Goal: Task Accomplishment & Management: Manage account settings

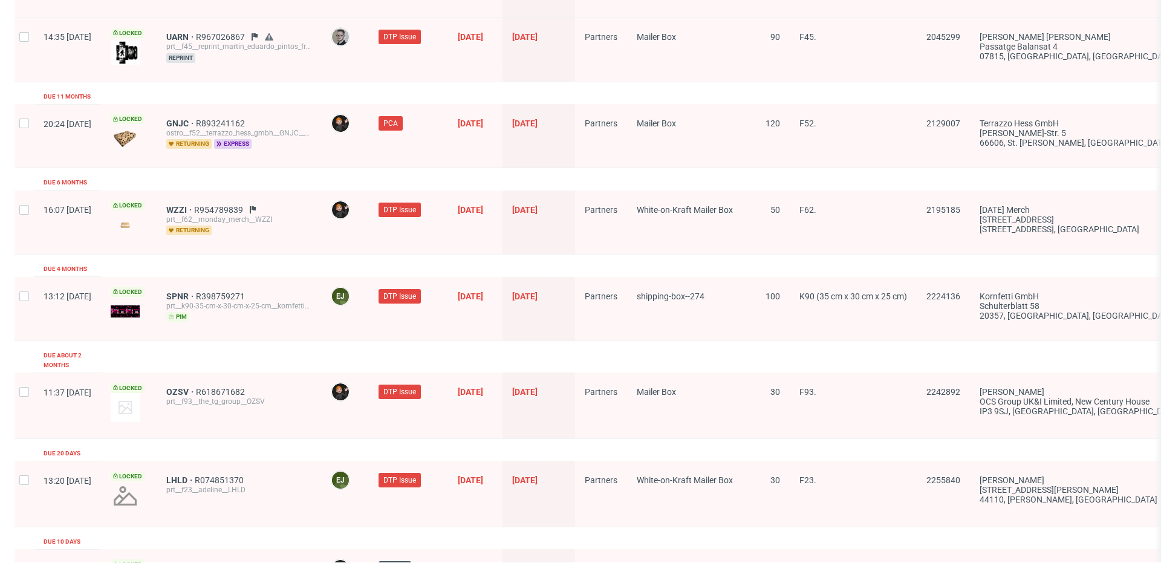
scroll to position [1287, 0]
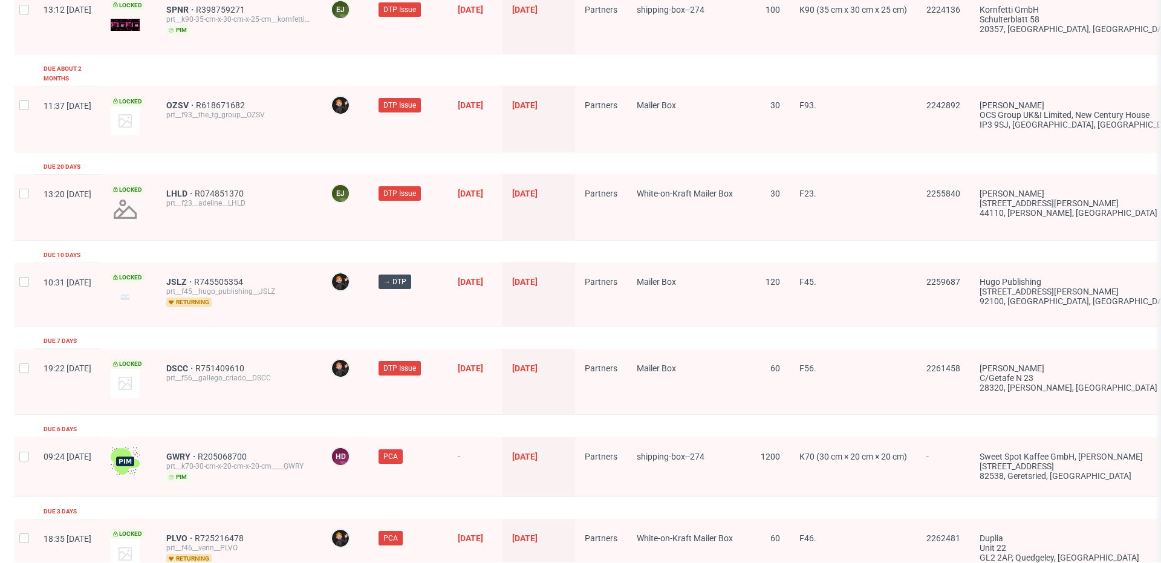
click at [194, 277] on span "JSLZ" at bounding box center [180, 282] width 28 height 10
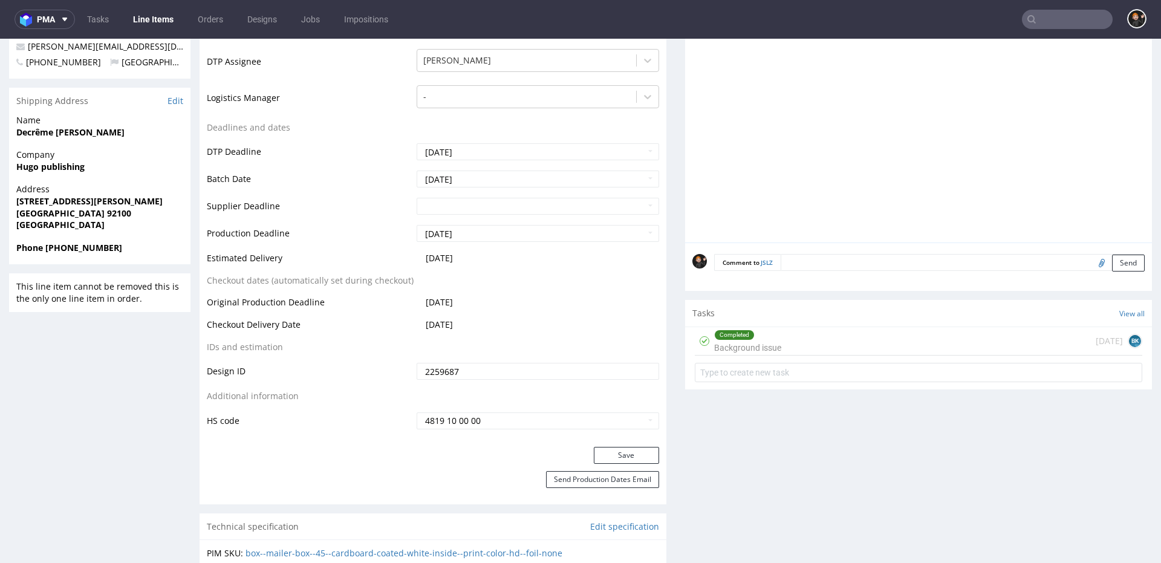
scroll to position [444, 0]
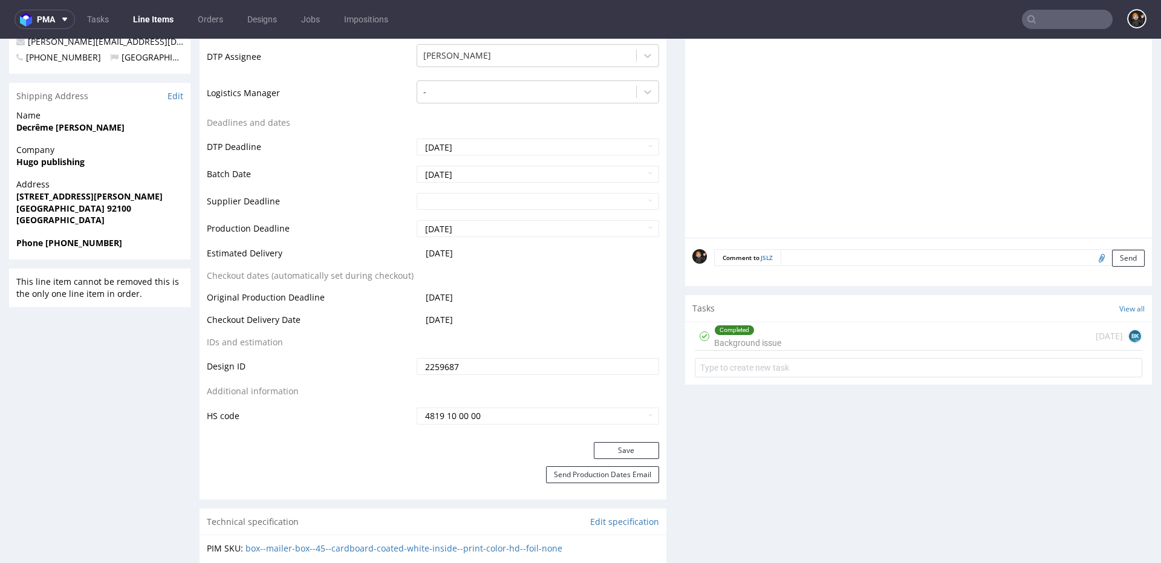
click at [819, 323] on div "Completed Background issue 10 days ago BK" at bounding box center [918, 336] width 447 height 28
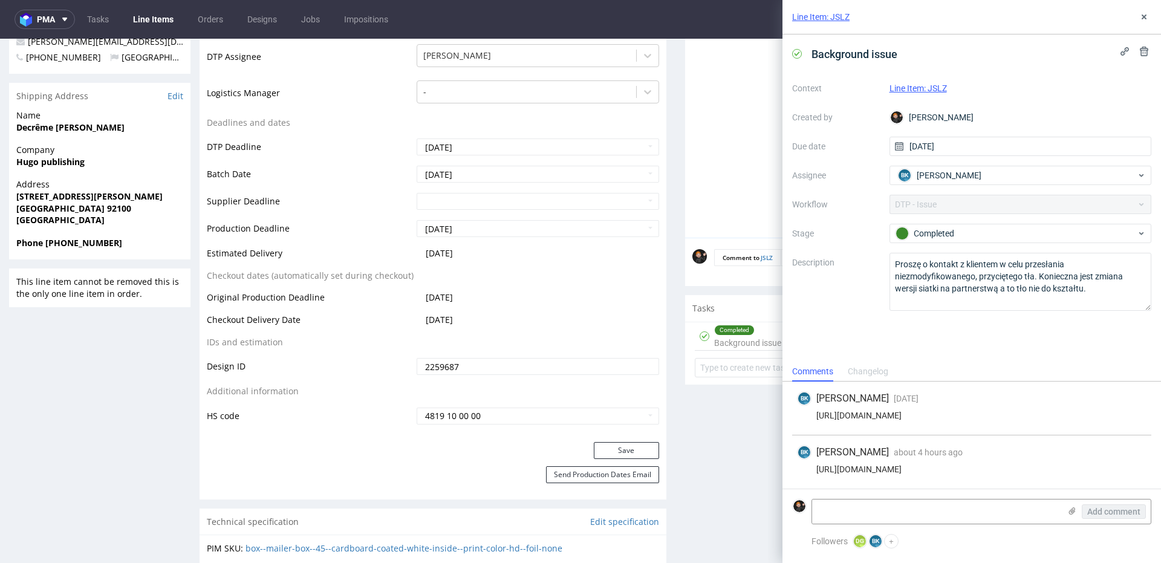
drag, startPoint x: 905, startPoint y: 467, endPoint x: 788, endPoint y: 457, distance: 117.2
click at [816, 463] on div "BK Bogna Krystian about 4 hours ago 25th Sep 2025, 15:17 https://we.tl/t-elwVu9…" at bounding box center [971, 461] width 359 height 53
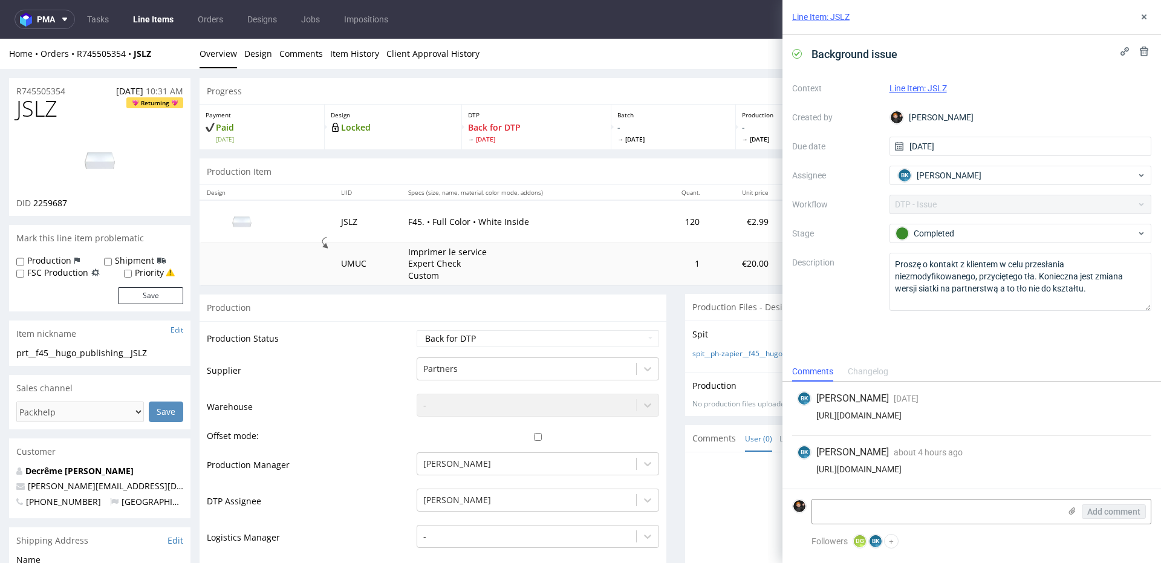
click at [31, 108] on span "JSLZ" at bounding box center [36, 109] width 41 height 24
click at [31, 109] on span "JSLZ" at bounding box center [36, 109] width 41 height 24
click at [38, 109] on span "JSLZ" at bounding box center [36, 109] width 41 height 24
click at [39, 110] on span "JSLZ" at bounding box center [36, 109] width 41 height 24
click at [51, 112] on span "JSLZ" at bounding box center [36, 109] width 41 height 24
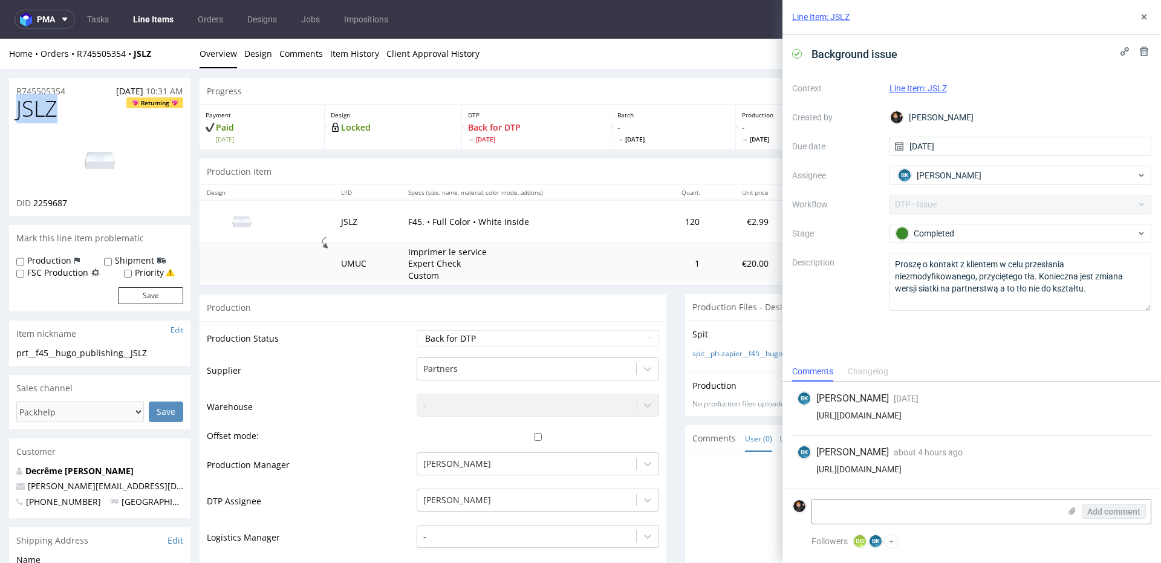
drag, startPoint x: 50, startPoint y: 109, endPoint x: 109, endPoint y: 82, distance: 64.9
click at [18, 108] on span "JSLZ" at bounding box center [36, 109] width 41 height 24
copy span "JSLZ"
click at [918, 469] on div "https://we.tl/t-elwVu9C42B" at bounding box center [971, 469] width 349 height 10
drag, startPoint x: 912, startPoint y: 470, endPoint x: 815, endPoint y: 470, distance: 96.7
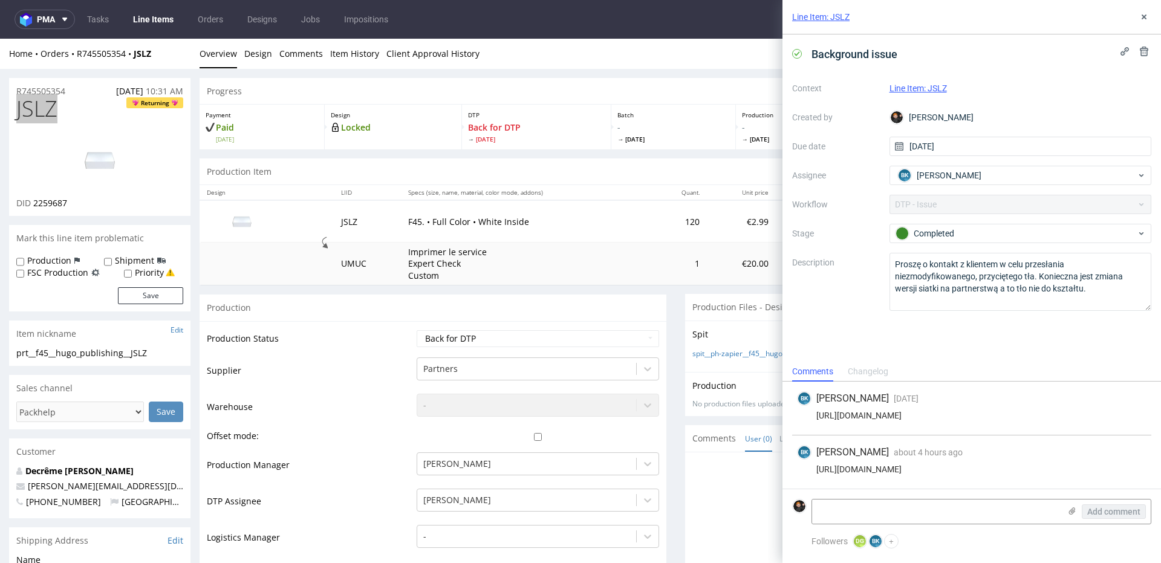
click at [815, 470] on div "https://we.tl/t-elwVu9C42B" at bounding box center [971, 469] width 349 height 10
copy div "https://we.tl/t-elwVu9C42B"
click at [327, 333] on td "Production Status" at bounding box center [310, 342] width 207 height 27
click at [814, 227] on label "Stage" at bounding box center [836, 233] width 88 height 15
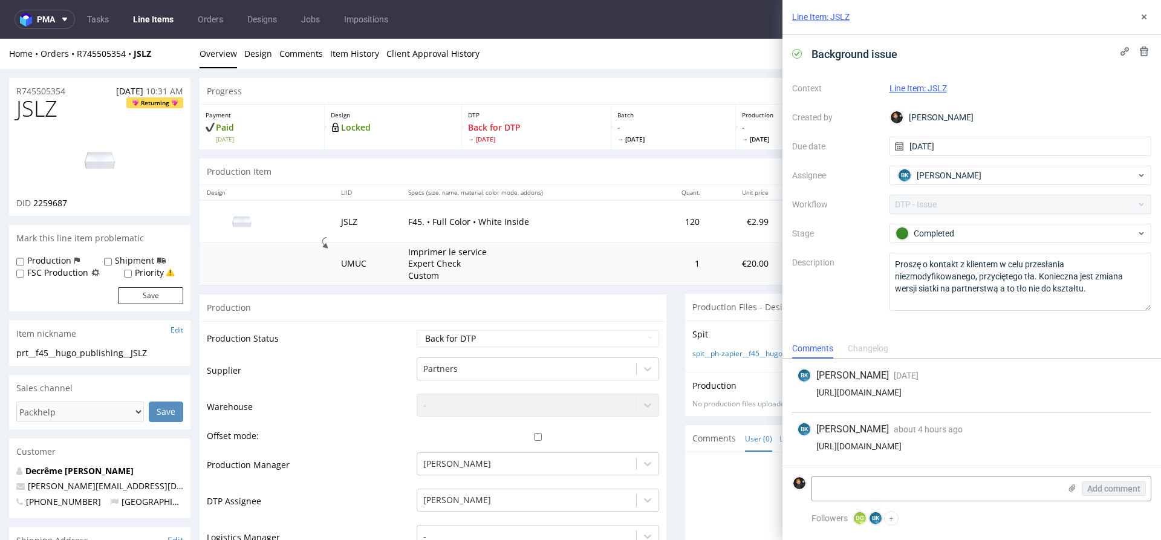
click at [180, 25] on ul "Tasks Line Items Orders Designs Jobs Impositions" at bounding box center [237, 19] width 325 height 19
click at [146, 18] on link "Line Items" at bounding box center [153, 19] width 55 height 19
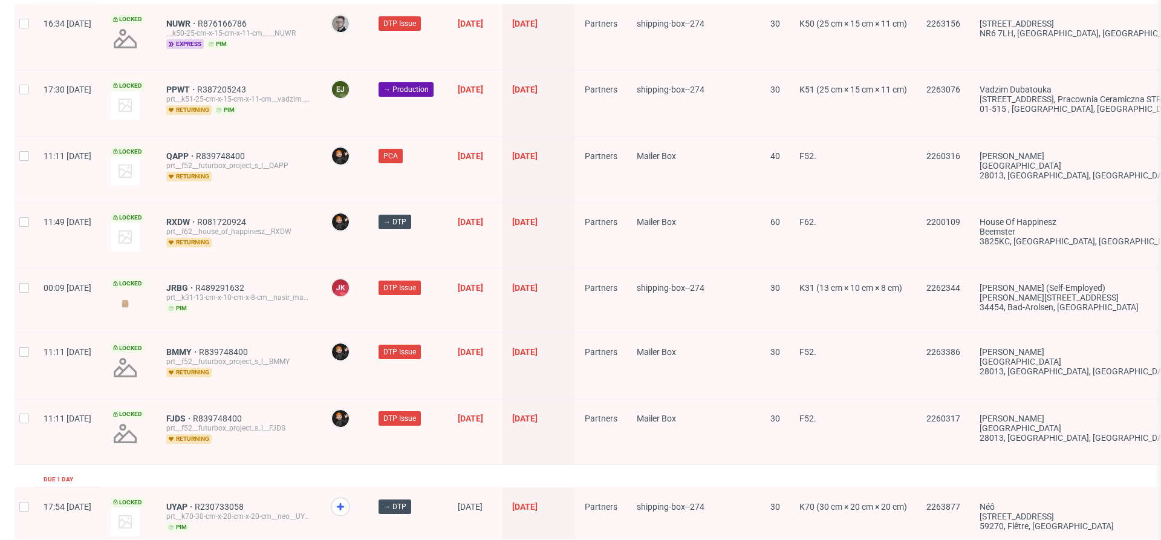
scroll to position [1887, 0]
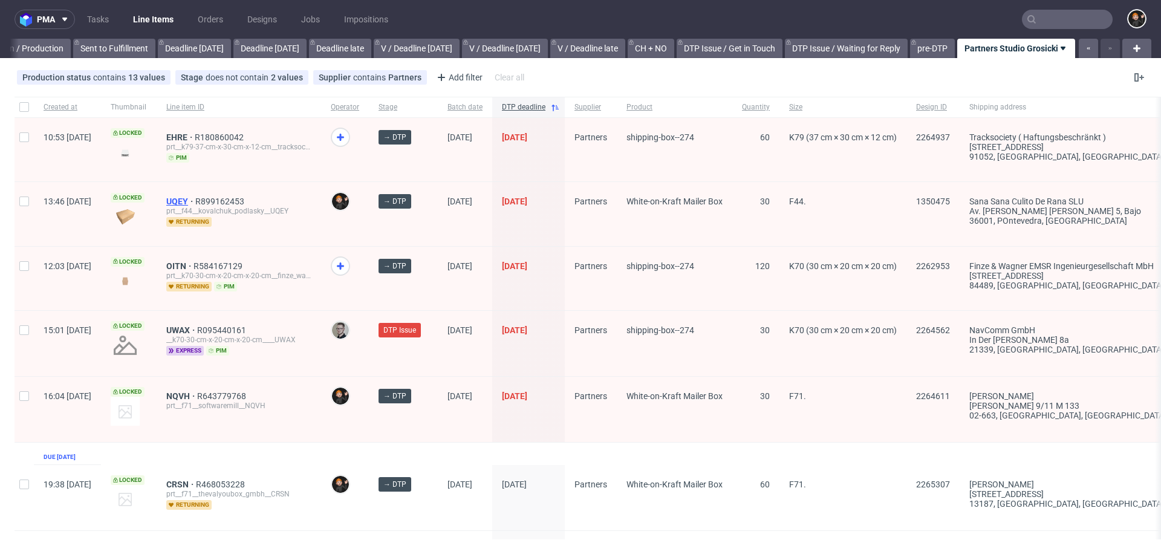
click at [195, 203] on span "UQEY" at bounding box center [180, 202] width 29 height 10
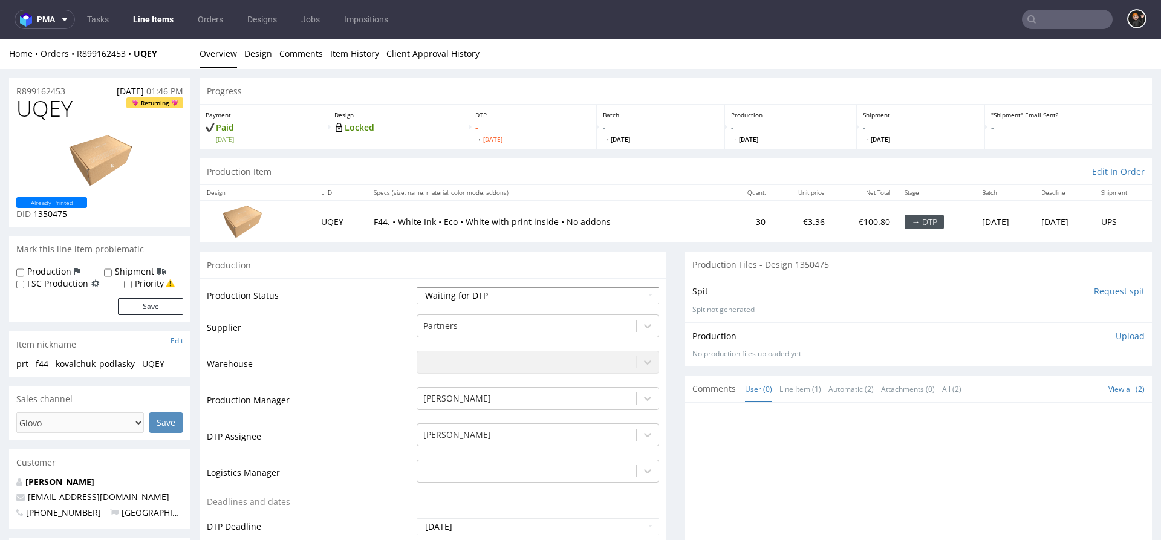
select select "dtp_in_process"
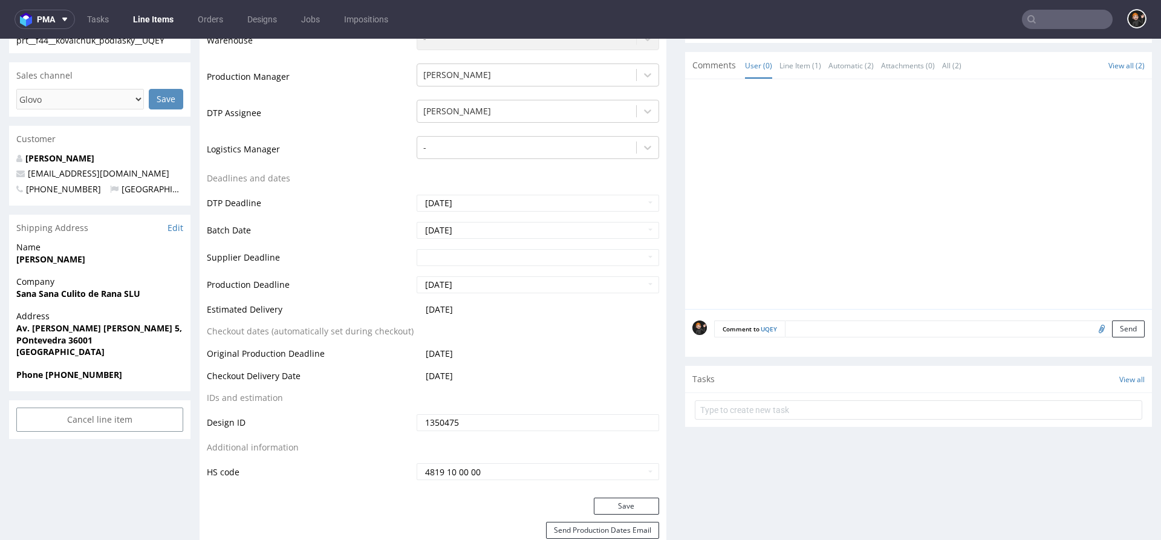
scroll to position [666, 0]
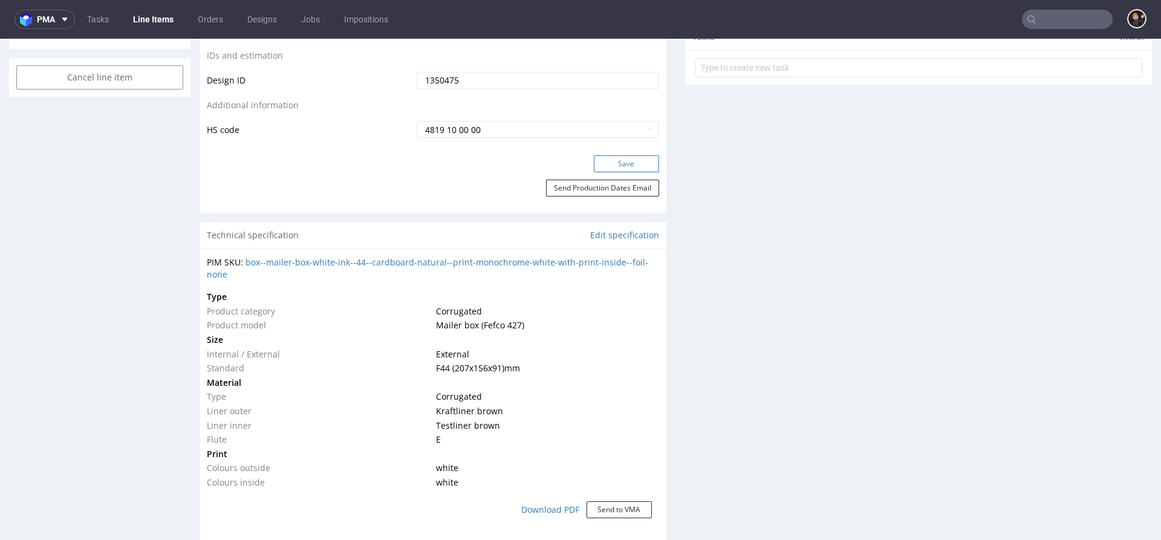
click at [620, 156] on button "Save" at bounding box center [626, 163] width 65 height 17
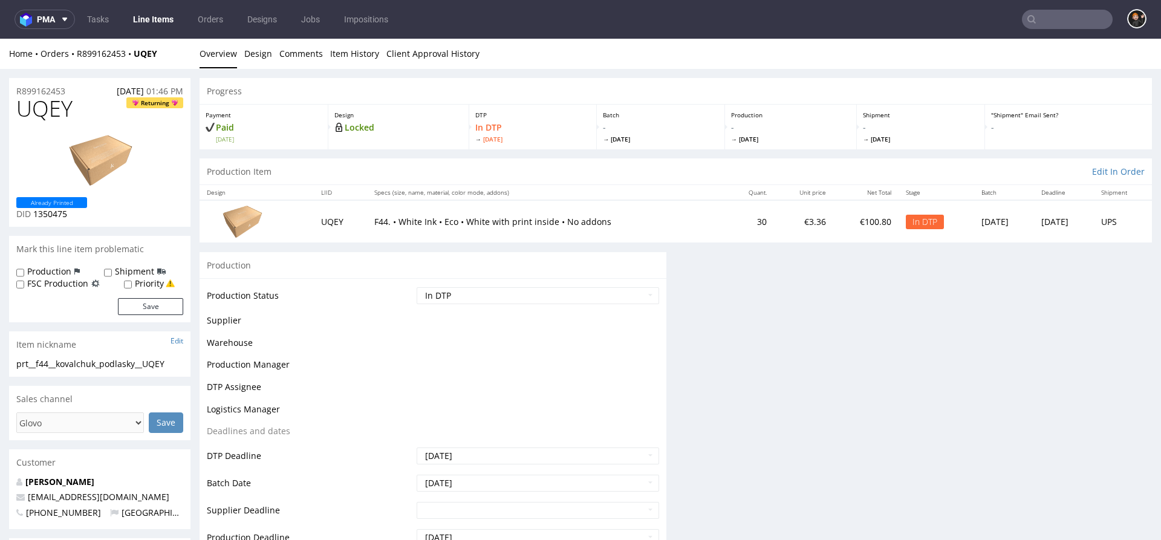
scroll to position [0, 0]
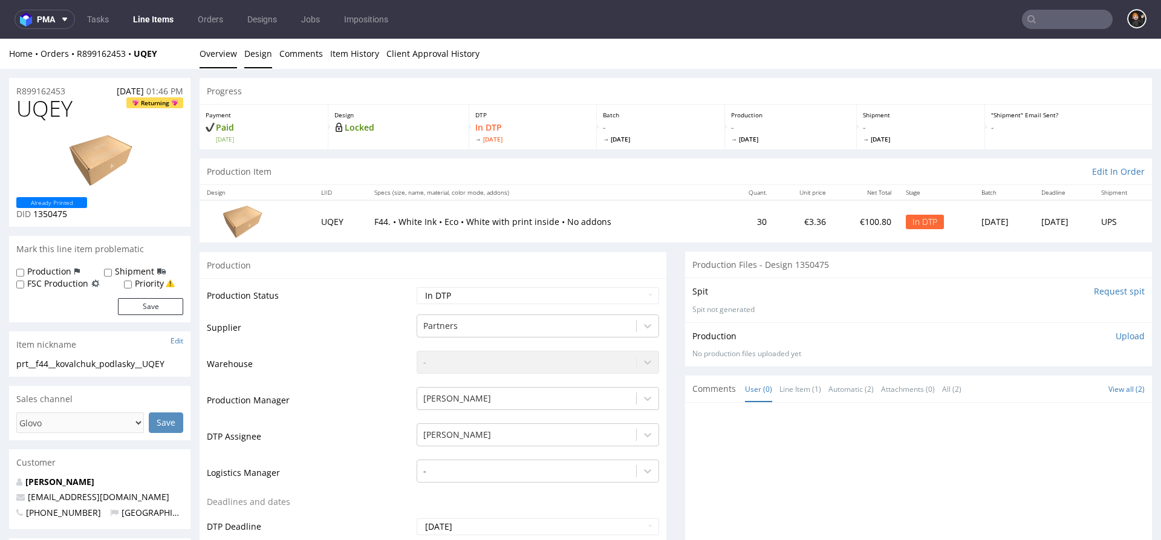
click at [265, 54] on link "Design" at bounding box center [258, 54] width 28 height 30
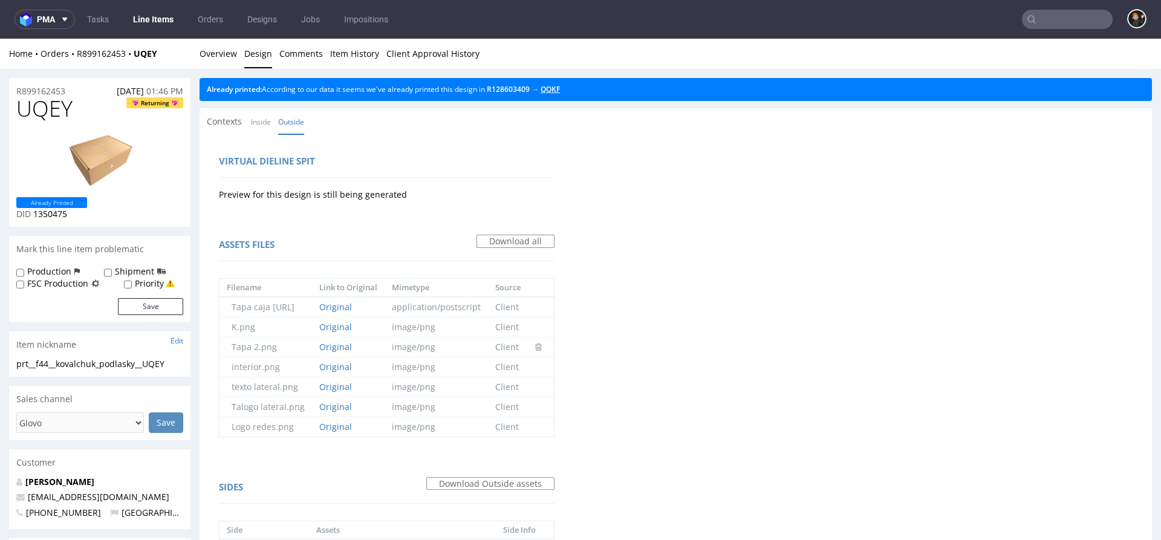
click at [552, 87] on link "QQKF" at bounding box center [550, 89] width 19 height 10
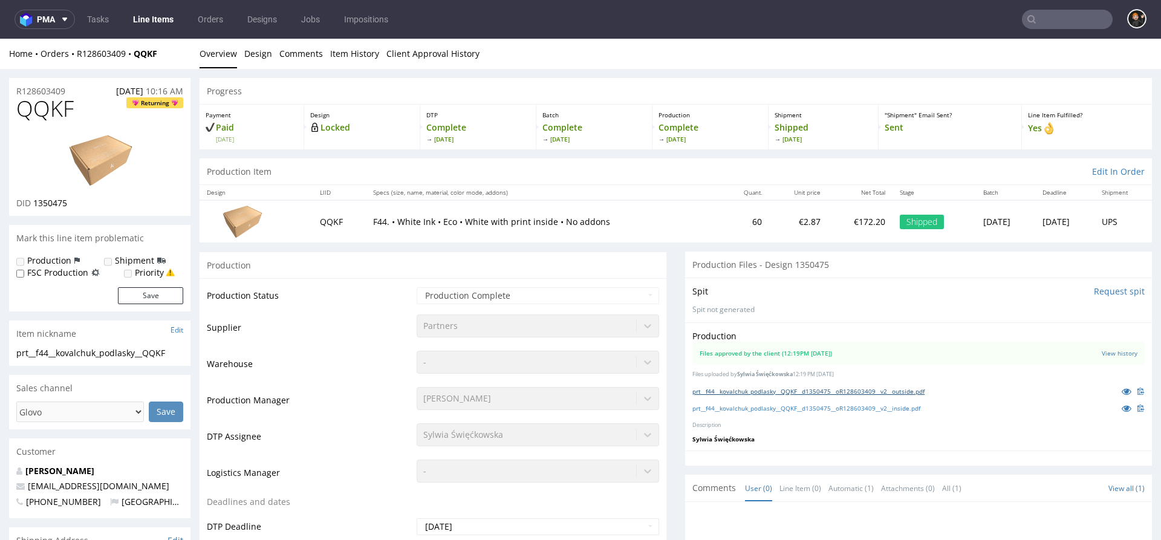
click at [821, 391] on link "prt__f44__kovalchuk_podlasky__QQKF__d1350475__oR128603409__v2__outside.pdf" at bounding box center [808, 391] width 232 height 8
click at [788, 404] on link "prt__f44__kovalchuk_podlasky__QQKF__d1350475__oR128603409__v2__inside.pdf" at bounding box center [806, 408] width 228 height 8
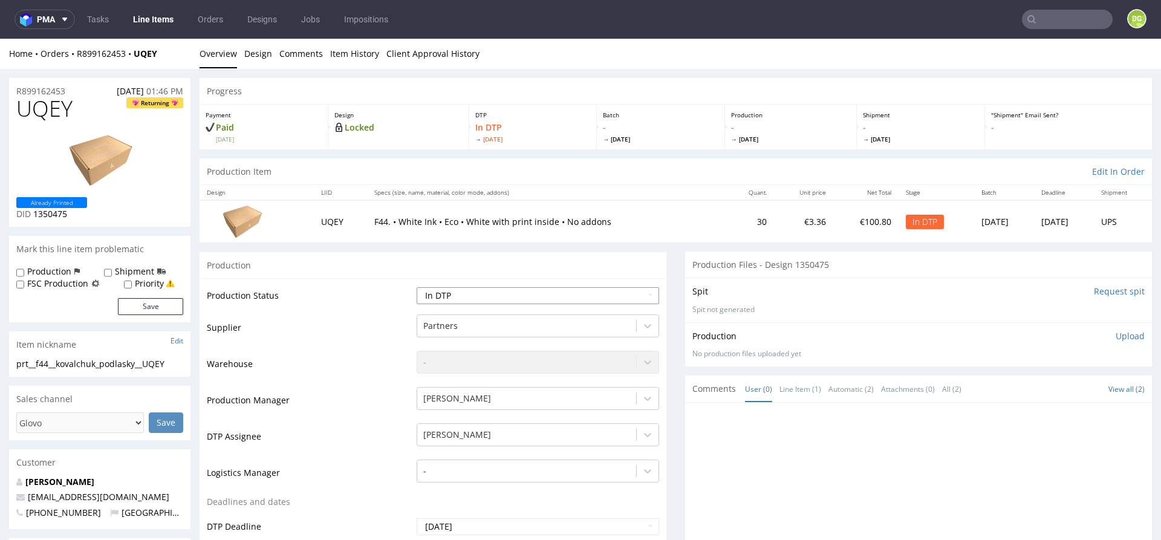
select select "dtp_production_ready"
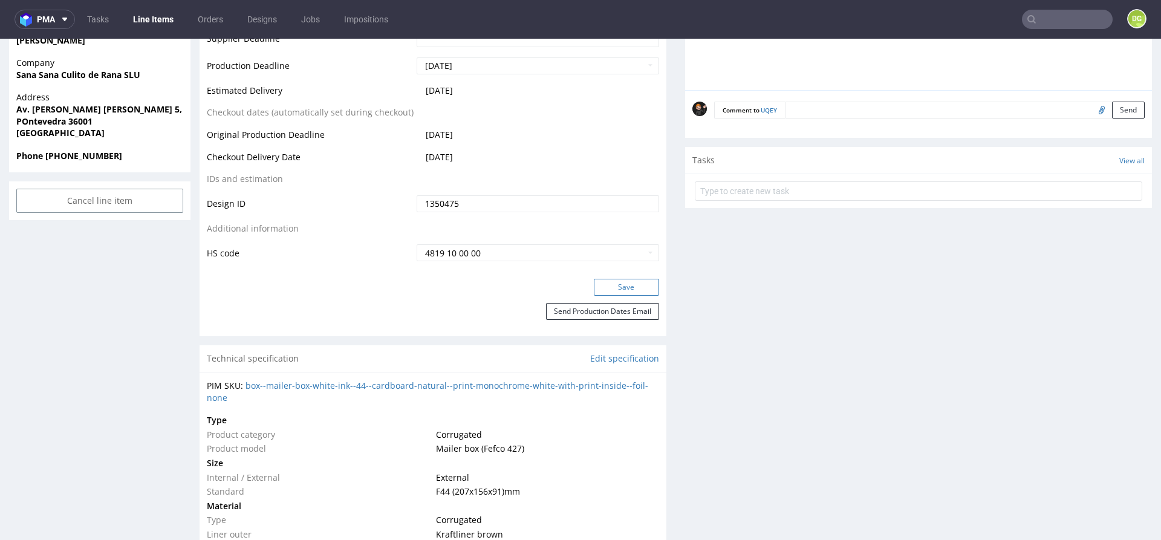
click at [625, 279] on button "Save" at bounding box center [626, 287] width 65 height 17
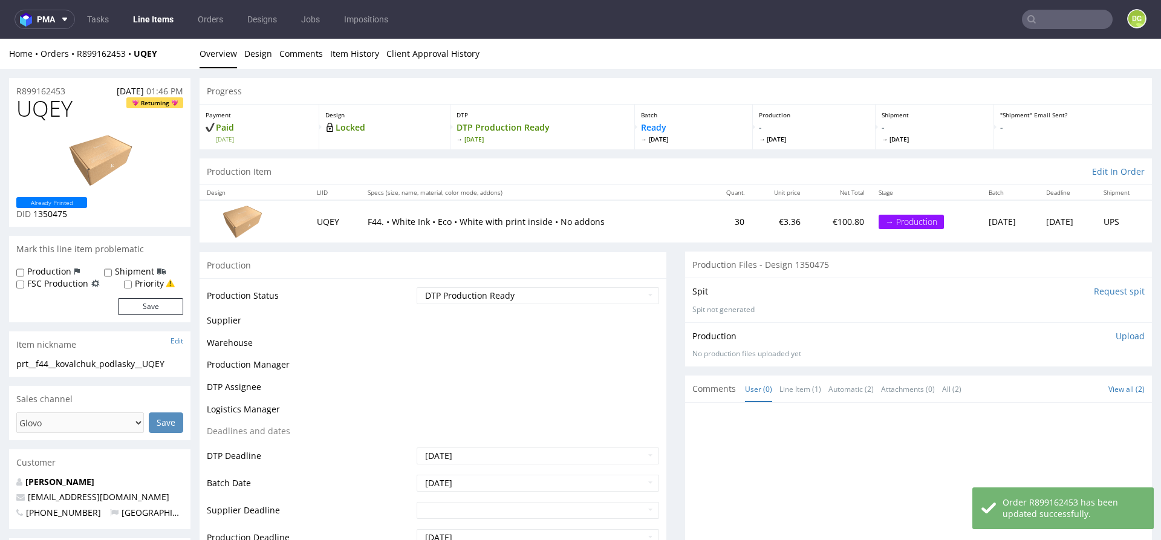
click at [1121, 334] on p "Upload" at bounding box center [1130, 336] width 29 height 12
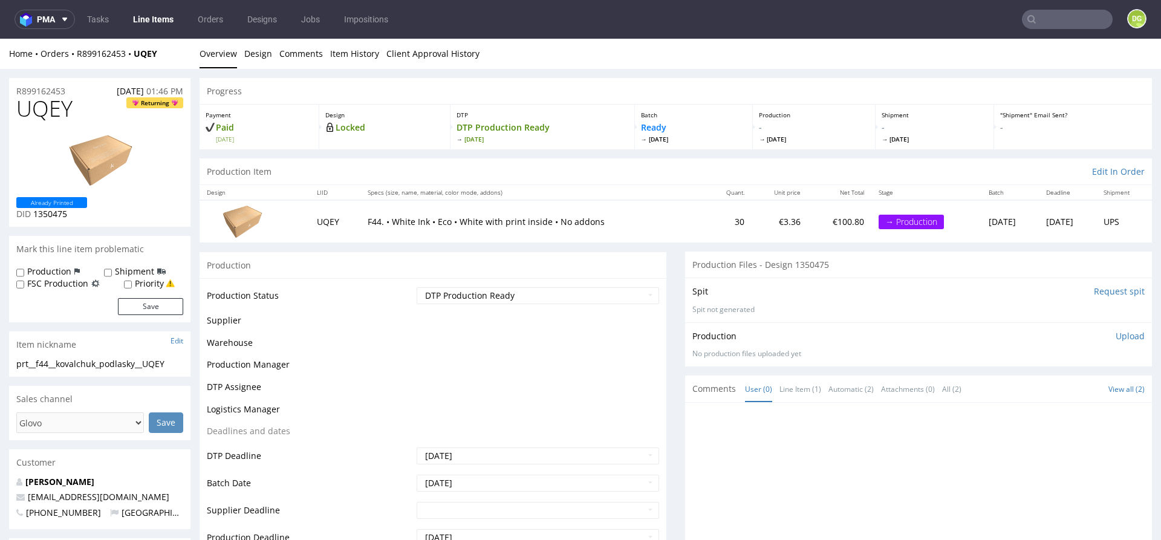
click at [1120, 333] on p "Upload" at bounding box center [1130, 336] width 29 height 12
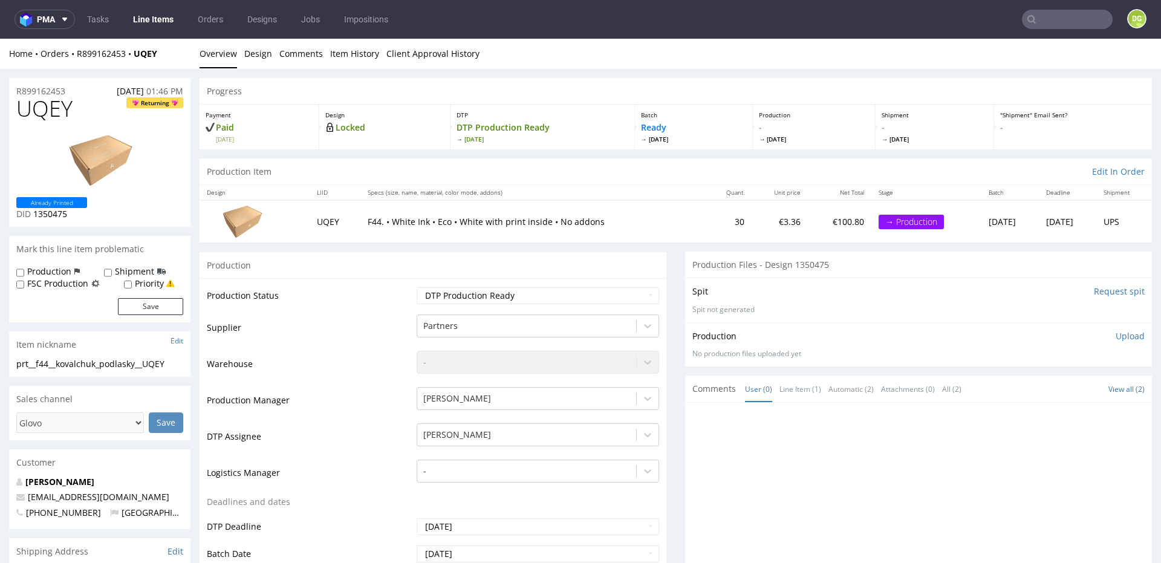
click at [1117, 332] on p "Upload" at bounding box center [1130, 336] width 29 height 12
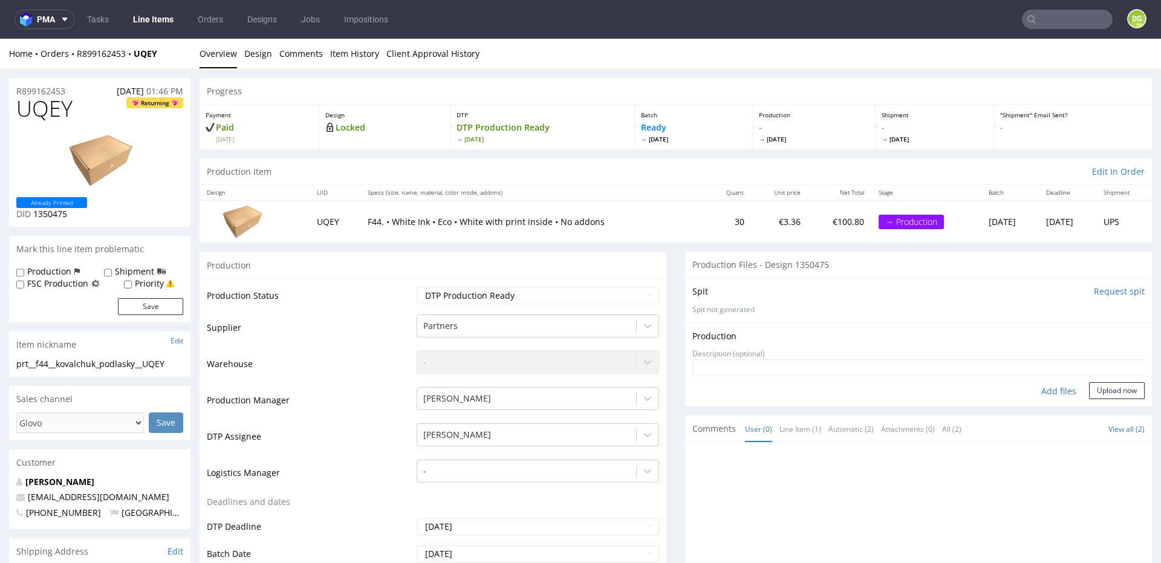
click at [1042, 385] on div "Add files" at bounding box center [1059, 391] width 60 height 18
type input "C:\fakepath\prt__f44__kovalchuk_podlasky__UQEY__d1350475__oR899162453__v2__insi…"
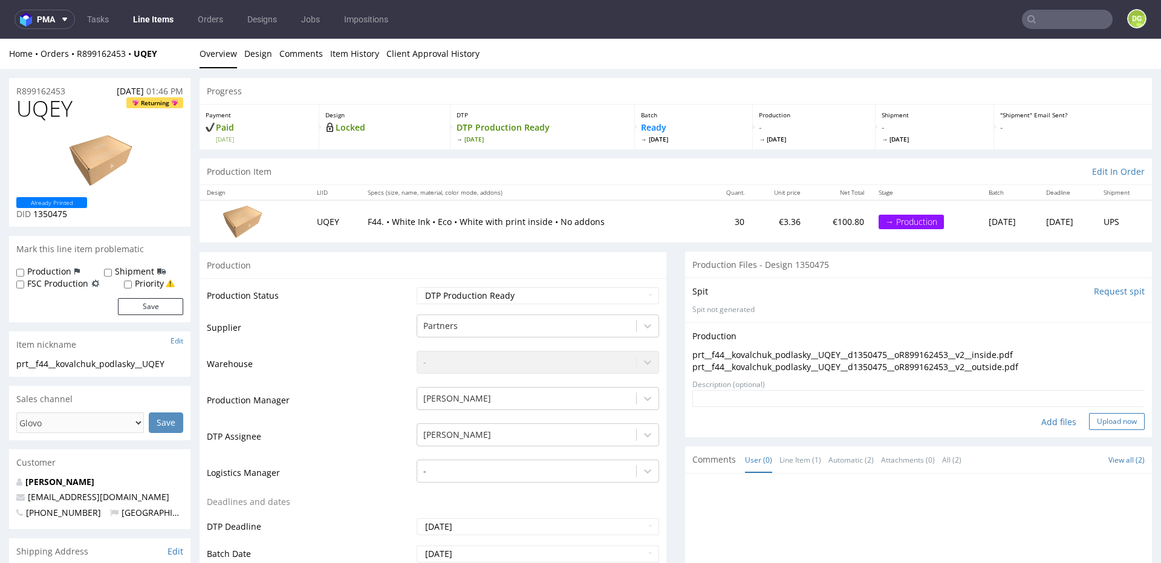
click at [1114, 418] on button "Upload now" at bounding box center [1117, 421] width 56 height 17
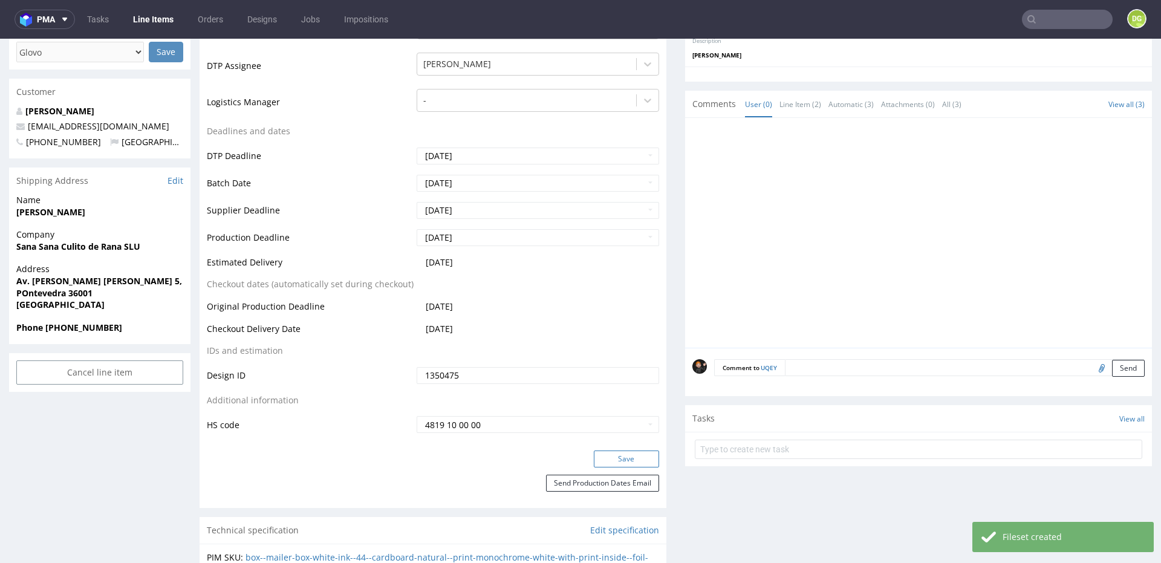
click at [636, 455] on button "Save" at bounding box center [626, 458] width 65 height 17
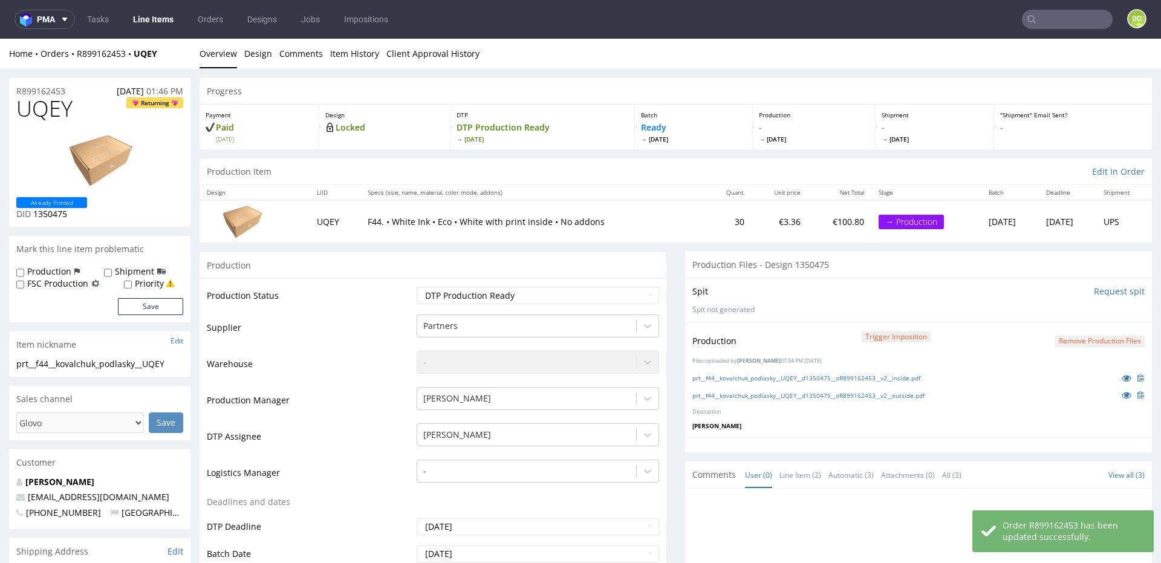
click at [146, 24] on link "Line Items" at bounding box center [153, 19] width 55 height 19
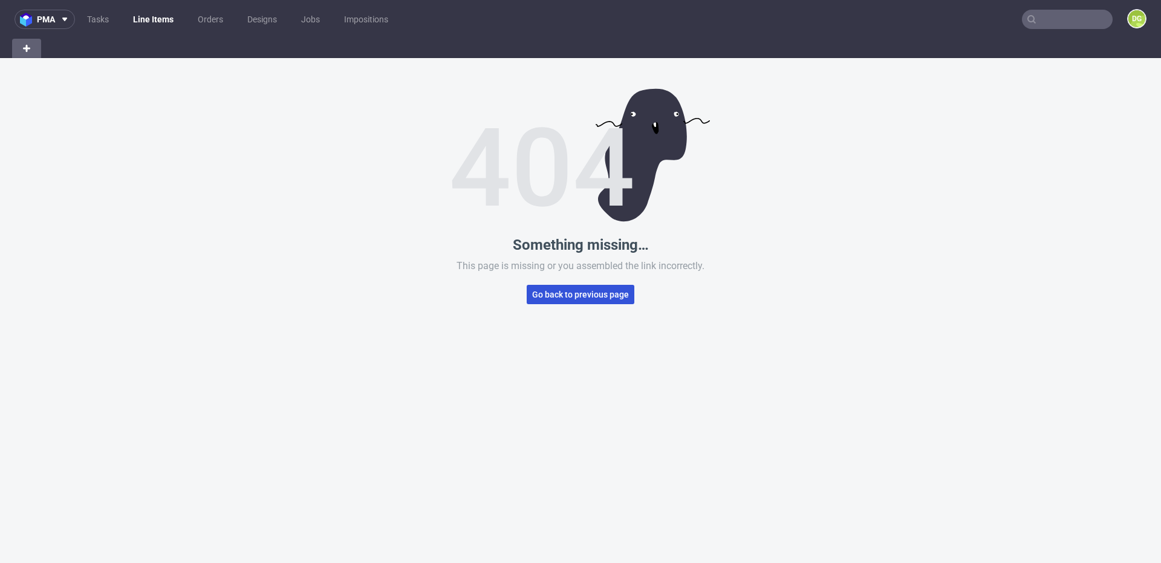
click at [566, 299] on span "Go back to previous page" at bounding box center [580, 294] width 97 height 8
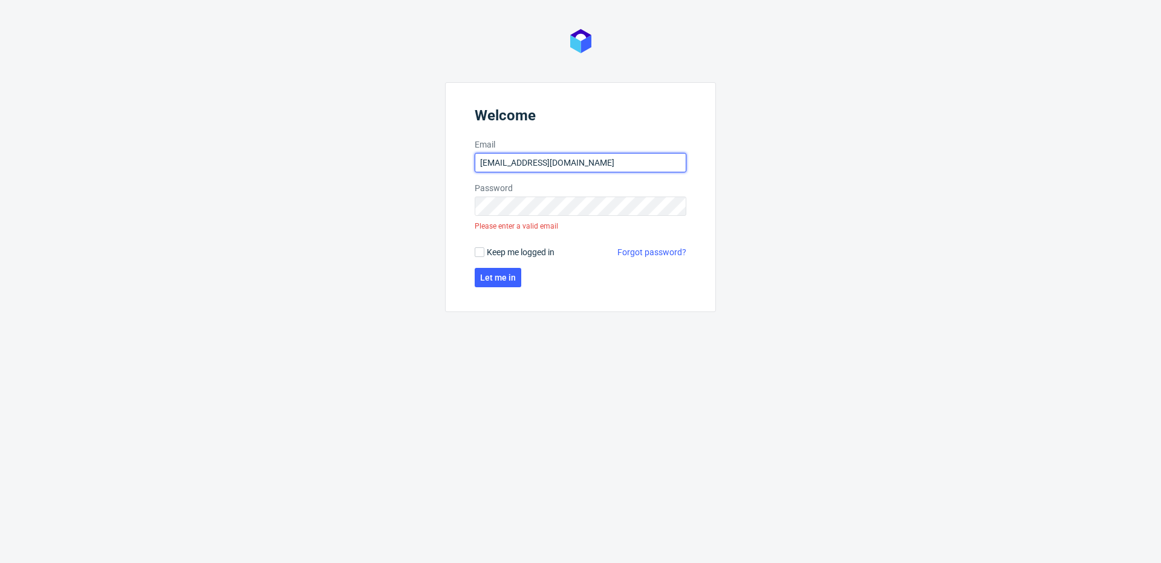
type input "d.grosicki@partners.com.pl"
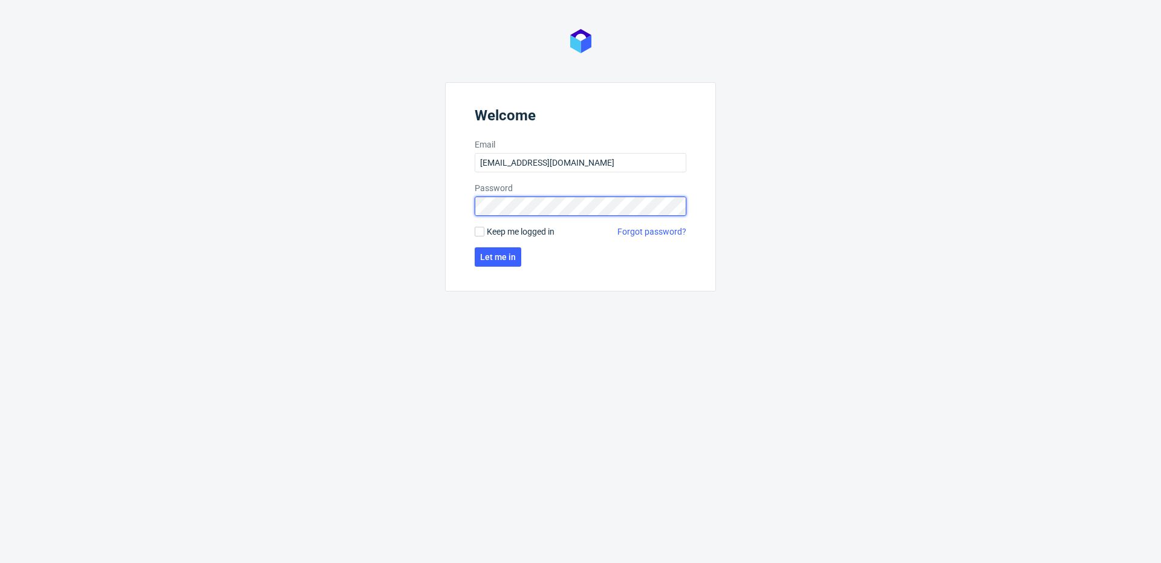
click at [497, 257] on button "Let me in" at bounding box center [498, 256] width 47 height 19
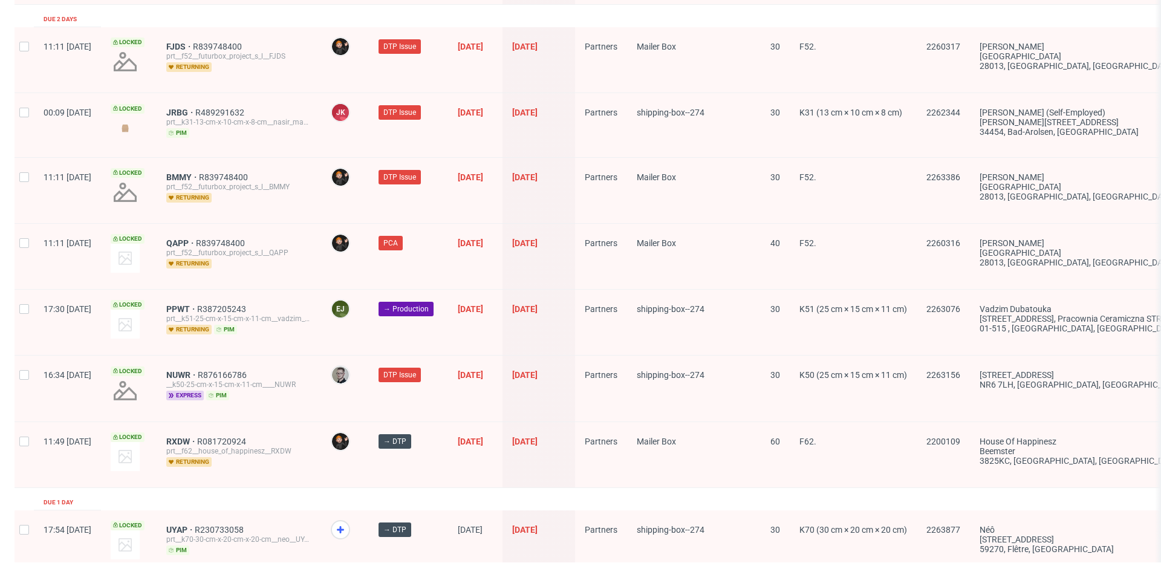
scroll to position [1864, 0]
click at [197, 437] on span "RXDW" at bounding box center [181, 442] width 31 height 10
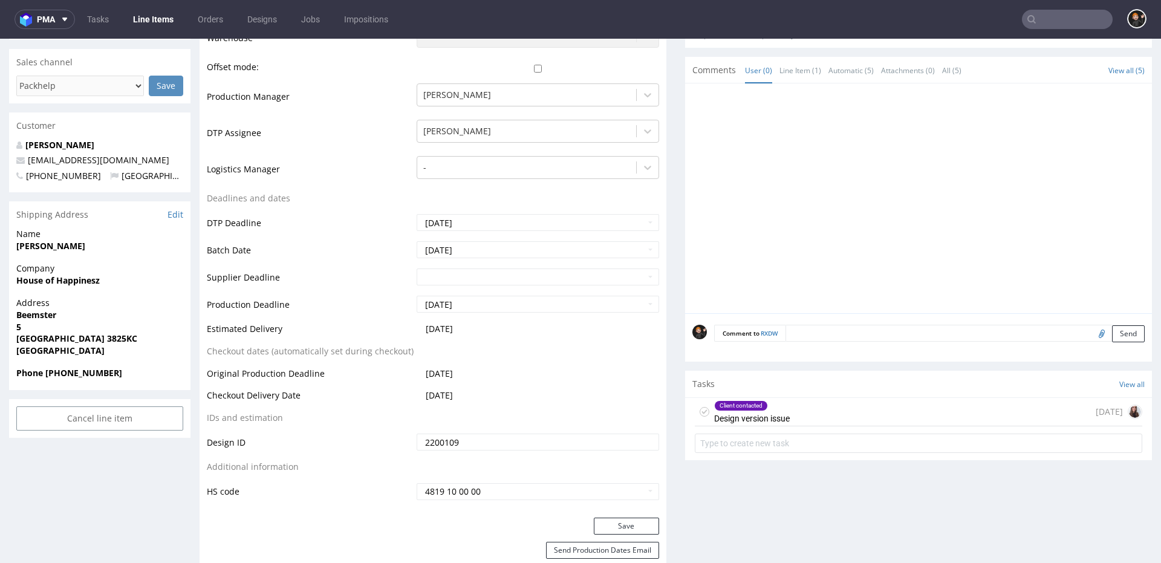
scroll to position [332, 0]
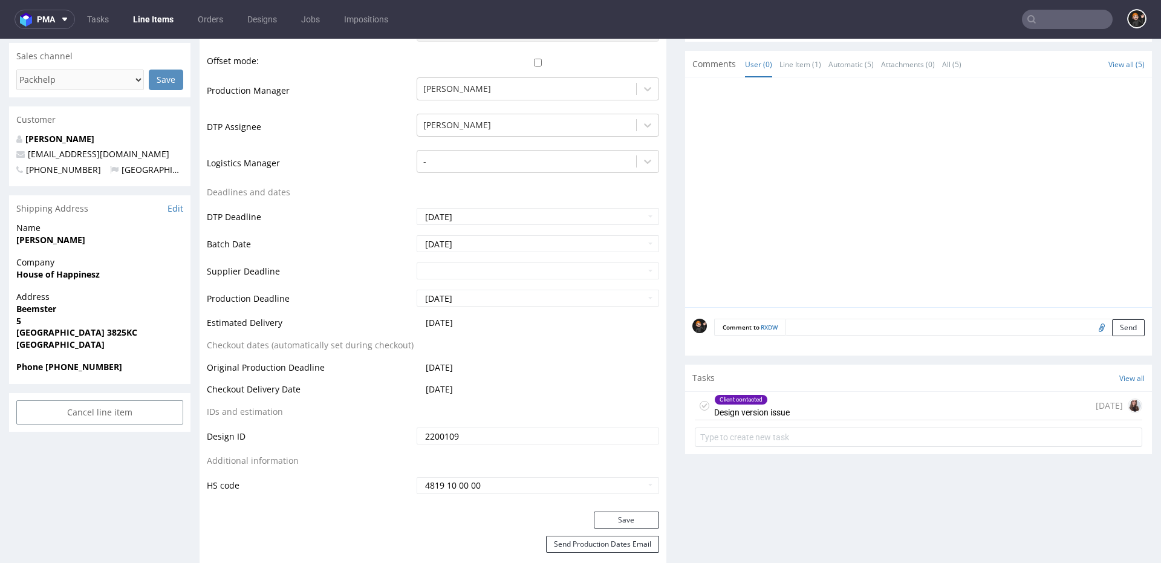
click at [143, 15] on link "Line Items" at bounding box center [153, 19] width 55 height 19
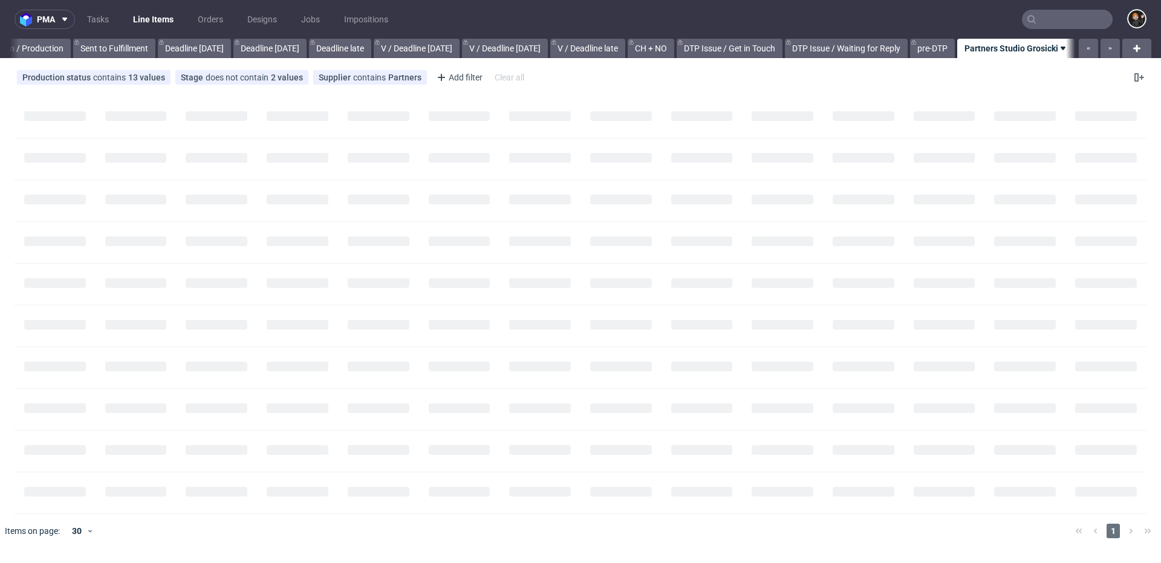
scroll to position [0, 1157]
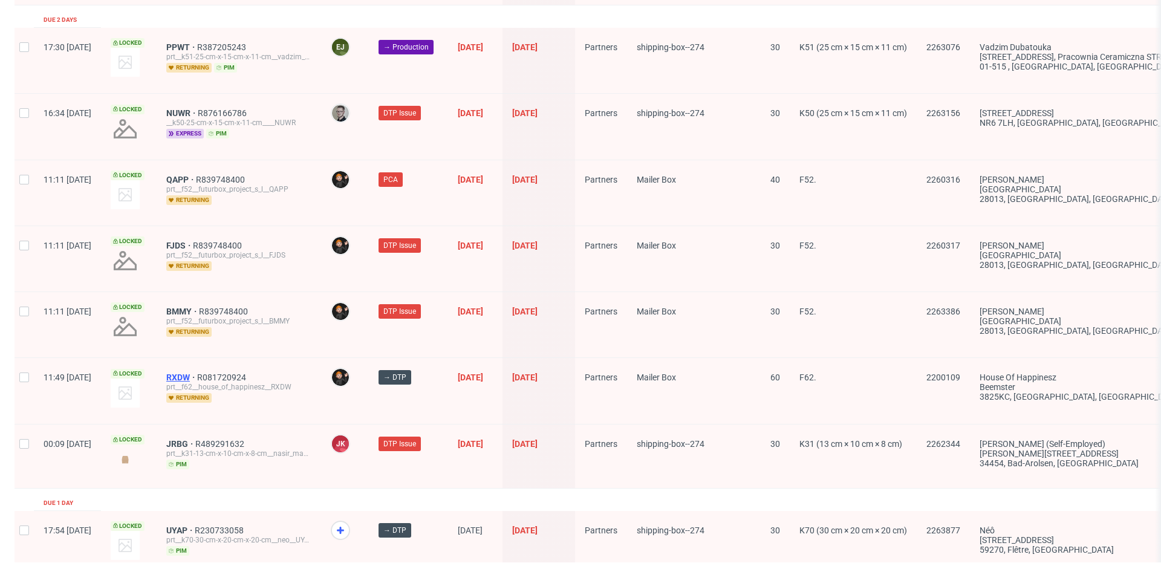
click at [197, 372] on span "RXDW" at bounding box center [181, 377] width 31 height 10
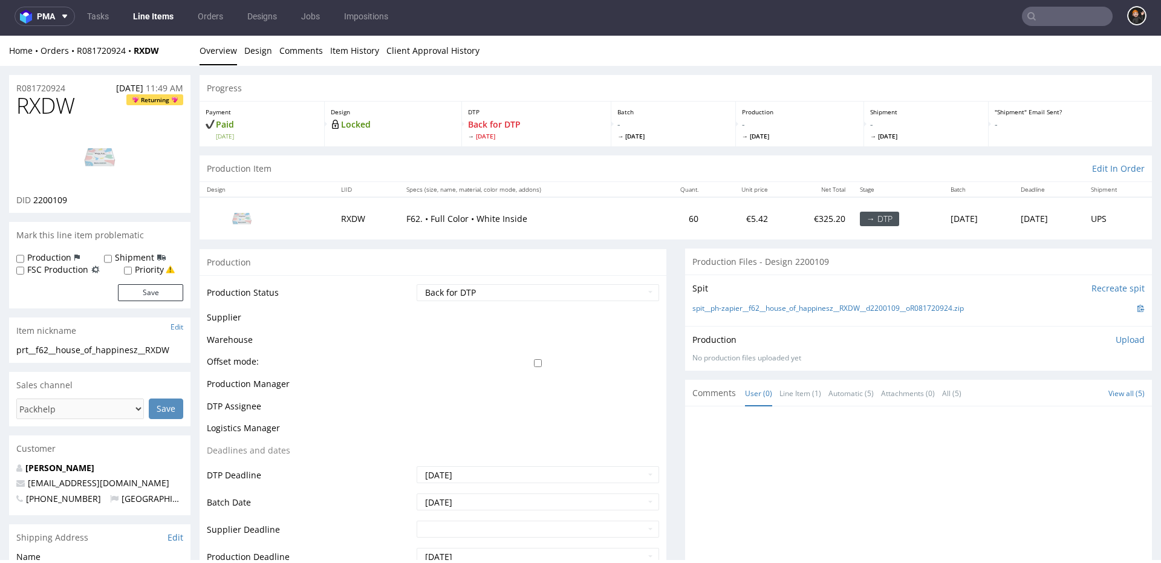
scroll to position [334, 0]
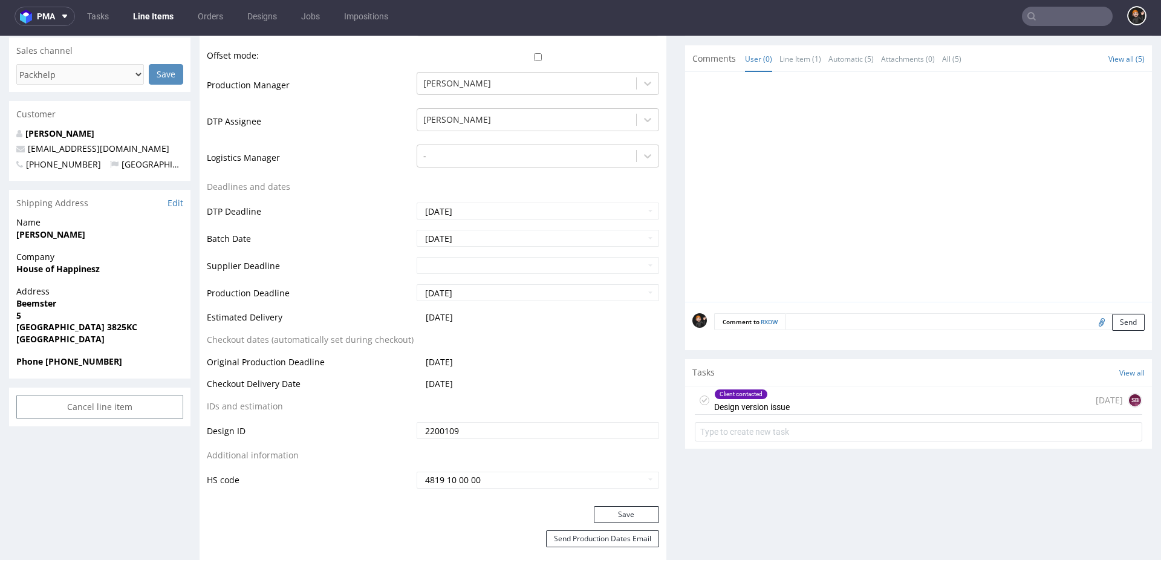
click at [785, 414] on div "Client contacted Design version issue" at bounding box center [752, 400] width 76 height 28
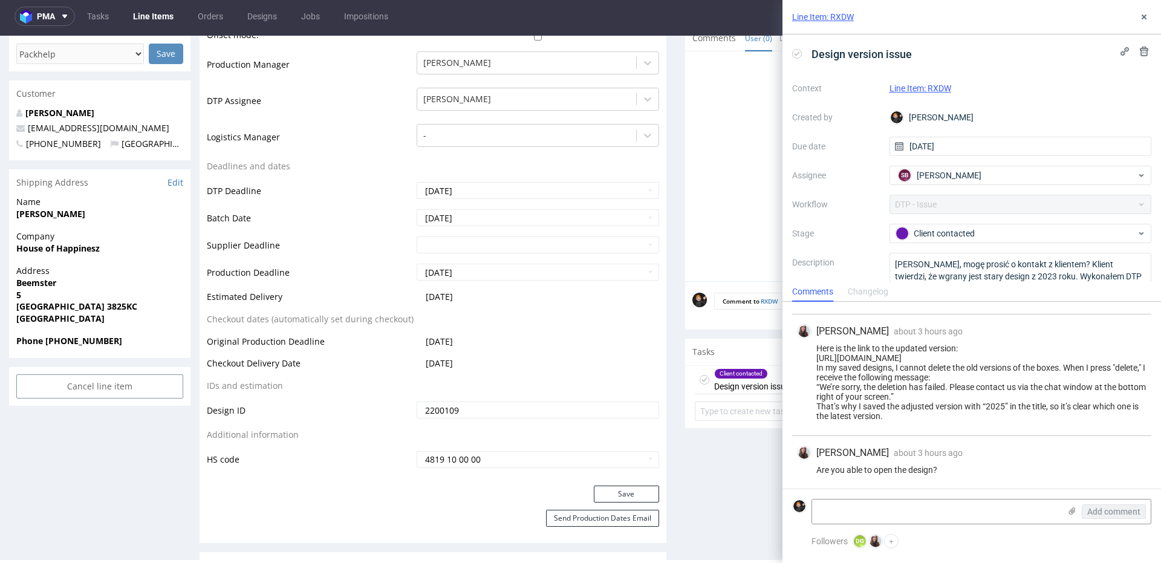
scroll to position [356, 0]
drag, startPoint x: 1039, startPoint y: 358, endPoint x: 1010, endPoint y: 359, distance: 28.4
click at [1008, 359] on div "Here is the link to the updated version: https://packhelp.com/nl-nl/editor/prod…" at bounding box center [971, 381] width 349 height 77
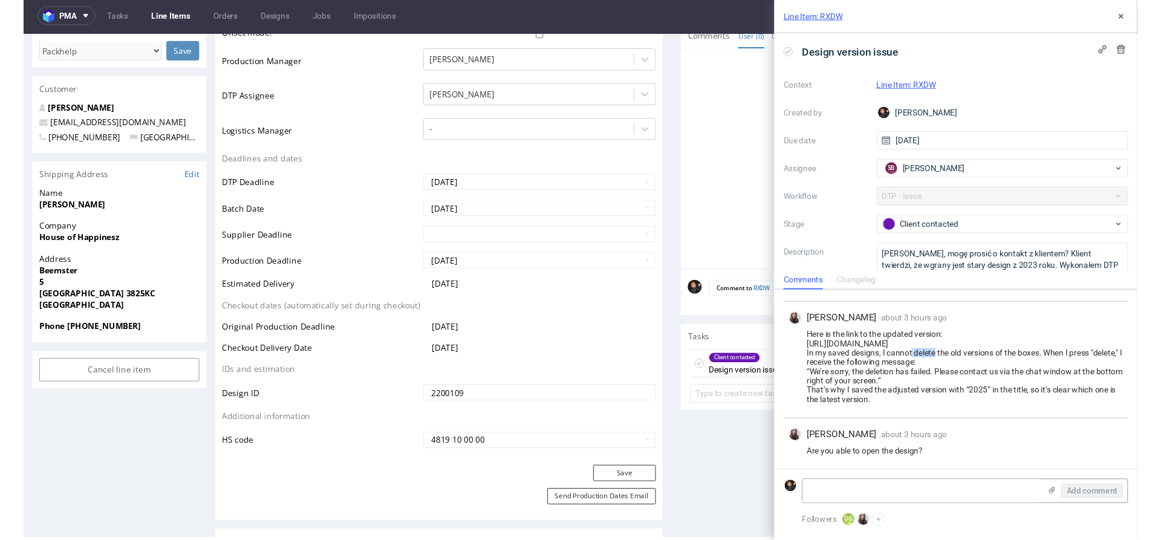
scroll to position [51, 0]
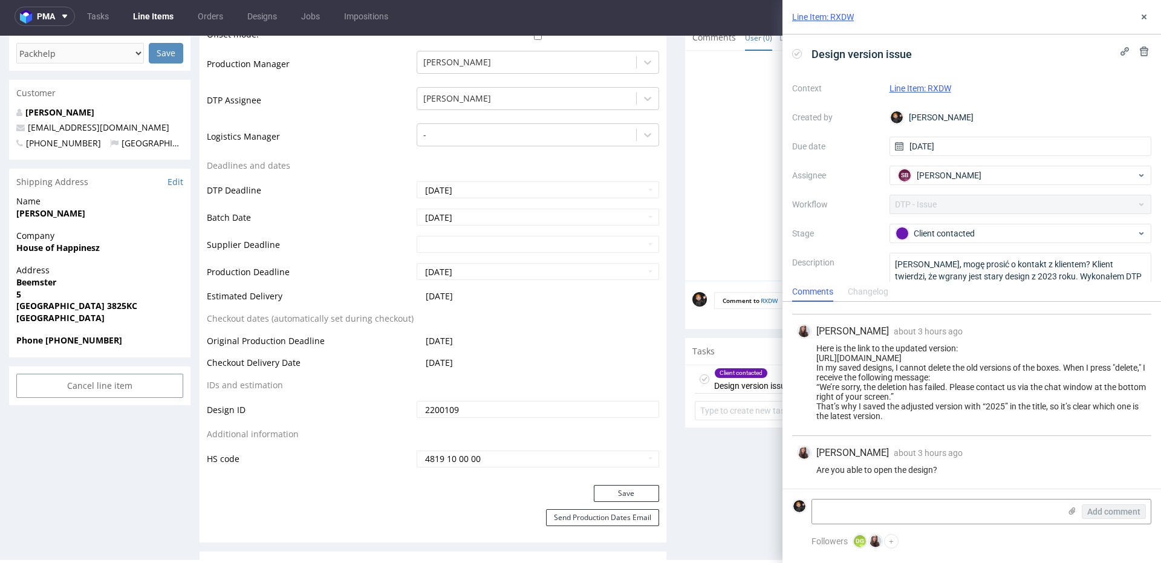
click at [1044, 355] on div "Here is the link to the updated version: https://packhelp.com/nl-nl/editor/prod…" at bounding box center [971, 381] width 349 height 77
drag, startPoint x: 1032, startPoint y: 359, endPoint x: 816, endPoint y: 358, distance: 216.5
click at [816, 358] on div "Here is the link to the updated version: https://packhelp.com/nl-nl/editor/prod…" at bounding box center [971, 381] width 349 height 77
copy div "https://packhelp.com/nl-nl/editor/product/design/2200109"
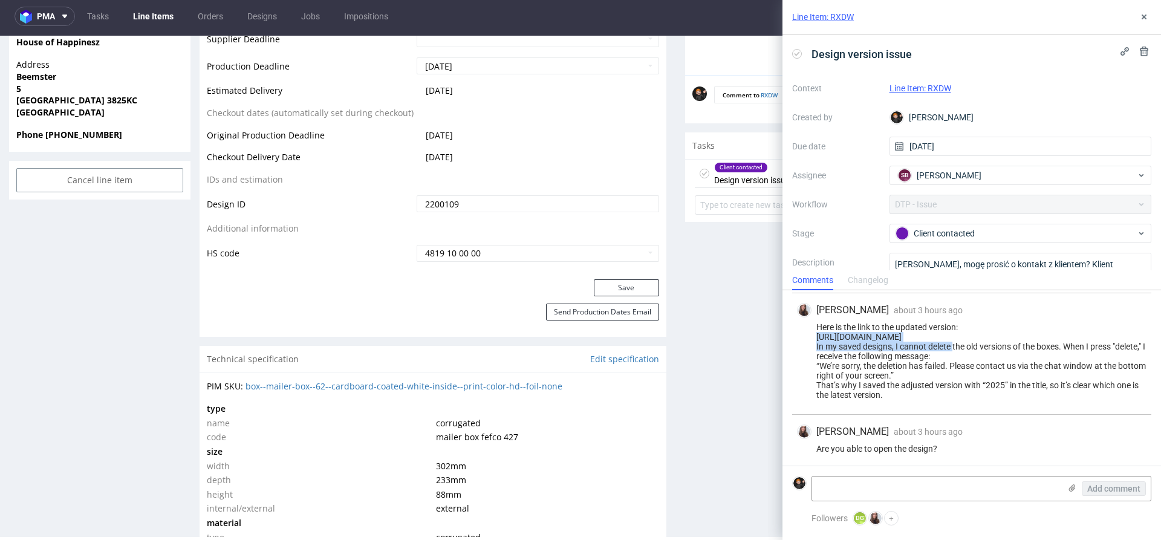
scroll to position [802, 0]
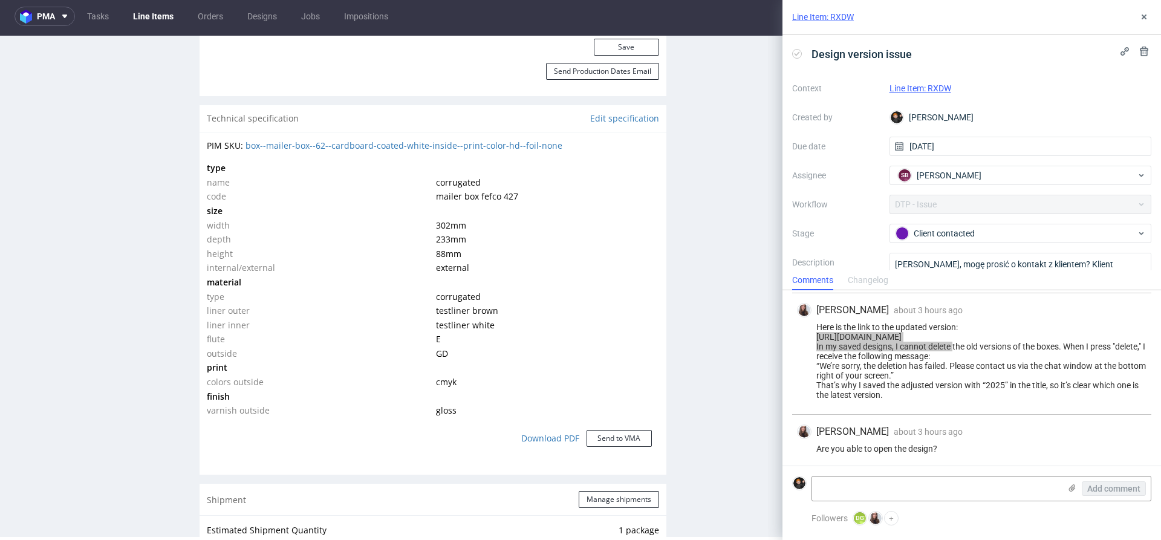
click at [638, 56] on button "Save" at bounding box center [626, 47] width 65 height 17
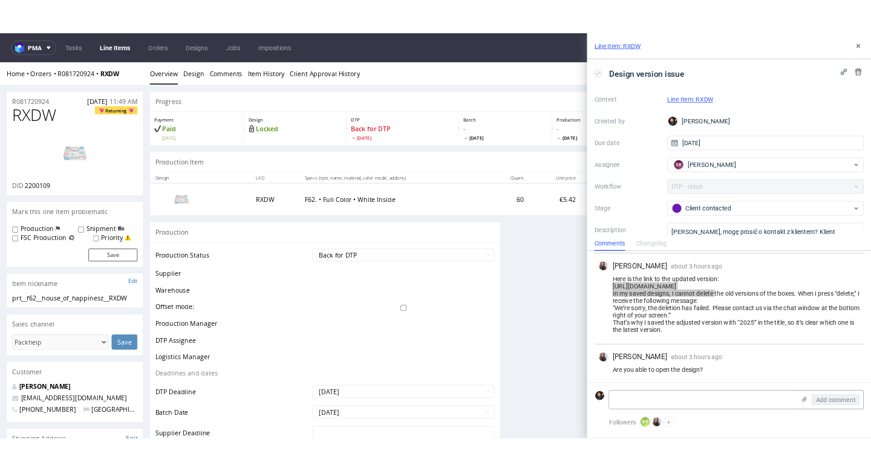
scroll to position [0, 0]
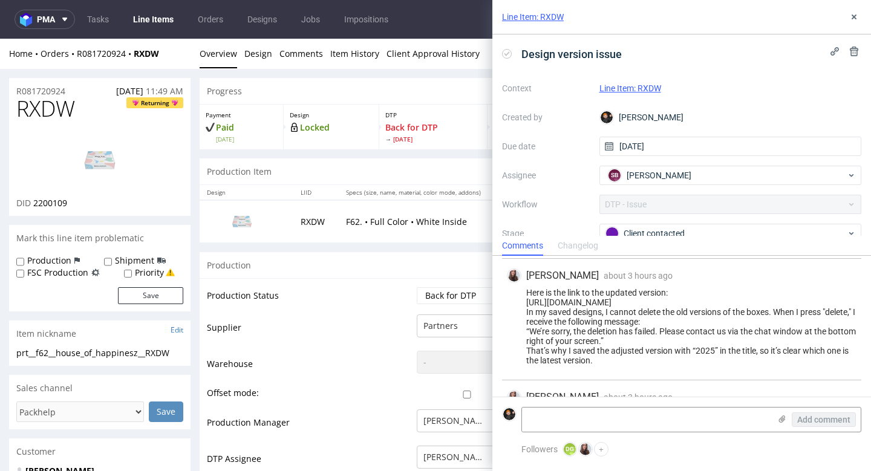
click at [770, 331] on div "Here is the link to the updated version: https://packhelp.com/nl-nl/editor/prod…" at bounding box center [681, 326] width 349 height 77
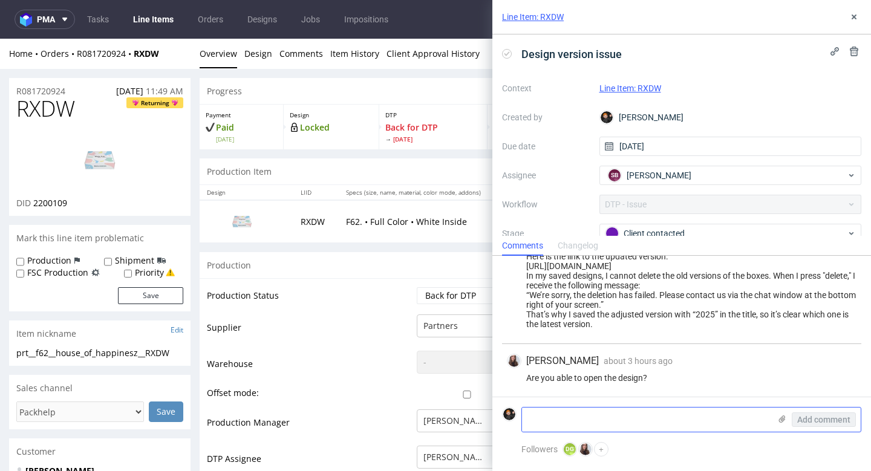
scroll to position [97, 0]
click at [597, 423] on textarea at bounding box center [646, 420] width 248 height 24
drag, startPoint x: 678, startPoint y: 464, endPoint x: 457, endPoint y: 399, distance: 230.0
paste textarea "I can open it, but it's exactly the same design that I sent to the client on PC…"
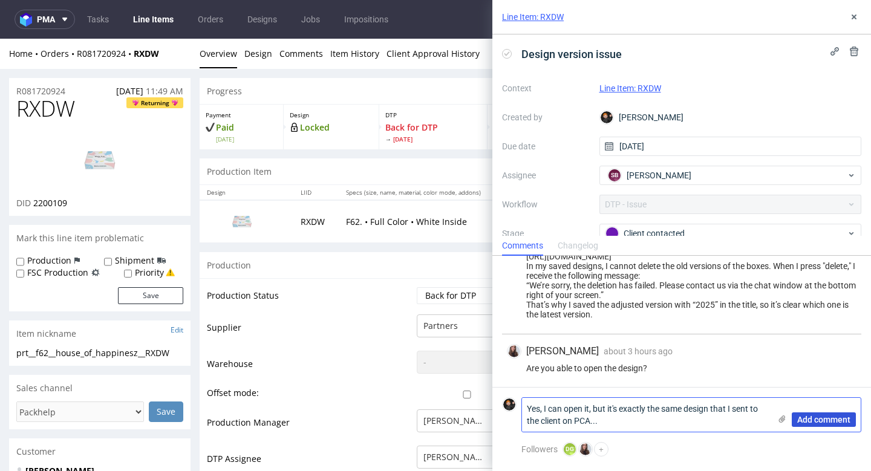
scroll to position [0, 0]
type textarea "Yes, I can open it, but it's exactly the same design that I sent to the client …"
click at [808, 421] on span "Add comment" at bounding box center [823, 419] width 53 height 8
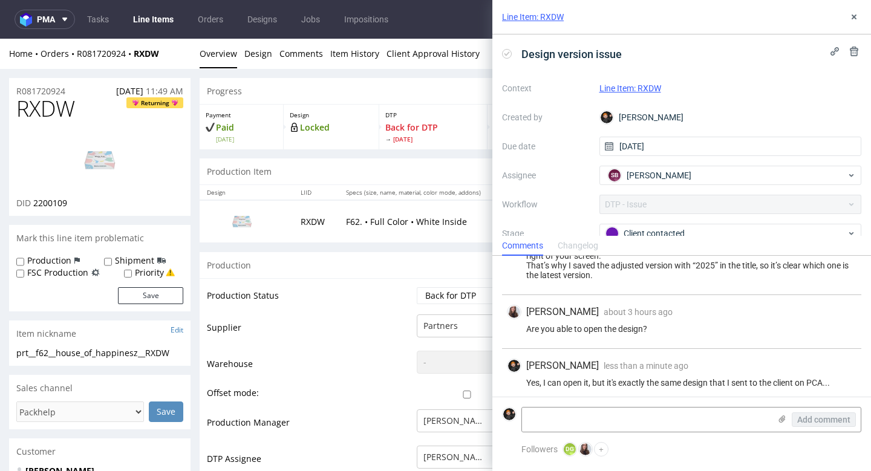
scroll to position [151, 0]
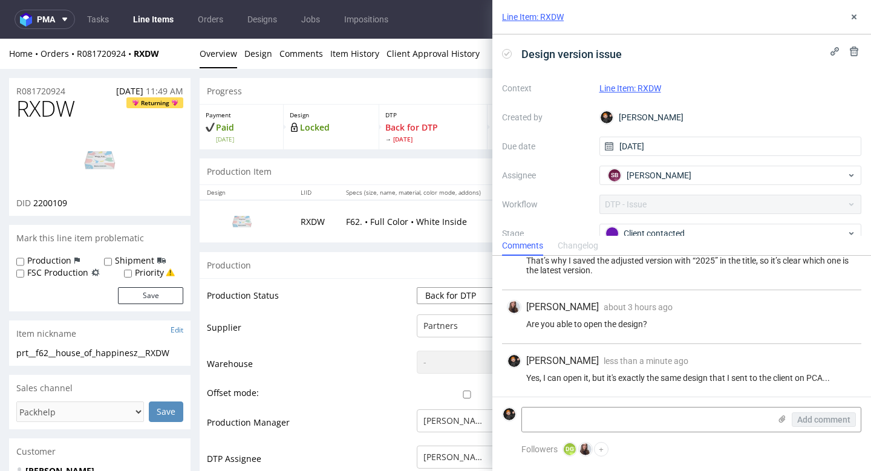
select select "dtp_issue"
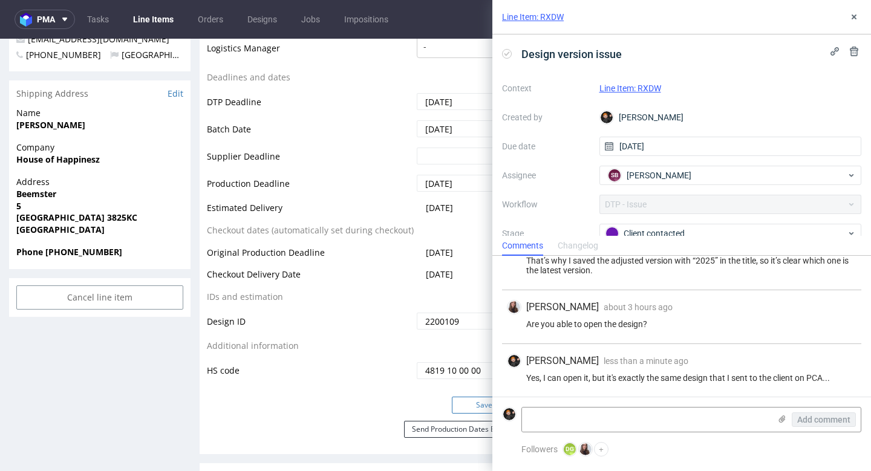
click at [477, 397] on button "Save" at bounding box center [484, 405] width 65 height 17
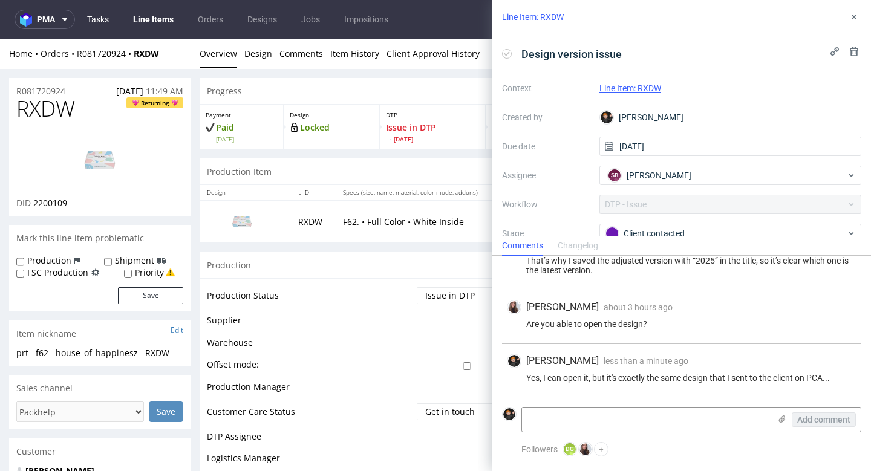
scroll to position [0, 0]
click at [159, 23] on link "Line Items" at bounding box center [153, 19] width 55 height 19
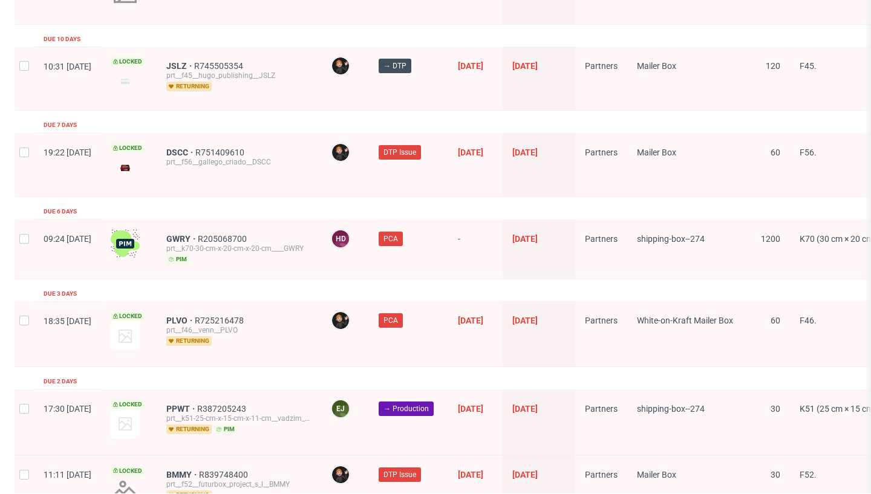
scroll to position [1352, 0]
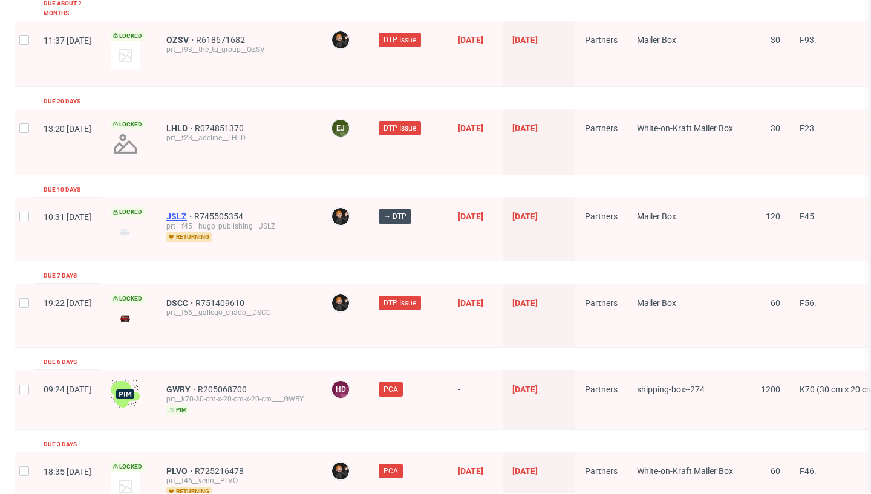
click at [194, 212] on span "JSLZ" at bounding box center [180, 217] width 28 height 10
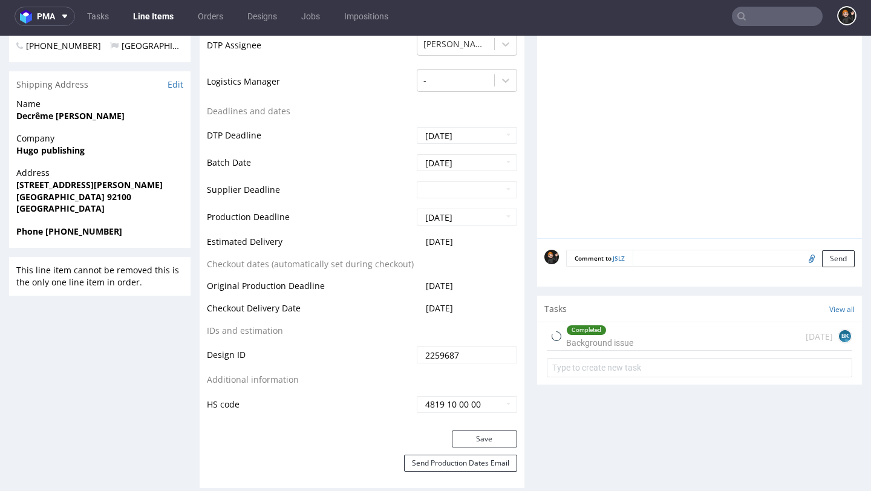
scroll to position [557, 0]
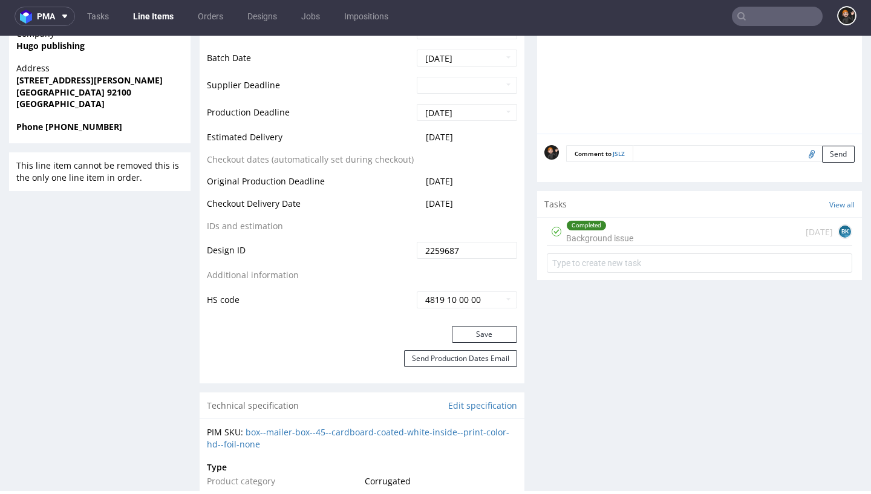
click at [143, 18] on link "Line Items" at bounding box center [153, 16] width 55 height 19
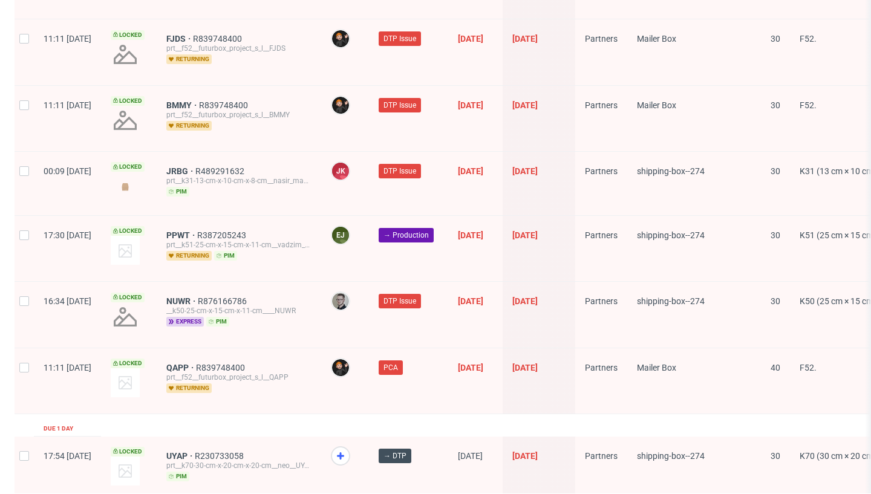
scroll to position [1936, 0]
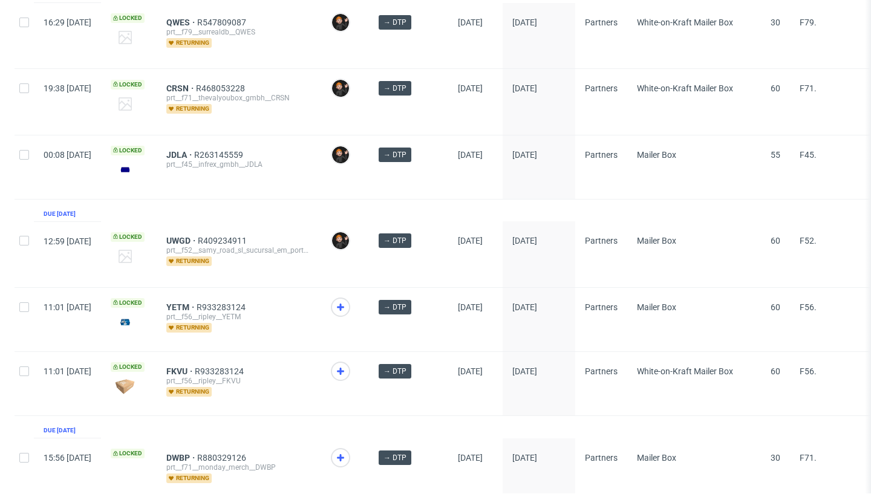
scroll to position [578, 0]
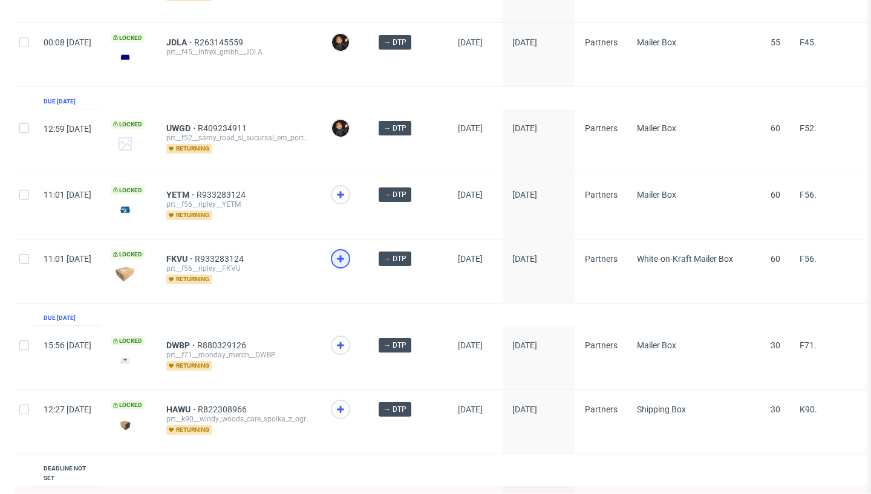
click at [344, 258] on use at bounding box center [340, 258] width 7 height 7
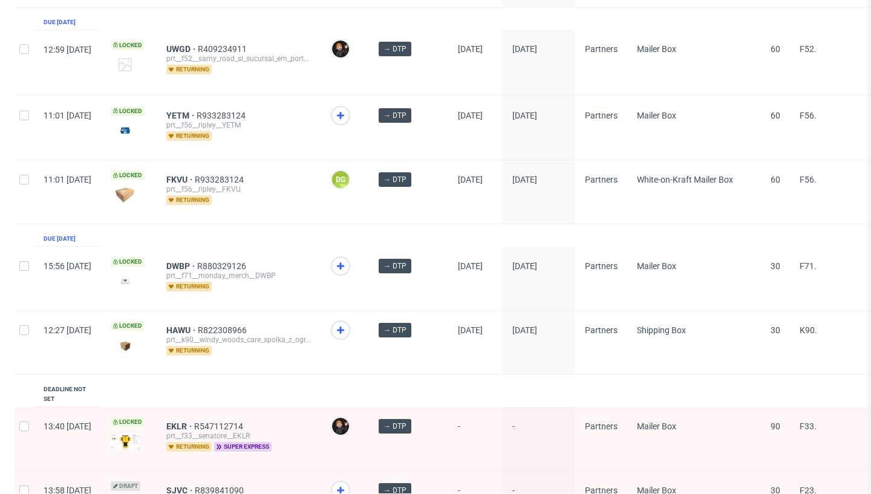
scroll to position [663, 0]
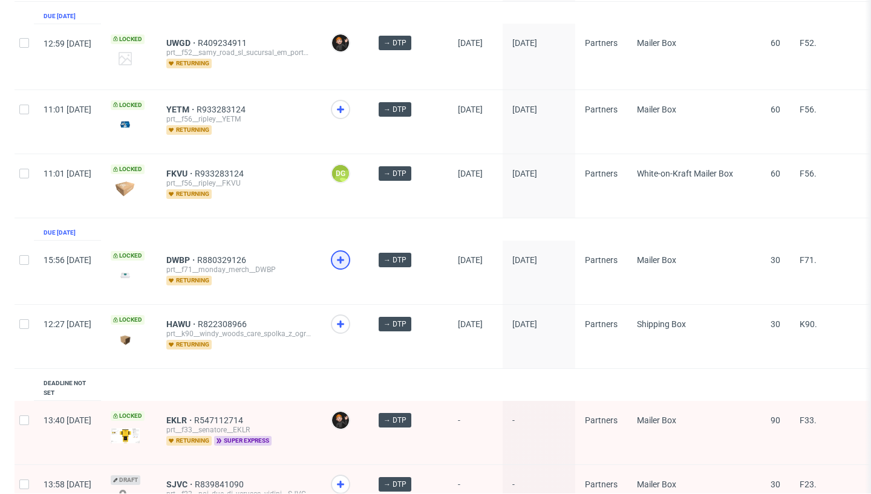
click at [348, 261] on icon at bounding box center [340, 260] width 15 height 15
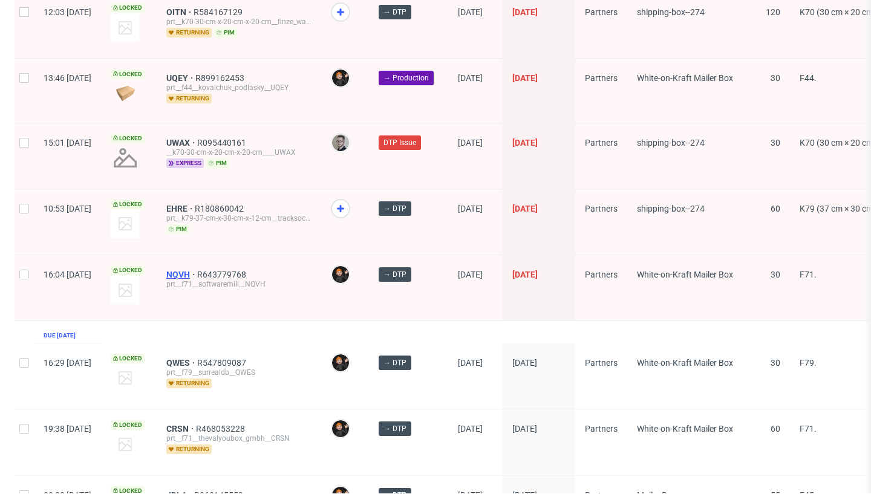
click at [201, 276] on div "NQVH R643779768 prt__f71__softwaremill__NQVH" at bounding box center [239, 287] width 164 height 65
click at [197, 275] on span "NQVH" at bounding box center [181, 275] width 31 height 10
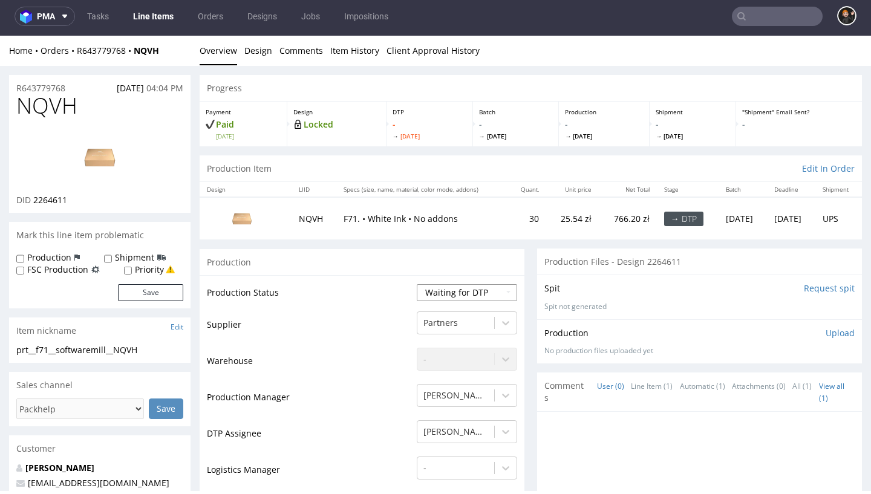
select select "dtp_in_process"
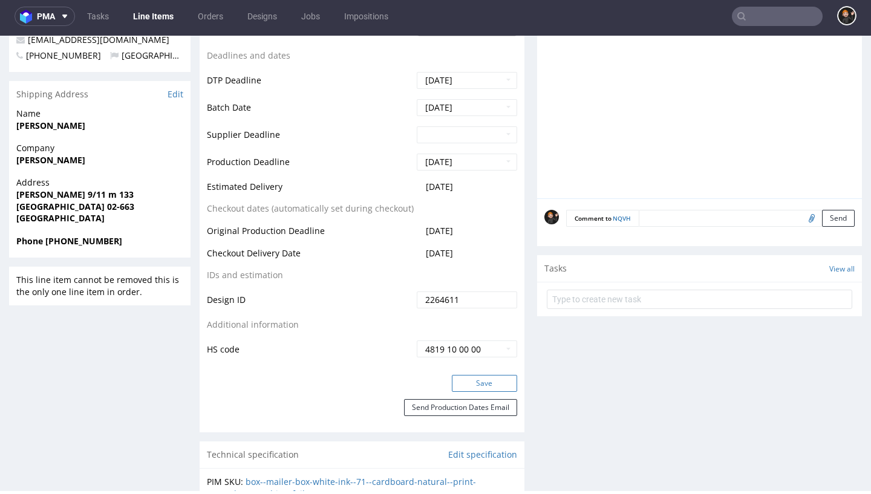
click at [481, 392] on button "Save" at bounding box center [484, 383] width 65 height 17
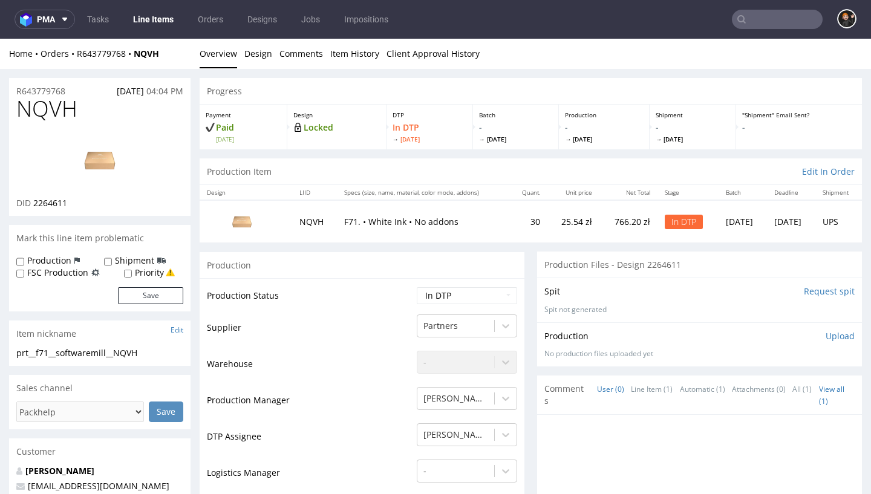
click at [105, 156] on img at bounding box center [99, 160] width 97 height 54
select select "dtp_ca_needed"
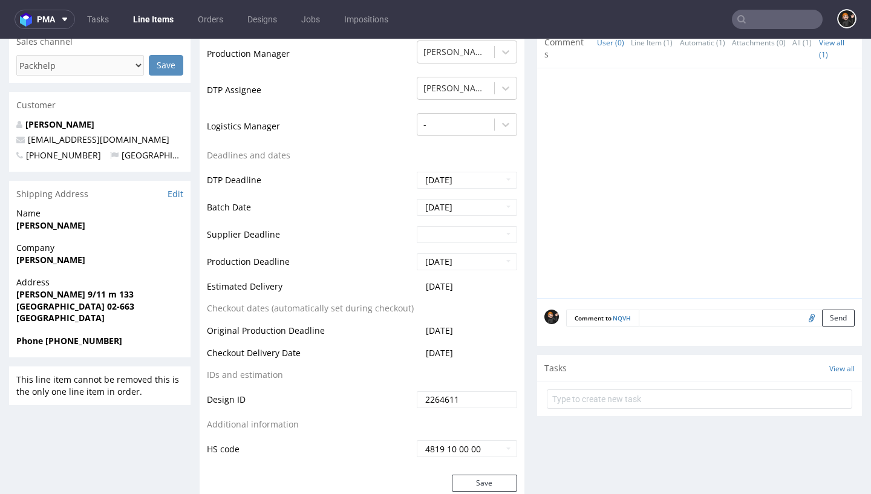
scroll to position [371, 0]
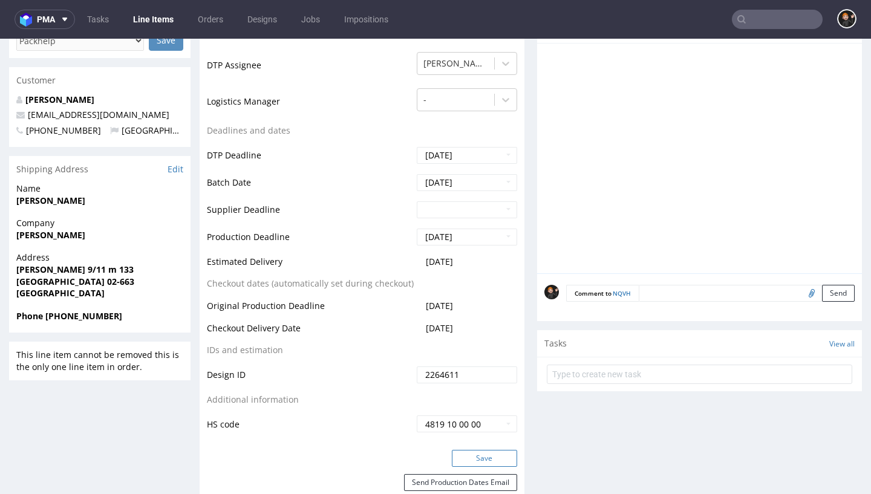
click at [470, 457] on button "Save" at bounding box center [484, 458] width 65 height 17
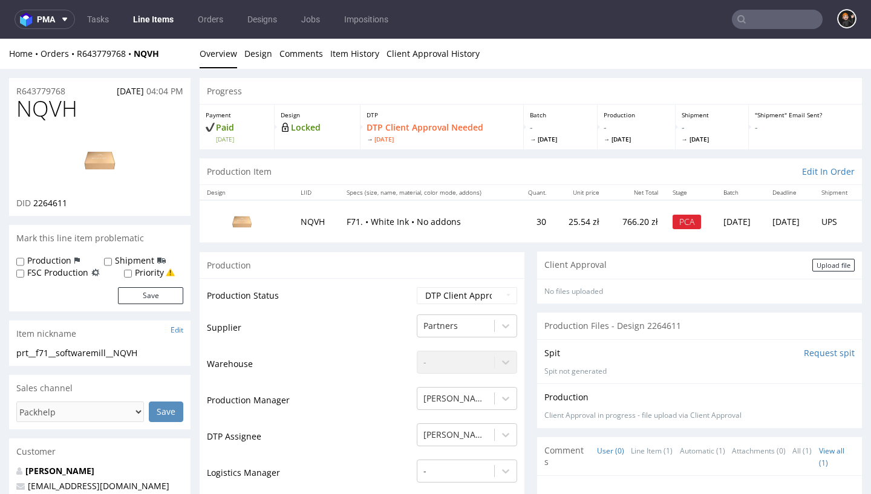
scroll to position [0, 0]
click at [827, 264] on div "Upload file" at bounding box center [833, 265] width 42 height 13
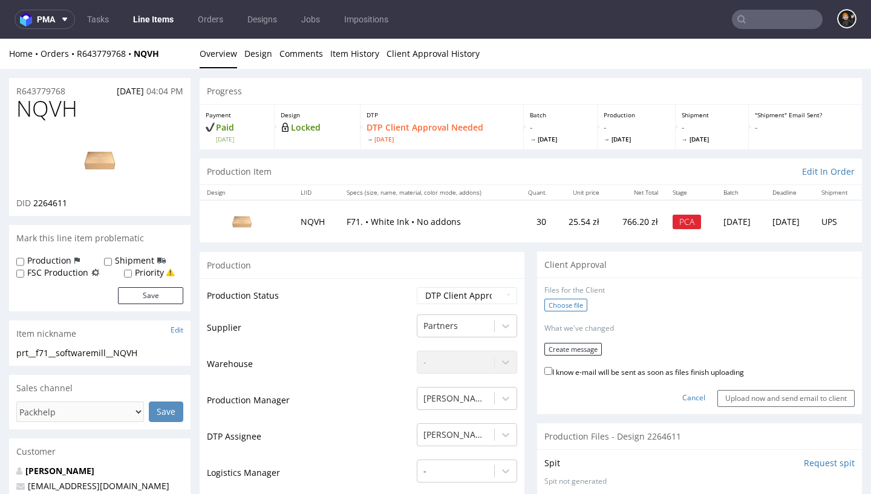
click at [560, 301] on label "Choose file" at bounding box center [565, 305] width 43 height 13
click at [0, 39] on input "Choose file" at bounding box center [0, 39] width 0 height 0
click at [608, 365] on label "I know e-mail will be sent as soon as files finish uploading" at bounding box center [644, 366] width 200 height 13
click at [552, 365] on input "I know e-mail will be sent as soon as files finish uploading" at bounding box center [548, 367] width 8 height 8
checkbox input "true"
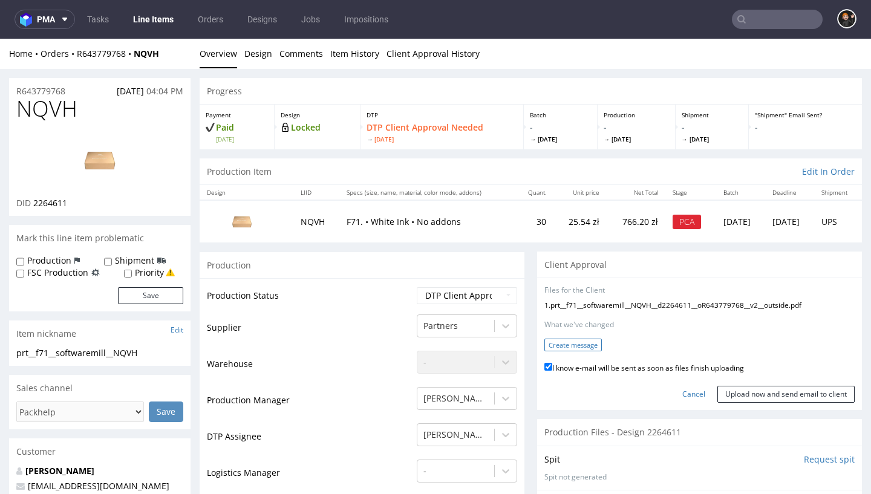
click at [582, 348] on form "Files for the Client 1 . prt__f71__softwaremill__NQVH__d2264611__oR643779768__v…" at bounding box center [699, 343] width 310 height 117
click at [576, 343] on button "Create message" at bounding box center [572, 345] width 57 height 13
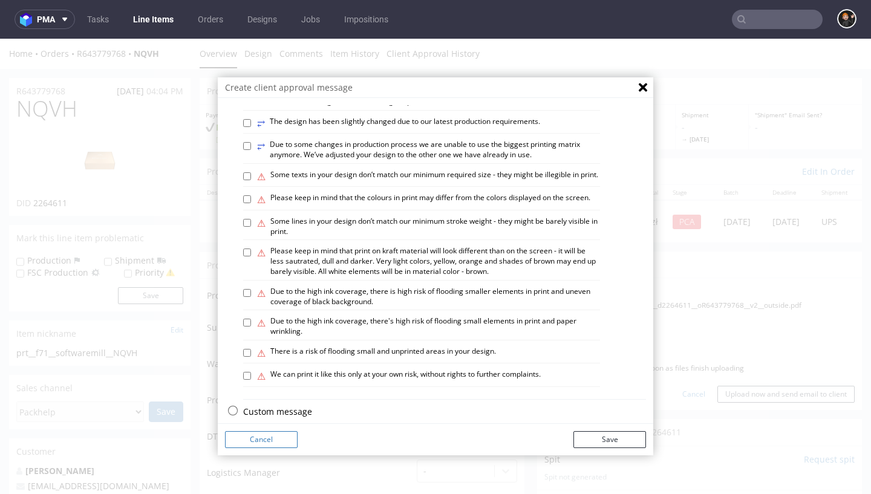
scroll to position [654, 0]
click at [285, 407] on p "Custom message" at bounding box center [444, 413] width 403 height 12
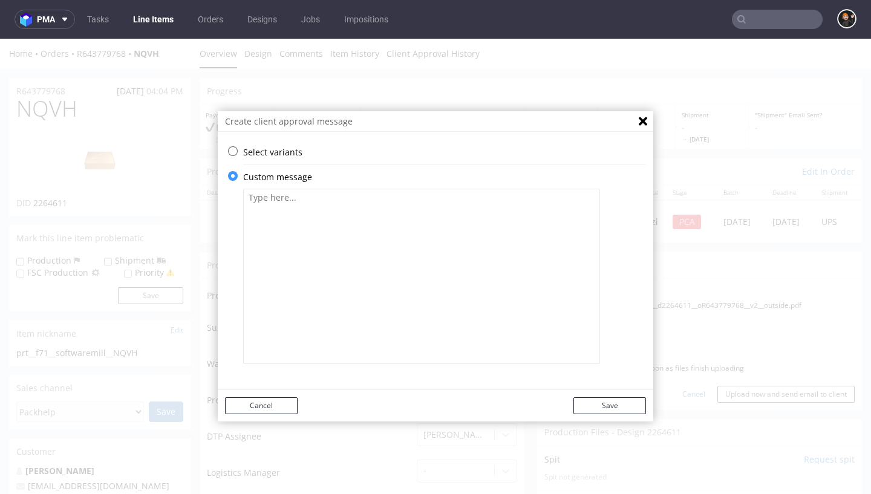
scroll to position [0, 0]
click at [354, 276] on textarea at bounding box center [421, 276] width 357 height 175
type textarea "Dostosowaliśmy grafikę do druku białym kolorem."
drag, startPoint x: 603, startPoint y: 403, endPoint x: 613, endPoint y: 403, distance: 9.7
click at [603, 403] on button "Save" at bounding box center [609, 405] width 73 height 17
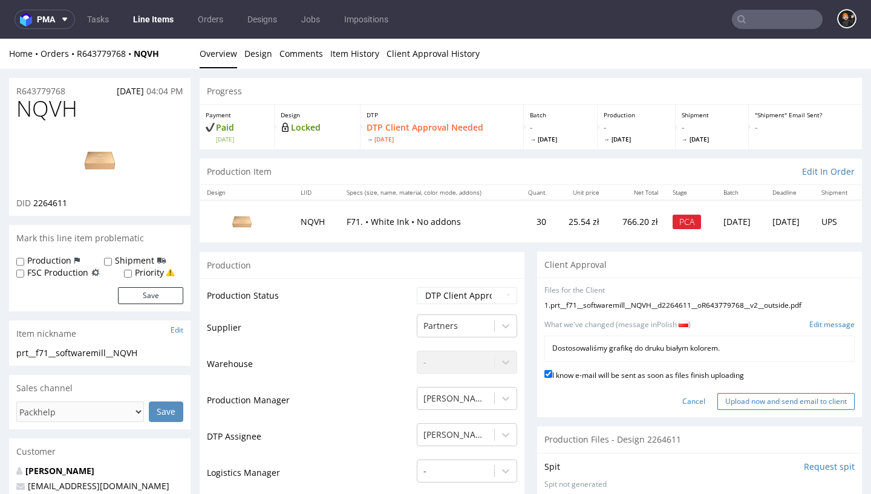
click at [742, 394] on input "Upload now and send email to client" at bounding box center [785, 401] width 137 height 17
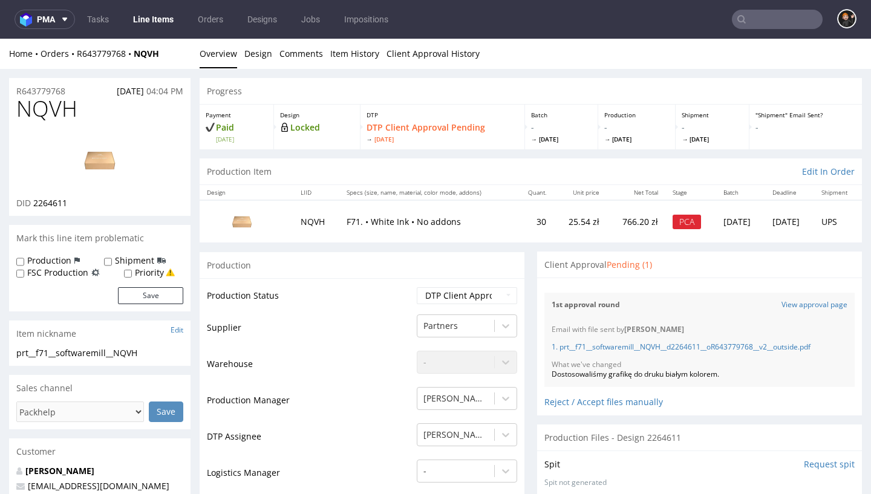
click at [155, 20] on link "Line Items" at bounding box center [153, 19] width 55 height 19
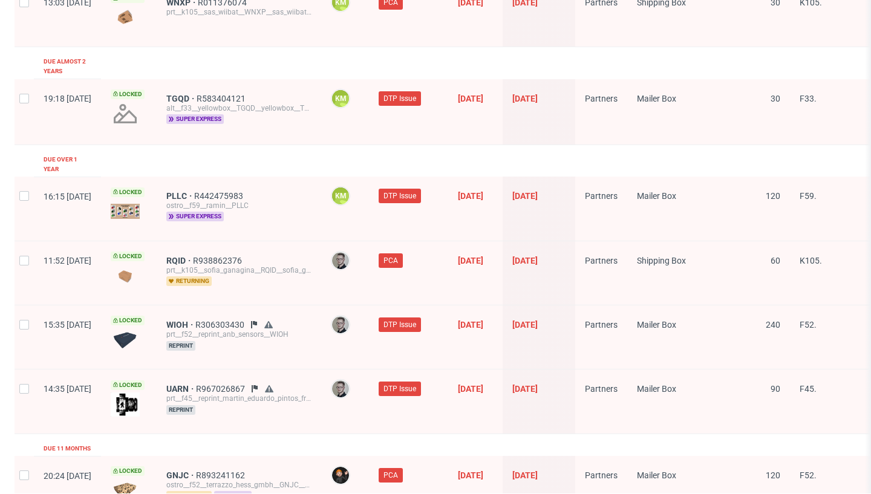
scroll to position [544, 0]
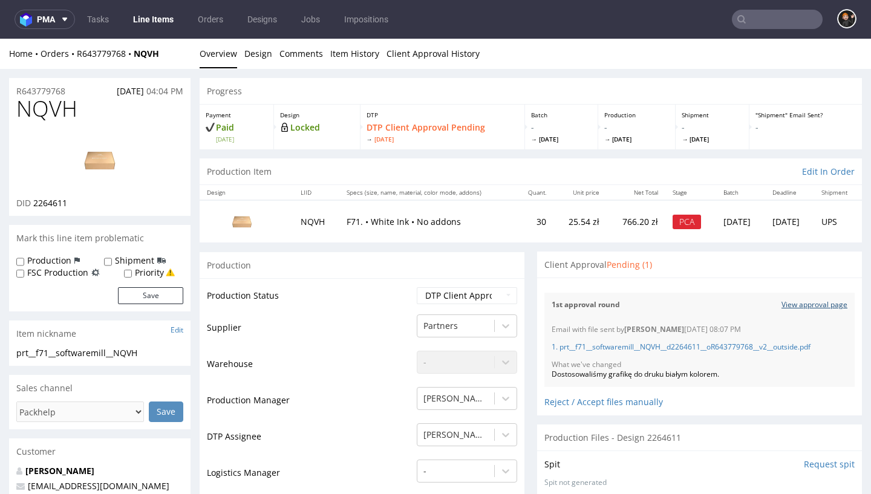
click at [813, 301] on link "View approval page" at bounding box center [814, 305] width 66 height 10
click at [149, 20] on link "Line Items" at bounding box center [153, 19] width 55 height 19
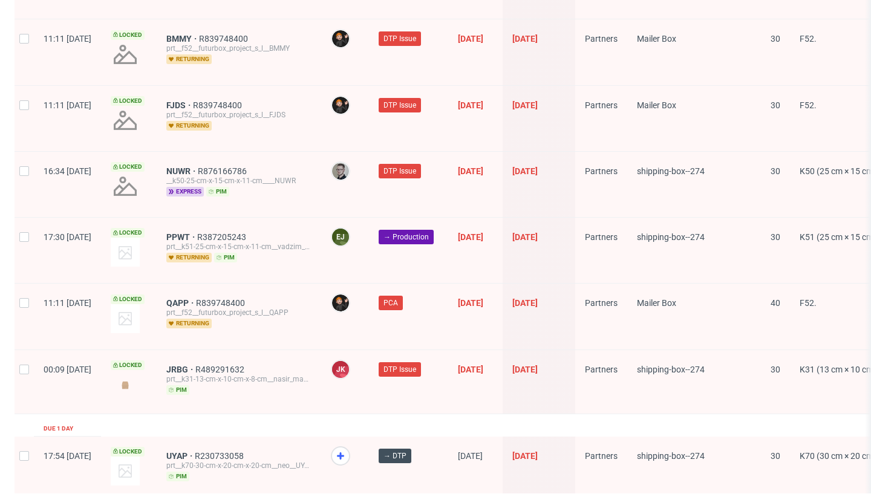
scroll to position [1936, 0]
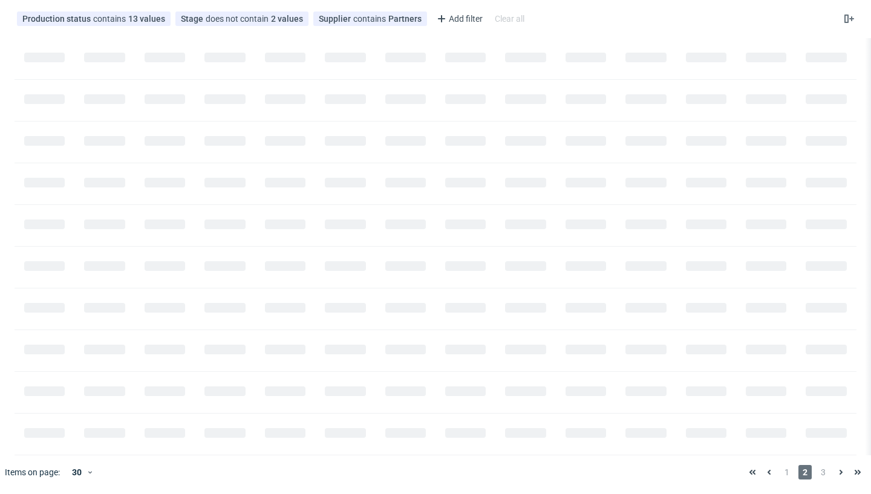
scroll to position [0, 1456]
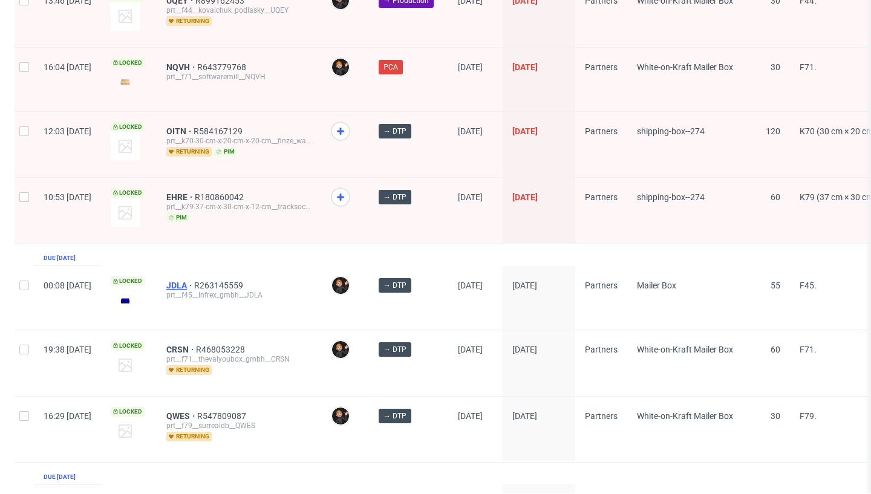
click at [194, 284] on span "JDLA" at bounding box center [180, 286] width 28 height 10
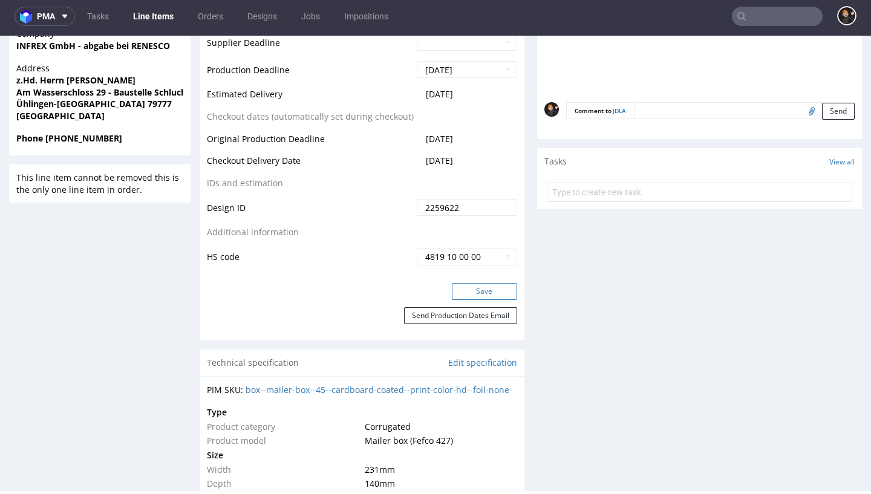
click at [493, 287] on button "Save" at bounding box center [484, 291] width 65 height 17
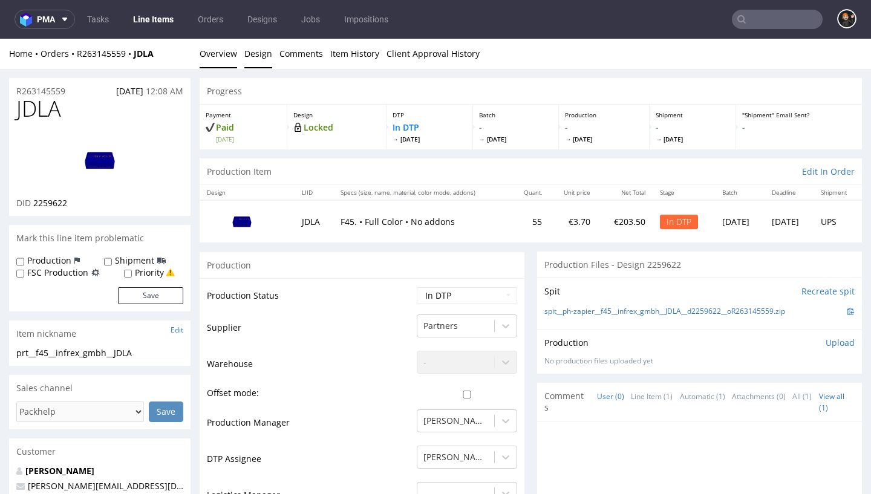
click at [252, 57] on link "Design" at bounding box center [258, 54] width 28 height 30
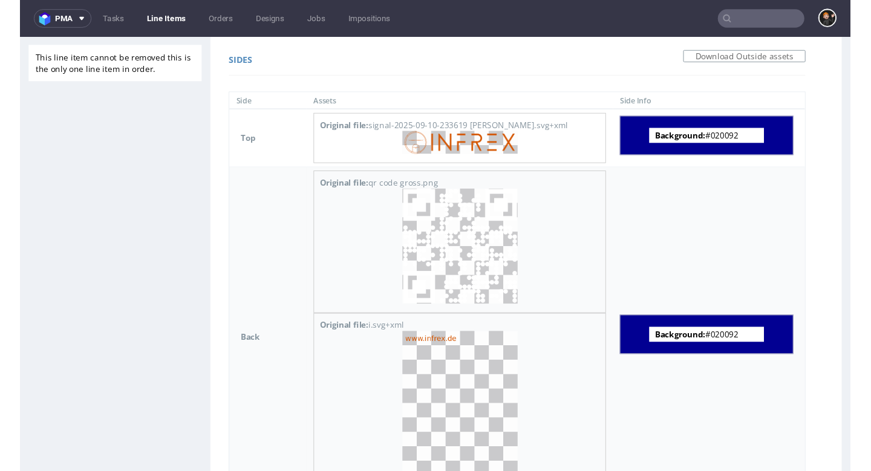
scroll to position [753, 0]
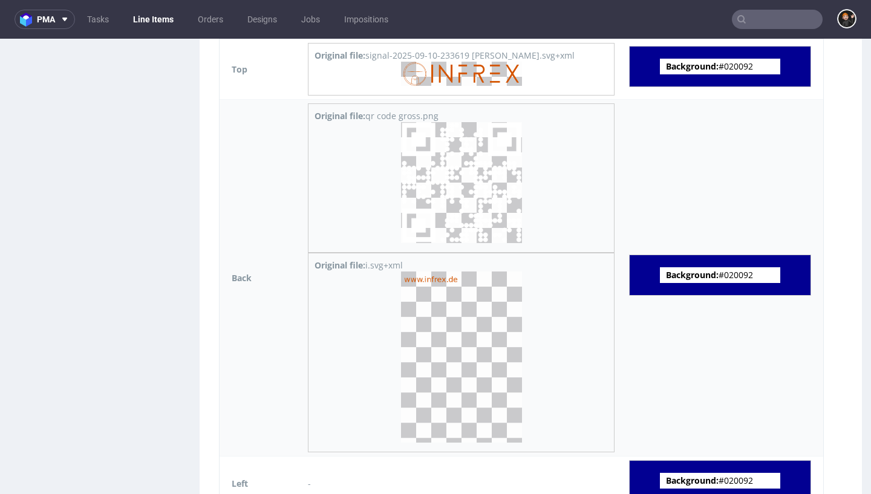
click at [450, 281] on img at bounding box center [461, 356] width 121 height 171
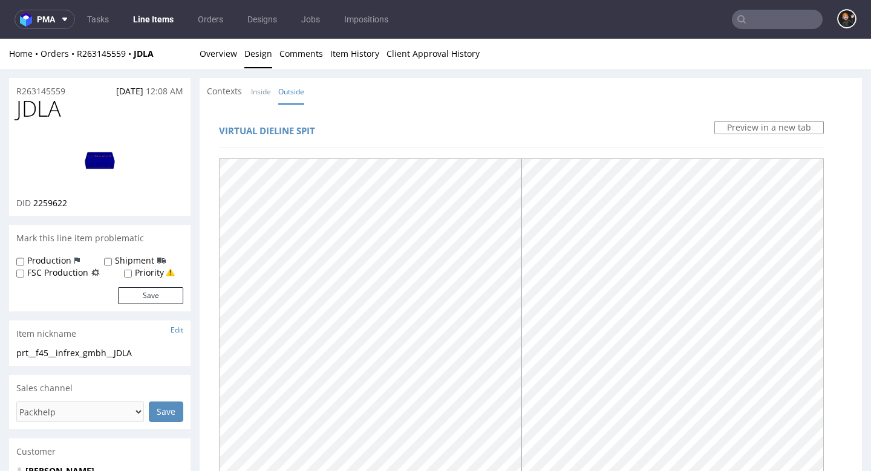
scroll to position [0, 0]
click at [114, 163] on img at bounding box center [99, 160] width 97 height 54
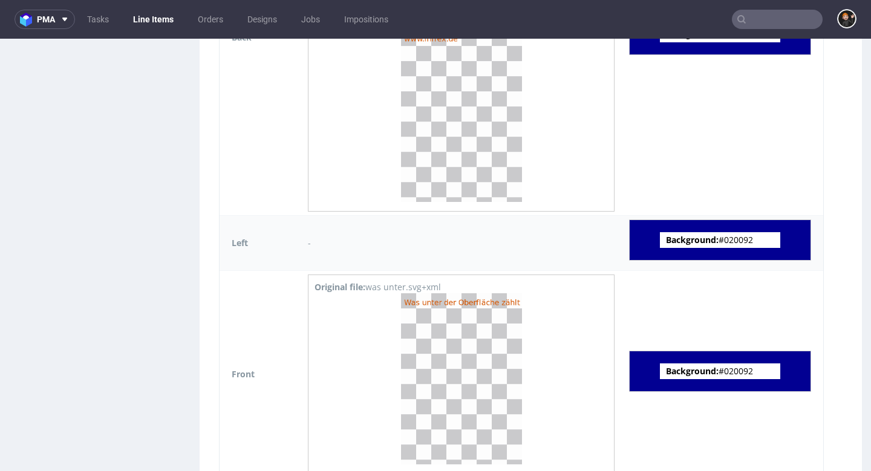
scroll to position [996, 0]
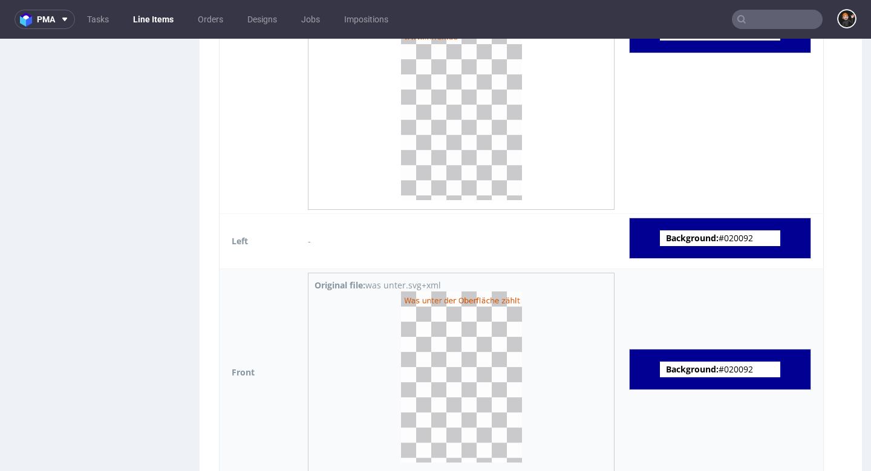
click at [475, 337] on img at bounding box center [461, 376] width 121 height 171
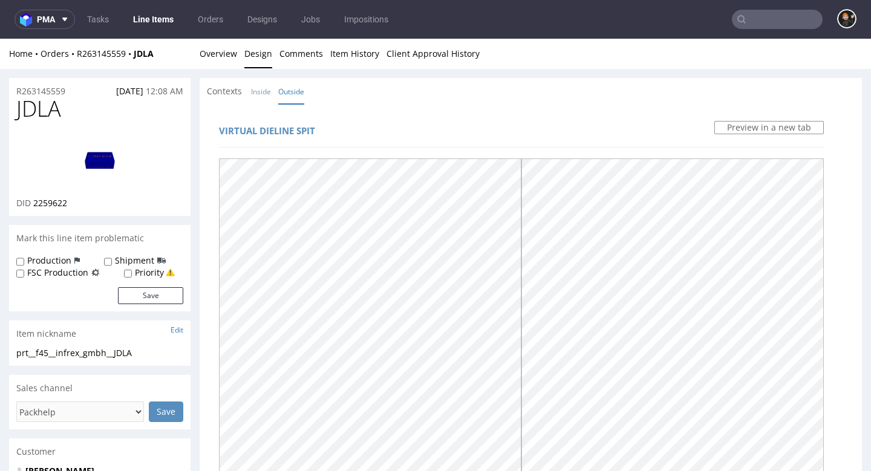
scroll to position [0, 0]
click at [221, 62] on link "Overview" at bounding box center [218, 54] width 37 height 30
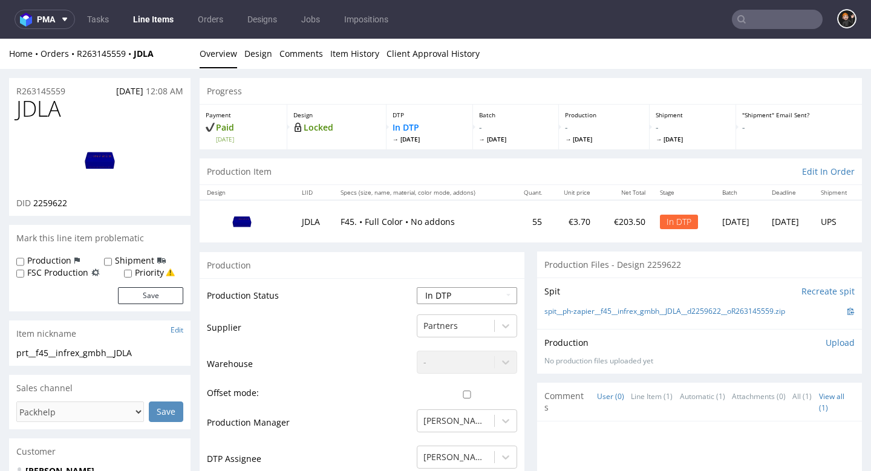
select select "dtp_ca_needed"
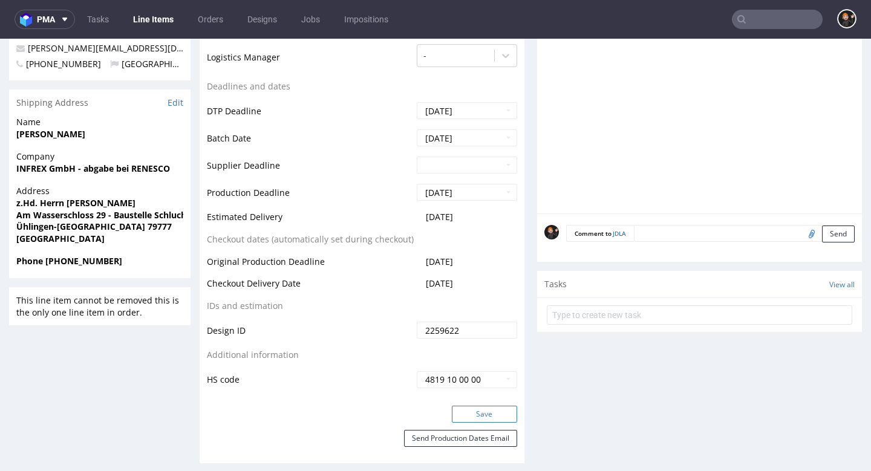
click at [495, 412] on button "Save" at bounding box center [484, 414] width 65 height 17
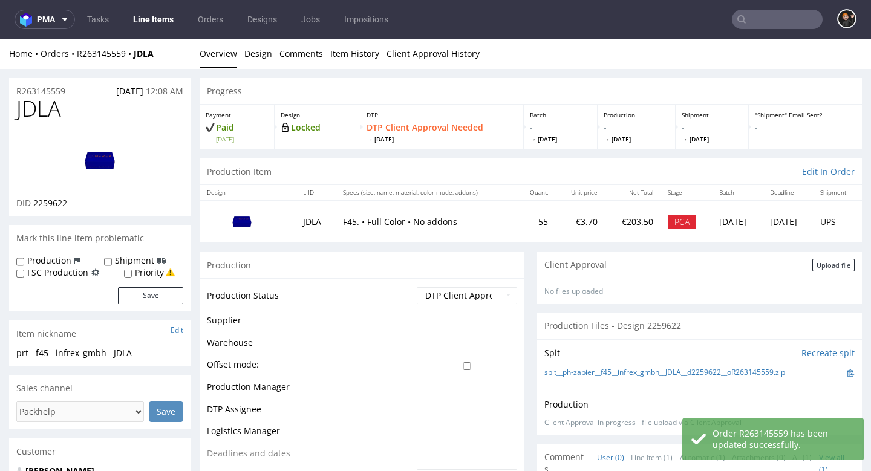
click at [826, 279] on div "No files uploaded" at bounding box center [699, 291] width 325 height 25
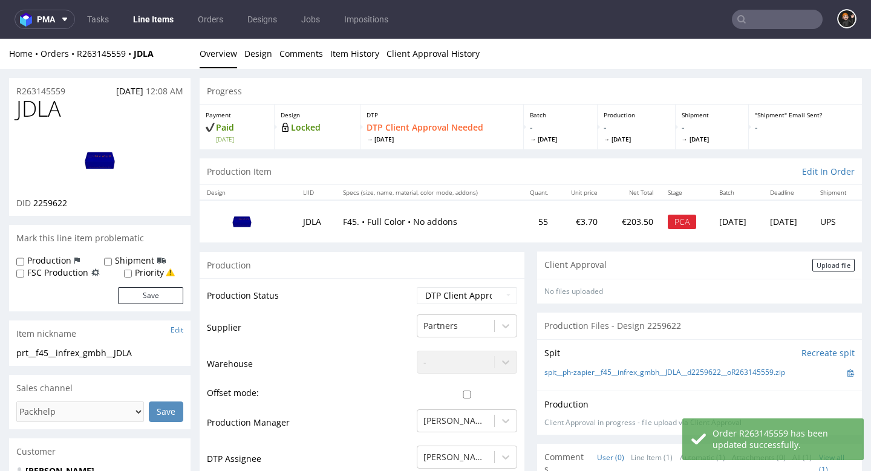
click at [825, 265] on div "Upload file" at bounding box center [833, 265] width 42 height 13
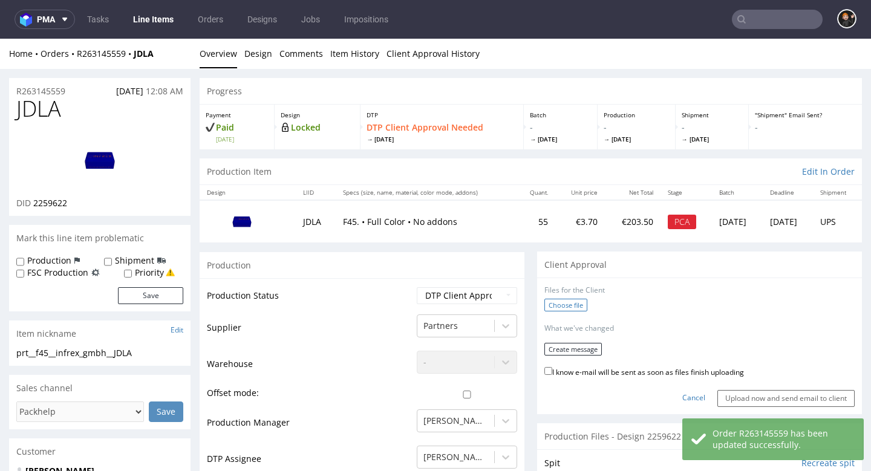
click at [572, 303] on label "Choose file" at bounding box center [565, 305] width 43 height 13
click at [0, 39] on input "Choose file" at bounding box center [0, 39] width 0 height 0
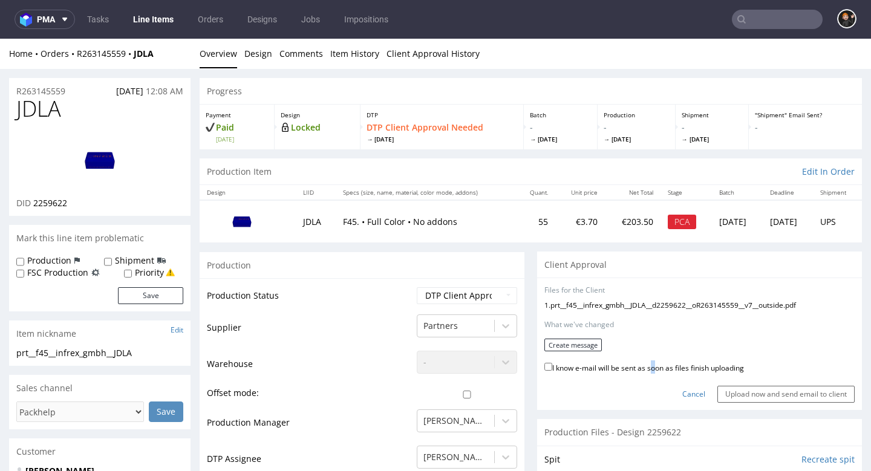
click at [646, 364] on label "I know e-mail will be sent as soon as files finish uploading" at bounding box center [644, 366] width 200 height 13
click at [552, 364] on input "I know e-mail will be sent as soon as files finish uploading" at bounding box center [548, 367] width 8 height 8
checkbox input "true"
click at [590, 346] on button "Create message" at bounding box center [572, 345] width 57 height 13
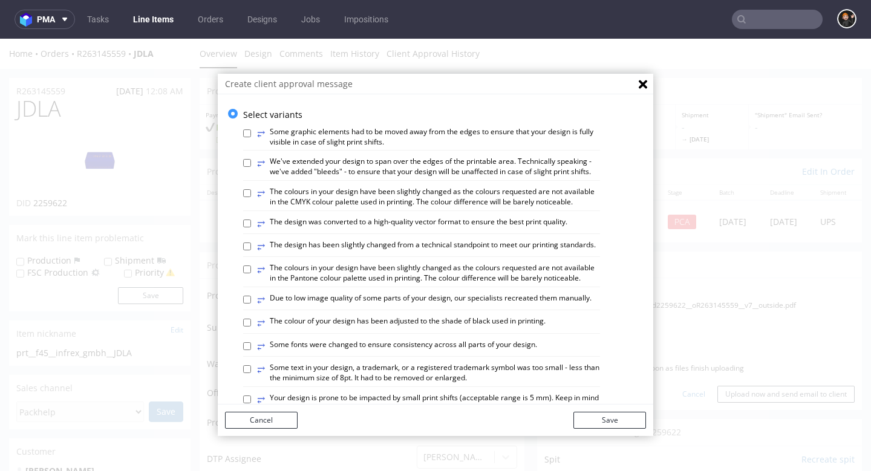
click at [492, 241] on label "⥂ The design has been slightly changed from a technical standpoint to meet our …" at bounding box center [426, 246] width 339 height 13
click at [251, 242] on input "⥂ The design has been slightly changed from a technical standpoint to meet our …" at bounding box center [247, 246] width 8 height 8
checkbox input "true"
click at [518, 193] on label "⥂ The colours in your design have been slightly changed as the colours requeste…" at bounding box center [428, 197] width 343 height 21
click at [251, 193] on input "⥂ The colours in your design have been slightly changed as the colours requeste…" at bounding box center [247, 193] width 8 height 8
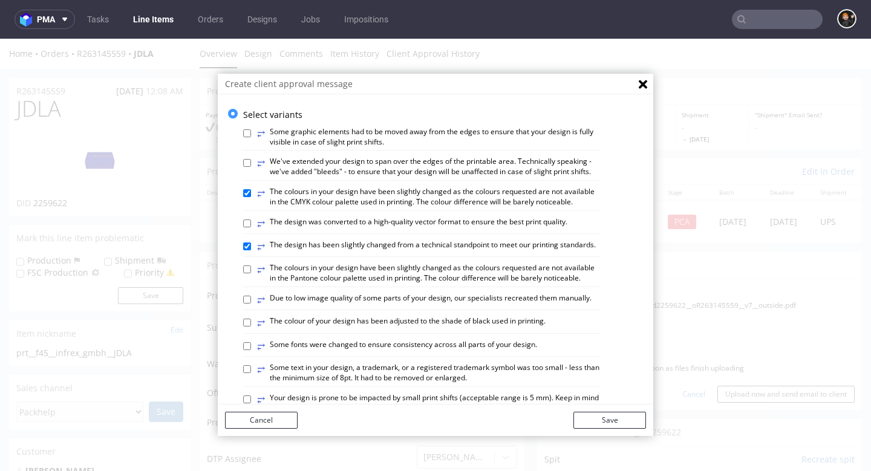
checkbox input "true"
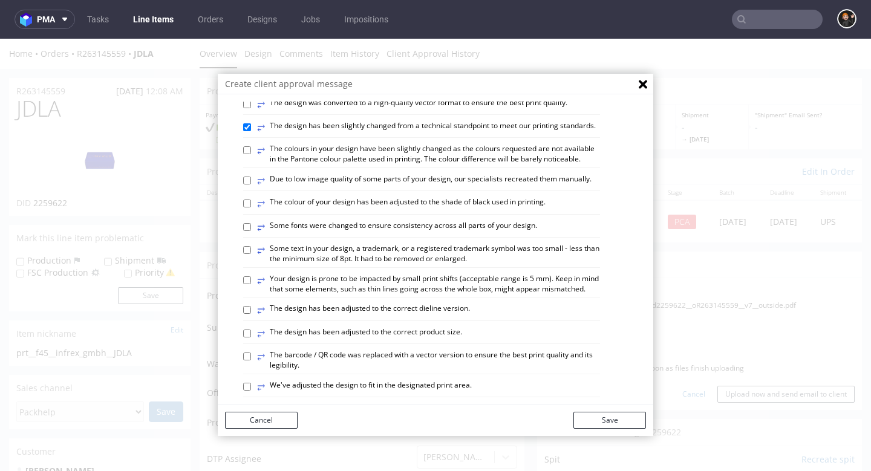
scroll to position [121, 0]
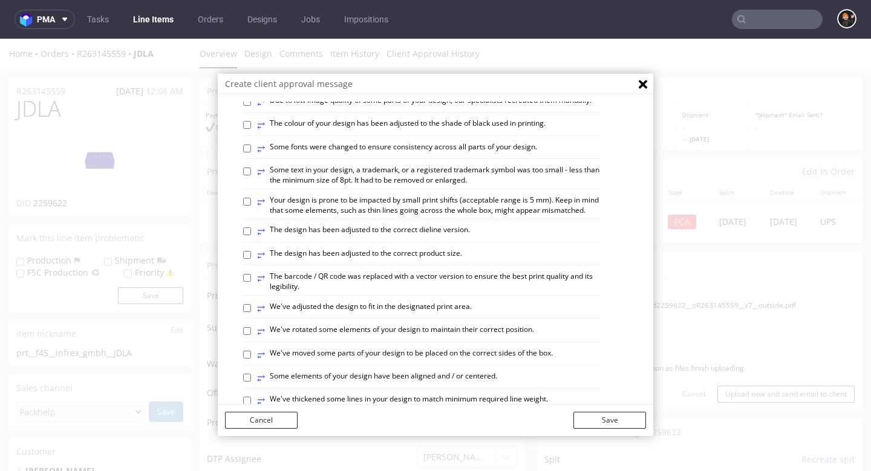
click at [462, 371] on label "⥂ Some elements of your design have been aligned and / or centered." at bounding box center [377, 377] width 240 height 13
click at [251, 374] on input "⥂ Some elements of your design have been aligned and / or centered." at bounding box center [247, 378] width 8 height 8
checkbox input "true"
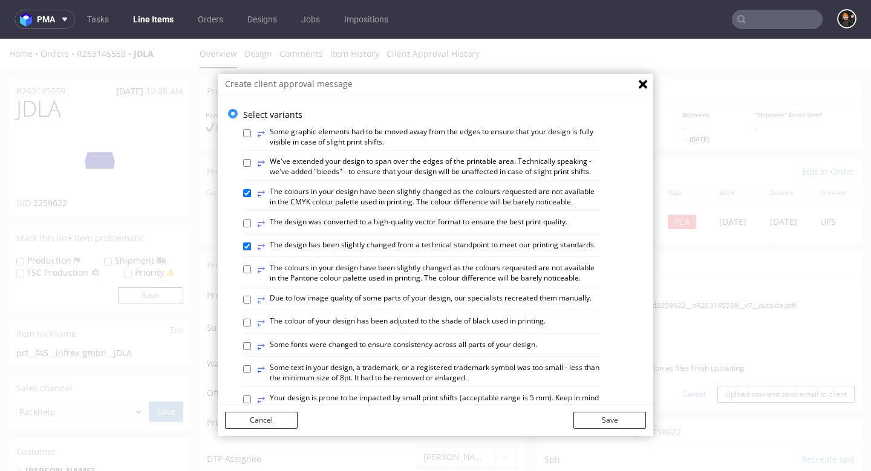
scroll to position [0, 0]
click at [357, 141] on label "⥂ Some graphic elements had to be moved away from the edges to ensure that your…" at bounding box center [428, 137] width 343 height 21
click at [251, 137] on input "⥂ Some graphic elements had to be moved away from the edges to ensure that your…" at bounding box center [247, 133] width 8 height 8
checkbox input "true"
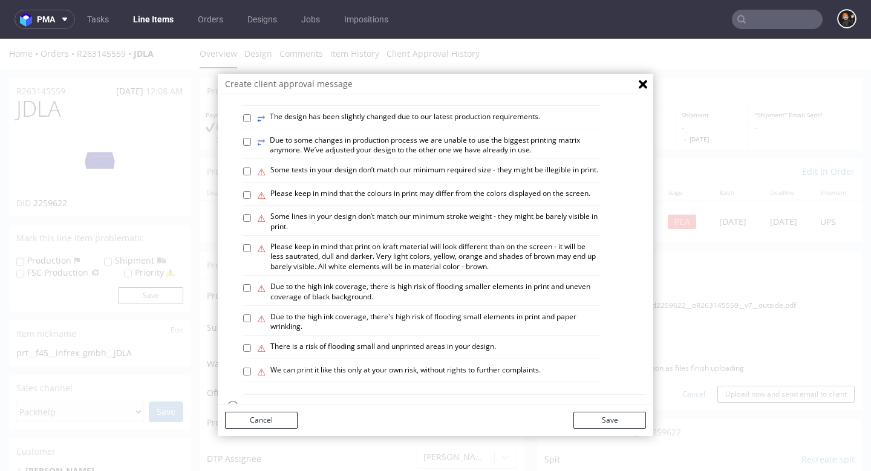
scroll to position [669, 0]
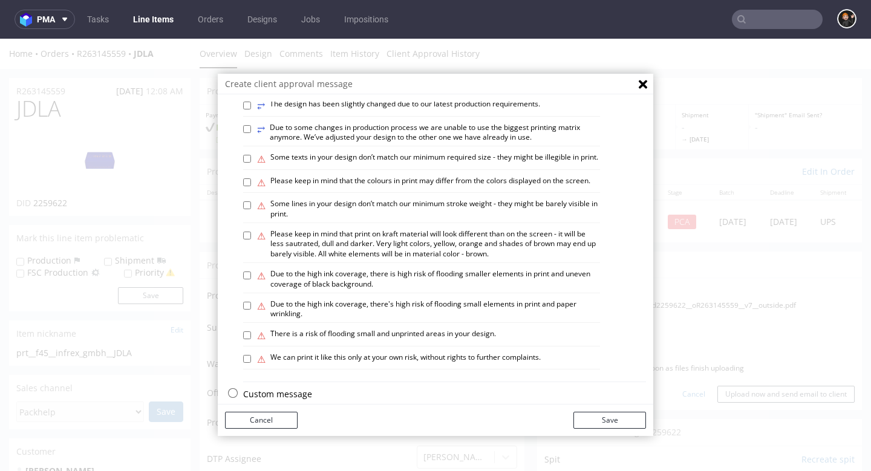
click at [449, 176] on label "⚠ Please keep in mind that the colours in print may differ from the colors disp…" at bounding box center [423, 182] width 333 height 13
click at [251, 178] on input "⚠ Please keep in mind that the colours in print may differ from the colors disp…" at bounding box center [247, 182] width 8 height 8
checkbox input "true"
click at [608, 418] on button "Save" at bounding box center [609, 420] width 73 height 17
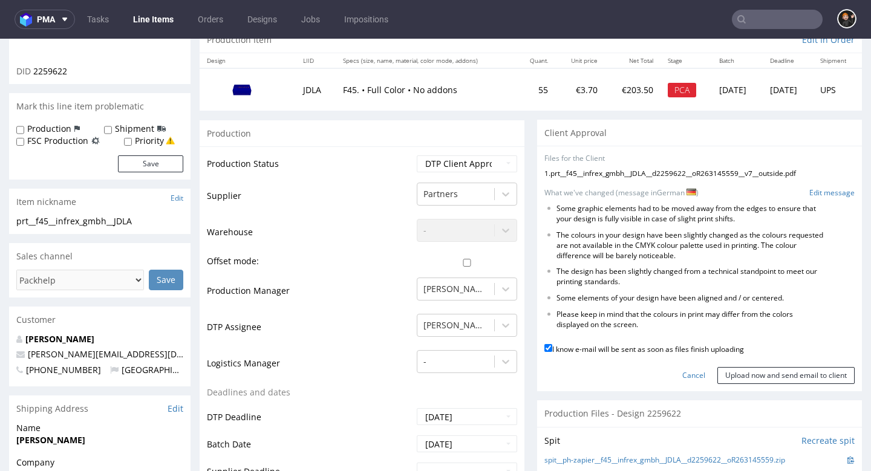
scroll to position [134, 0]
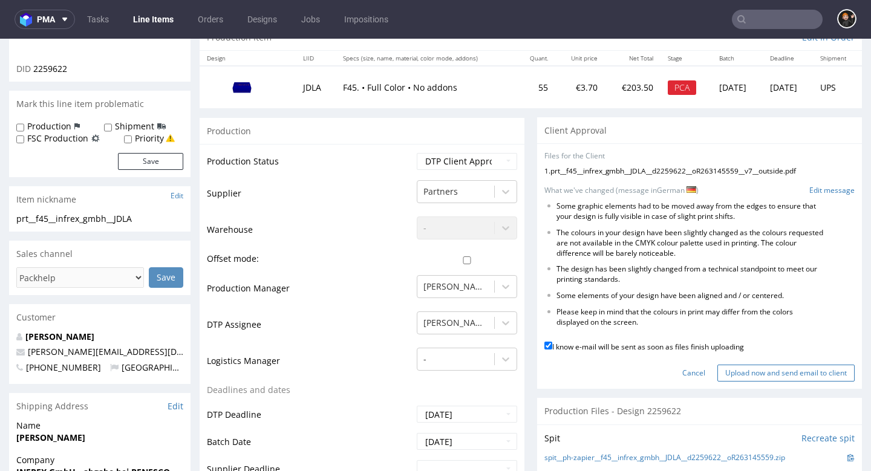
click at [750, 368] on input "Upload now and send email to client" at bounding box center [785, 373] width 137 height 17
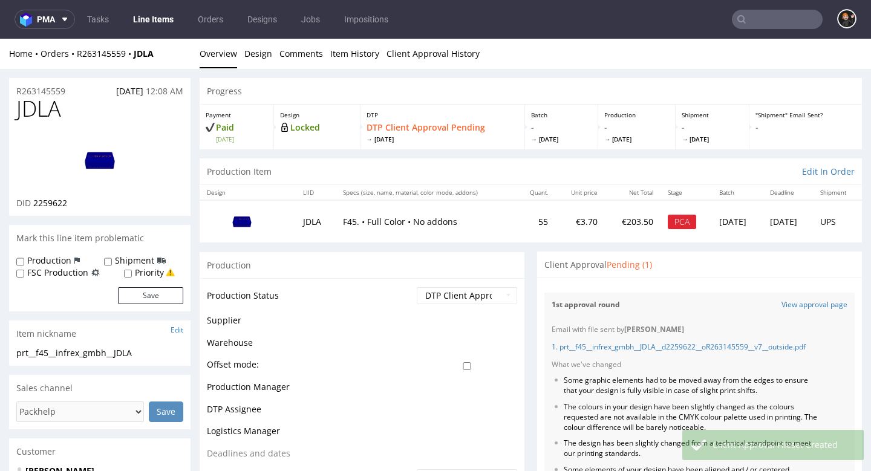
scroll to position [0, 0]
click at [160, 27] on link "Line Items" at bounding box center [153, 19] width 55 height 19
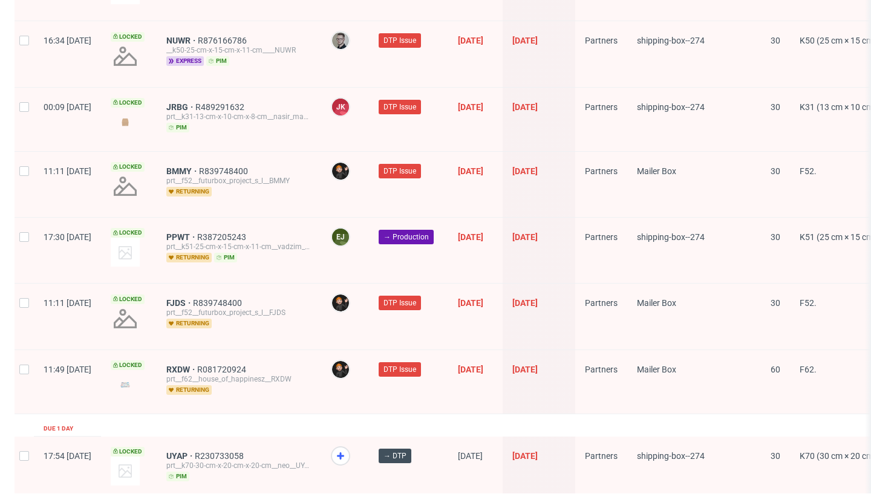
scroll to position [1936, 0]
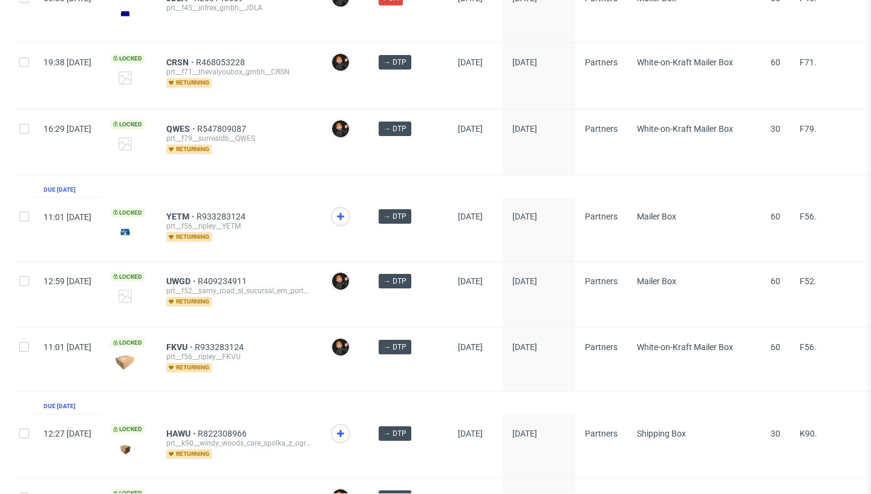
scroll to position [470, 0]
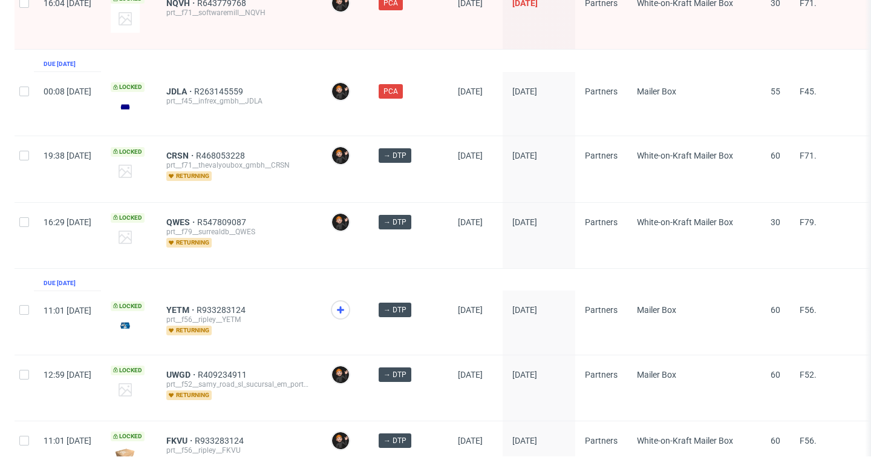
scroll to position [350, 0]
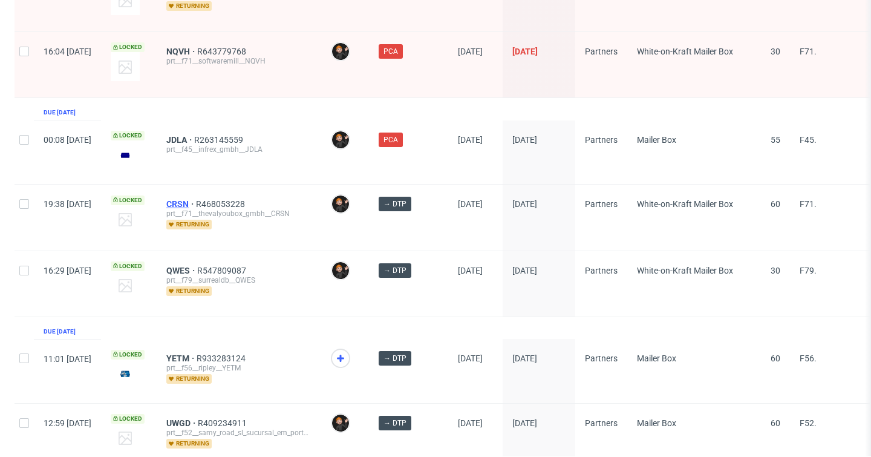
click at [196, 202] on span "CRSN" at bounding box center [181, 204] width 30 height 10
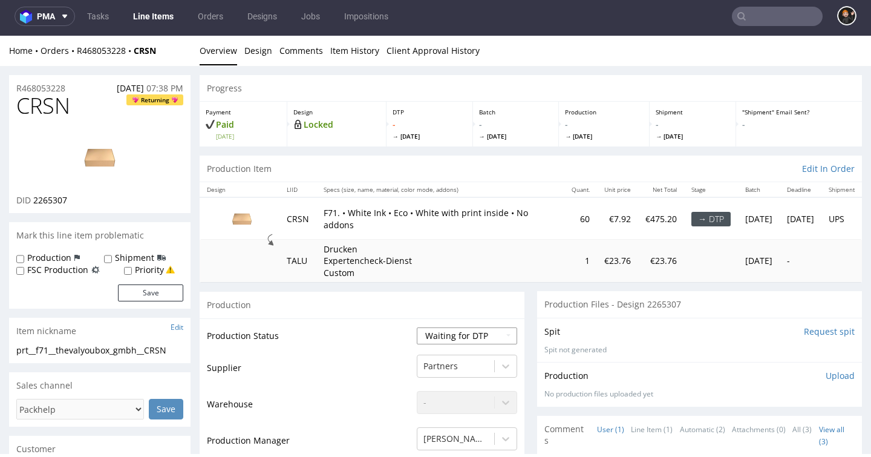
select select "dtp_in_process"
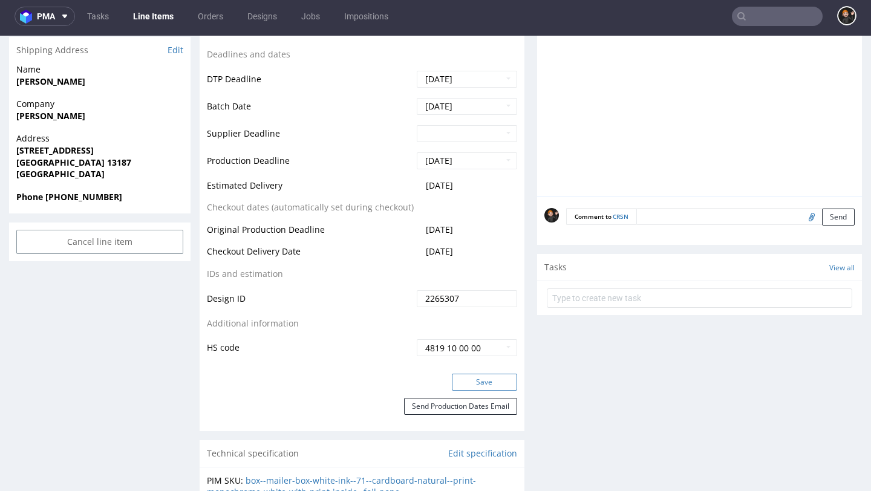
click at [470, 391] on button "Save" at bounding box center [484, 382] width 65 height 17
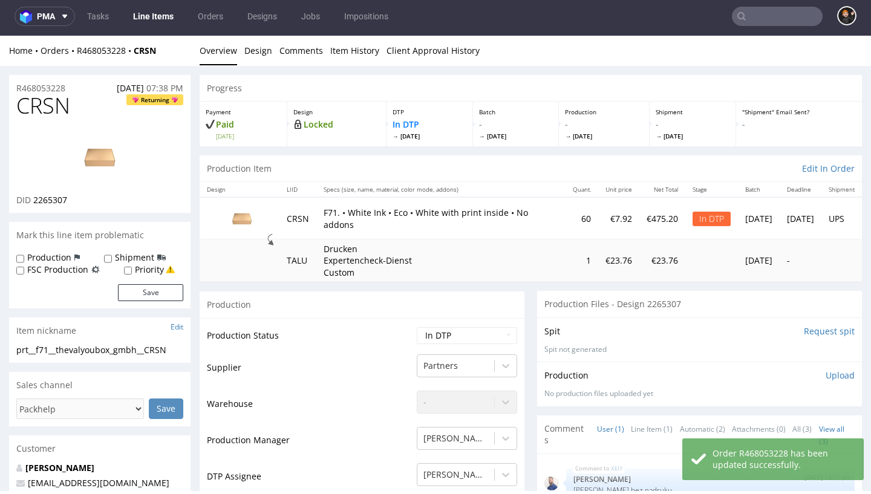
click at [59, 111] on span "CRSN" at bounding box center [43, 106] width 54 height 24
copy span "CRSN"
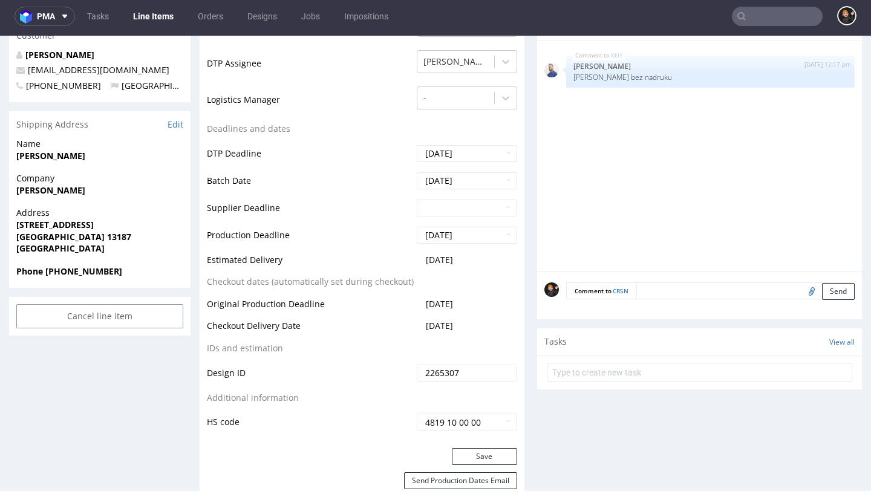
scroll to position [530, 0]
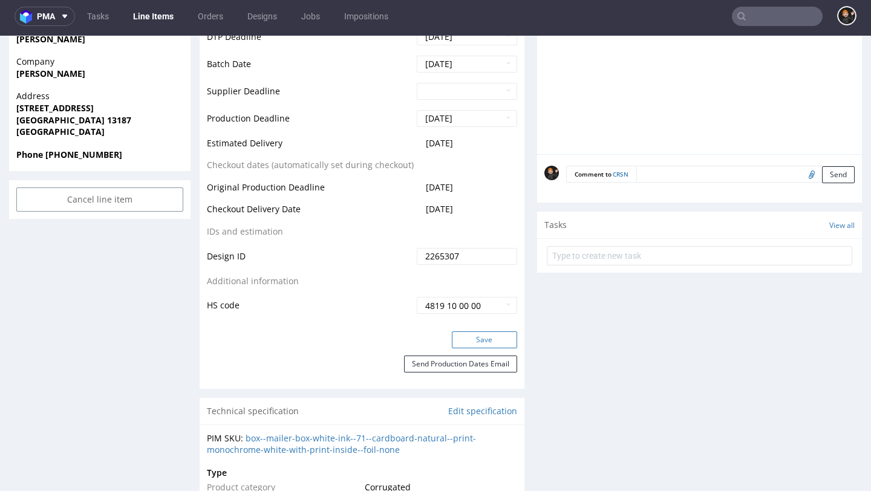
click at [466, 337] on button "Save" at bounding box center [484, 339] width 65 height 17
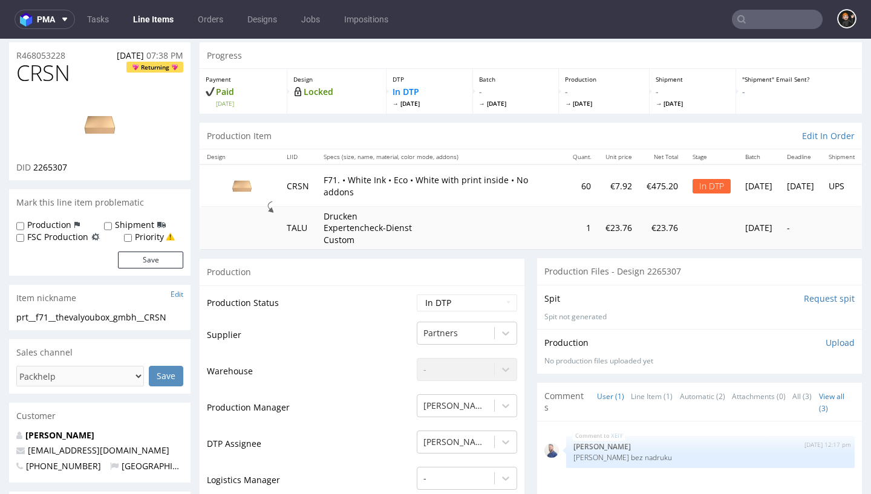
scroll to position [33, 0]
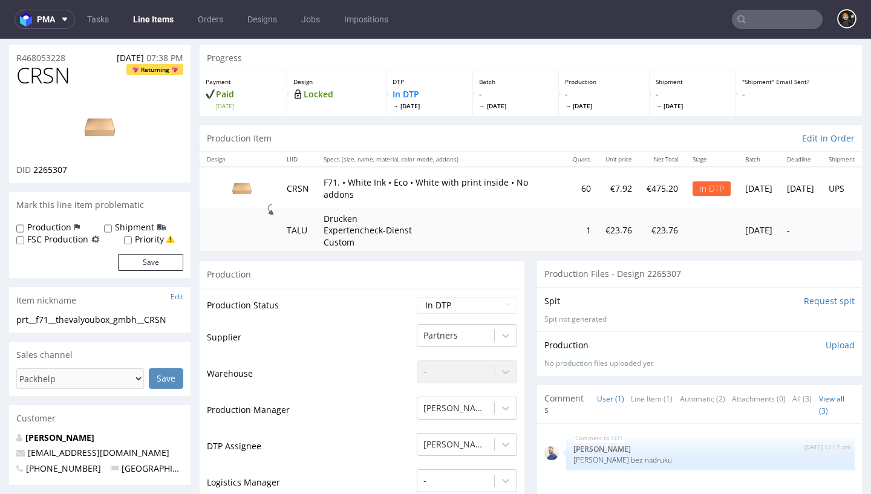
click at [837, 342] on p "Upload" at bounding box center [839, 345] width 29 height 12
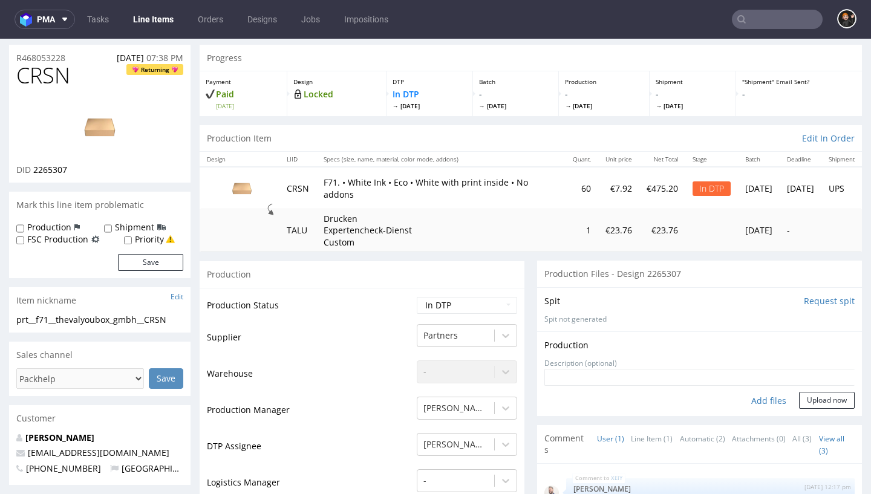
click at [766, 398] on div "Add files" at bounding box center [768, 401] width 60 height 18
type input "C:\fakepath\prt__f71__START.ai"
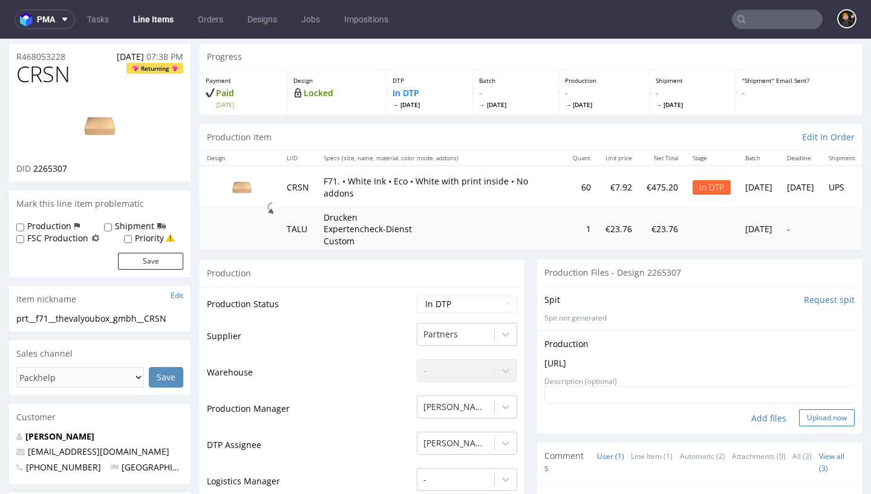
click at [822, 416] on button "Upload now" at bounding box center [827, 417] width 56 height 17
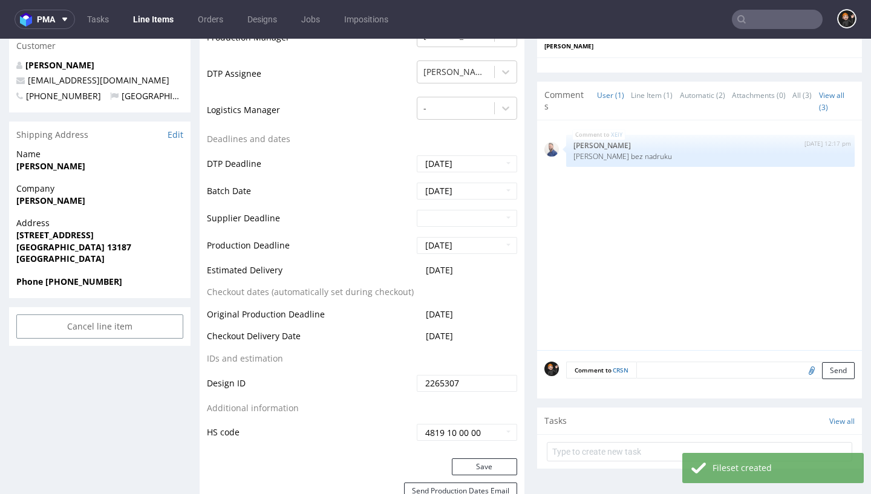
scroll to position [426, 0]
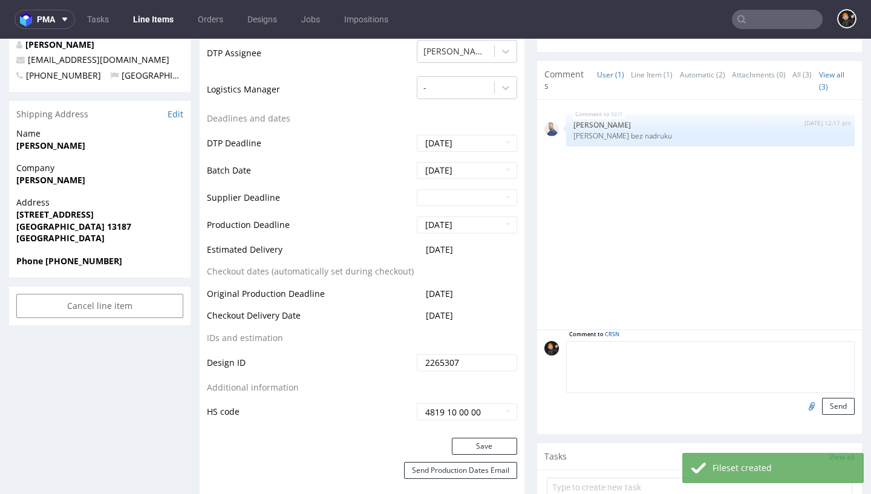
click at [668, 351] on textarea at bounding box center [710, 367] width 288 height 52
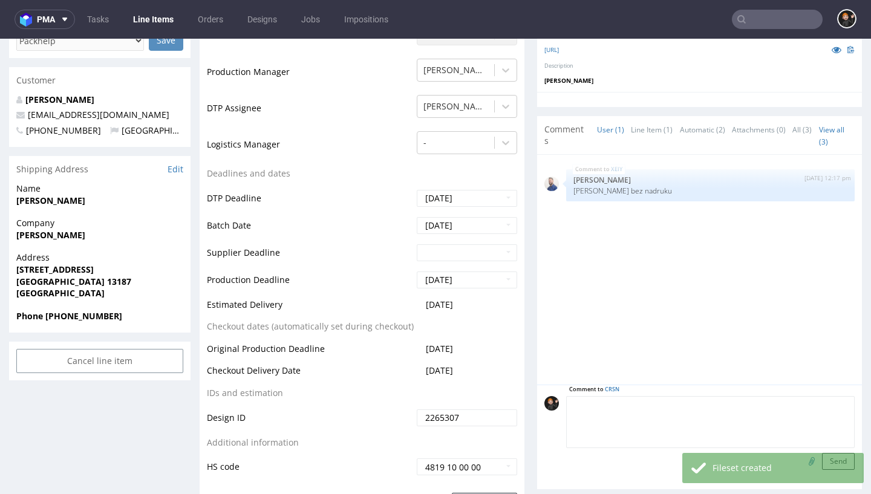
scroll to position [397, 0]
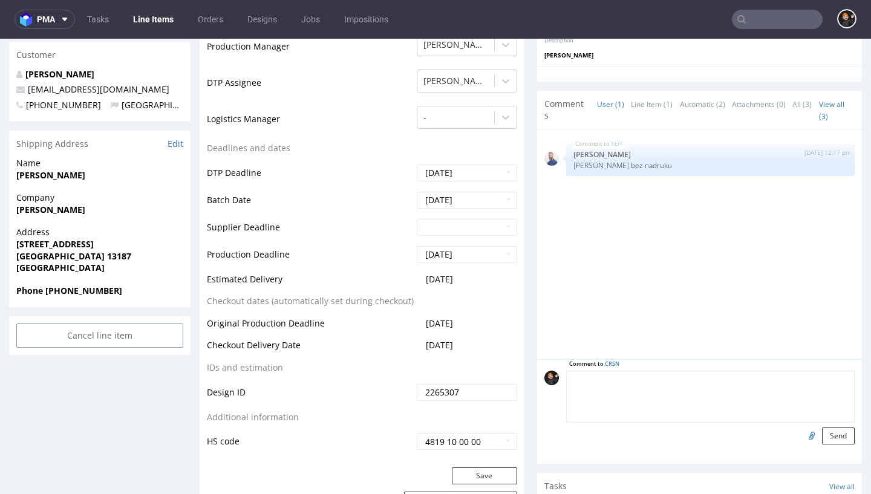
click at [638, 376] on textarea at bounding box center [710, 397] width 288 height 52
type textarea "Proszę o informację mailową do listy produkcyjnej, że ta pozycja będzie jako Pl…"
click at [829, 435] on button "Send" at bounding box center [838, 435] width 33 height 17
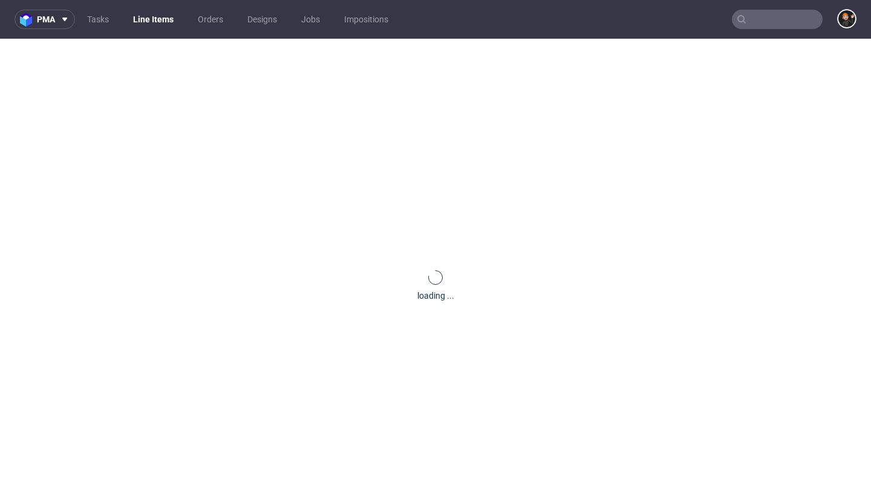
scroll to position [0, 0]
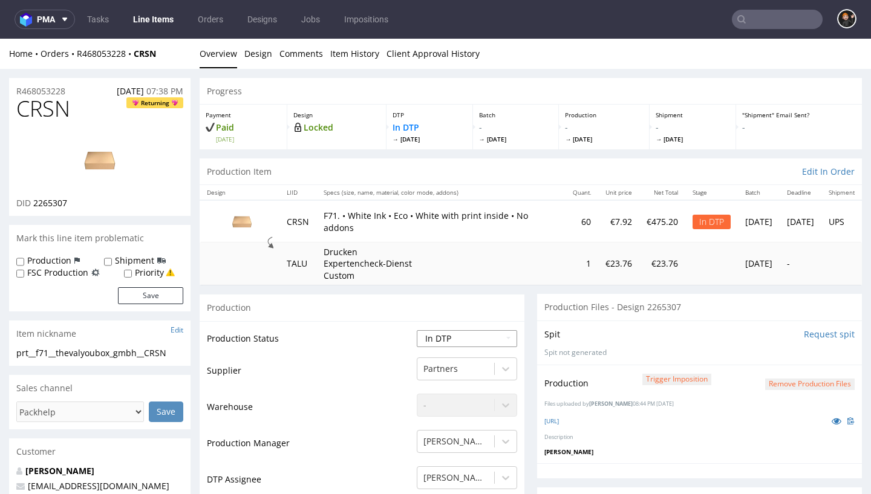
select select "dtp_production_ready"
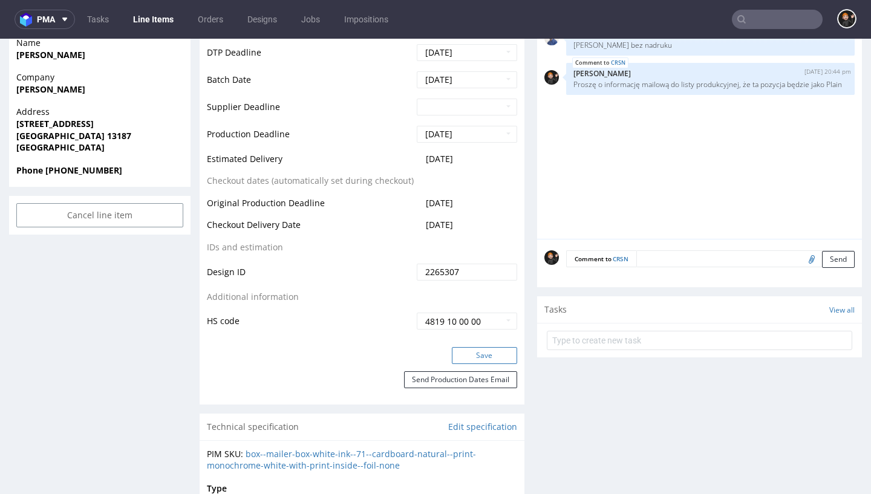
click at [481, 349] on button "Save" at bounding box center [484, 355] width 65 height 17
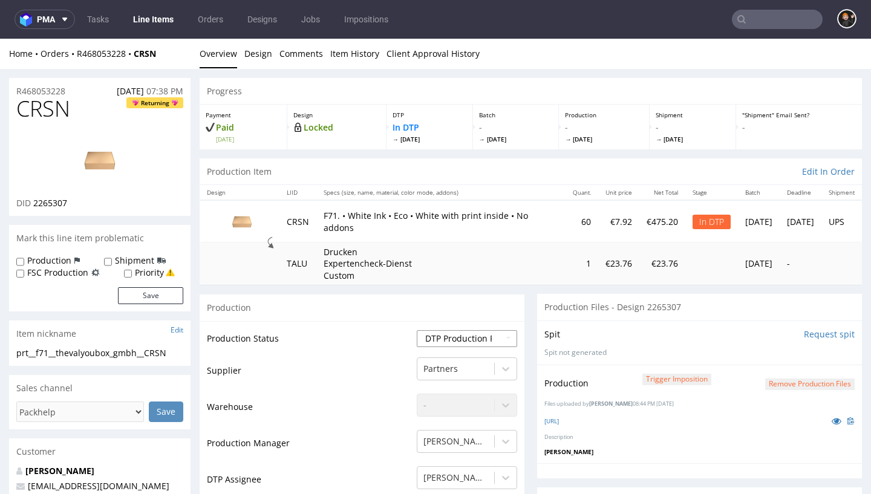
scroll to position [-3, 0]
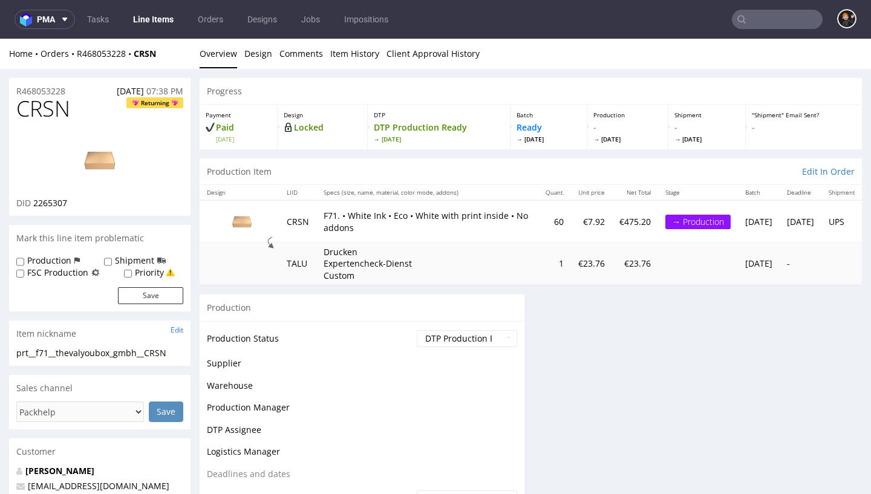
click at [141, 18] on link "Line Items" at bounding box center [153, 19] width 55 height 19
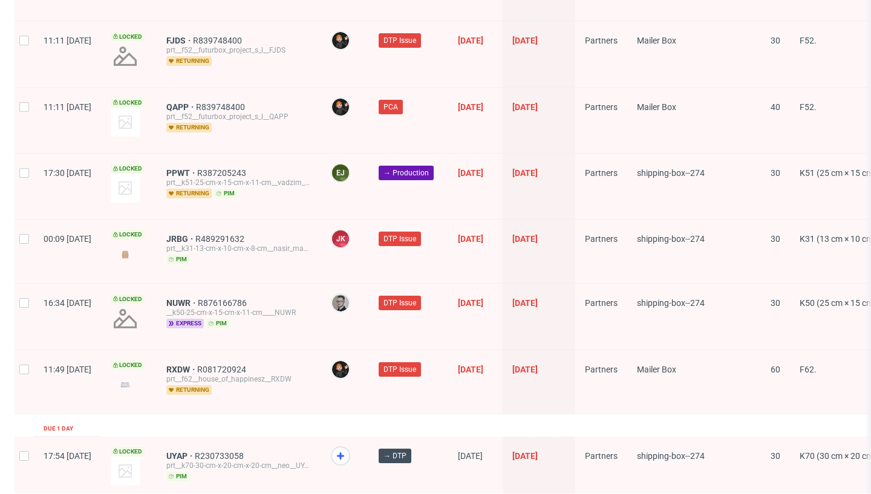
scroll to position [1936, 0]
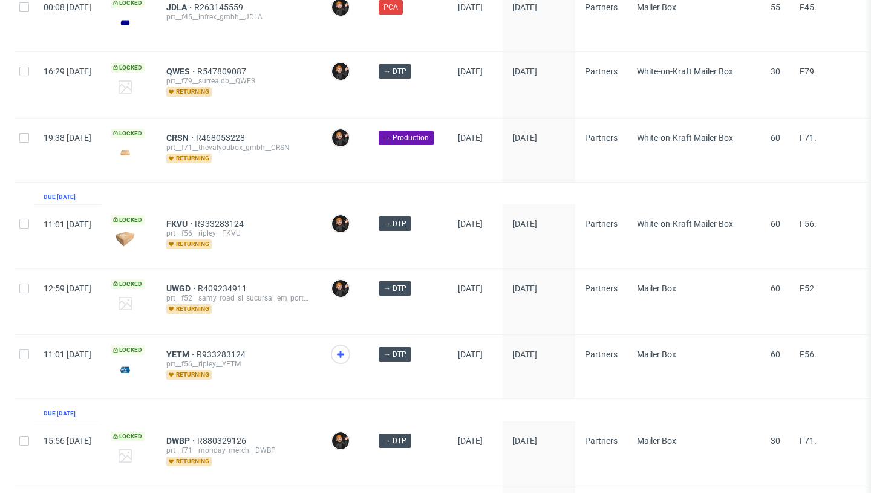
scroll to position [474, 0]
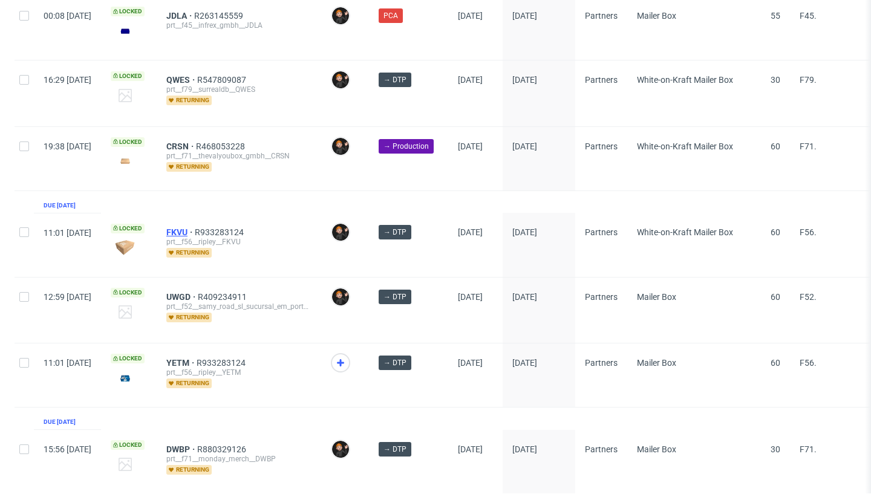
click at [195, 232] on span "FKVU" at bounding box center [180, 232] width 28 height 10
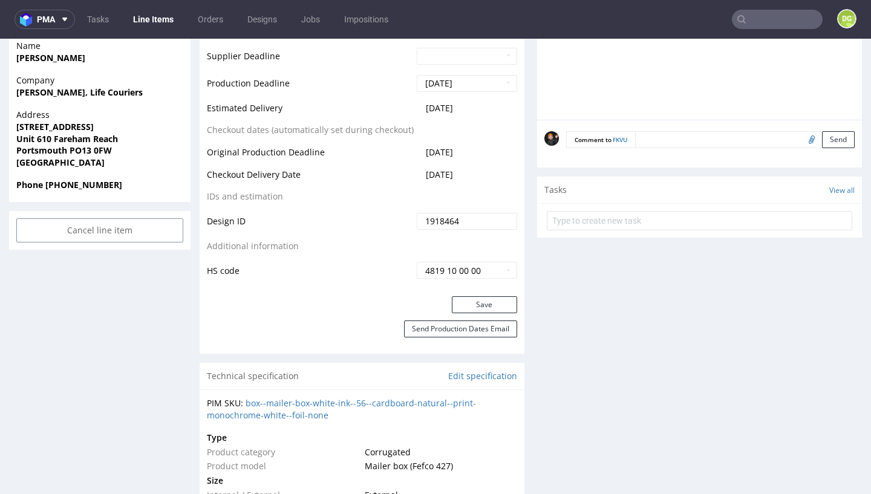
scroll to position [554, 0]
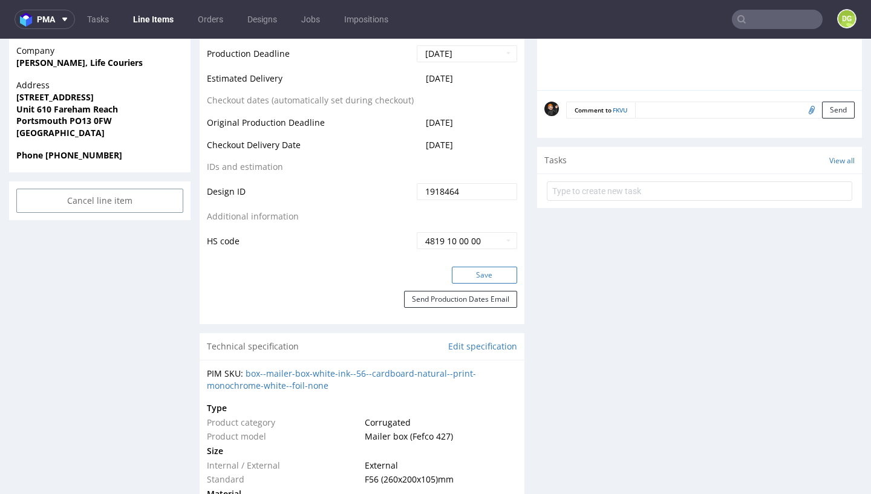
click at [484, 276] on button "Save" at bounding box center [484, 275] width 65 height 17
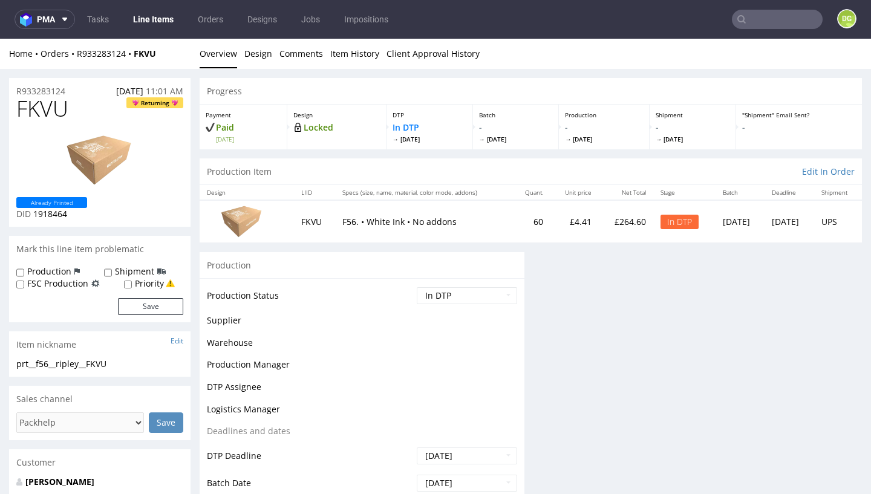
scroll to position [0, 0]
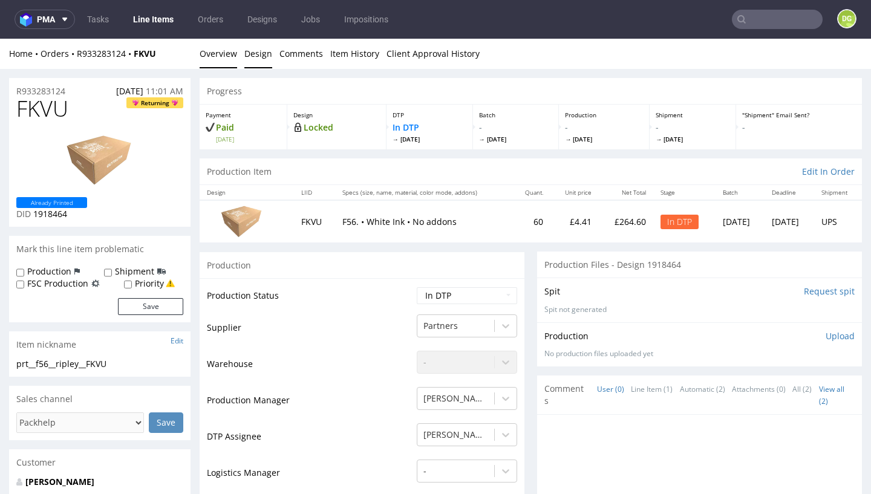
click at [258, 55] on link "Design" at bounding box center [258, 54] width 28 height 30
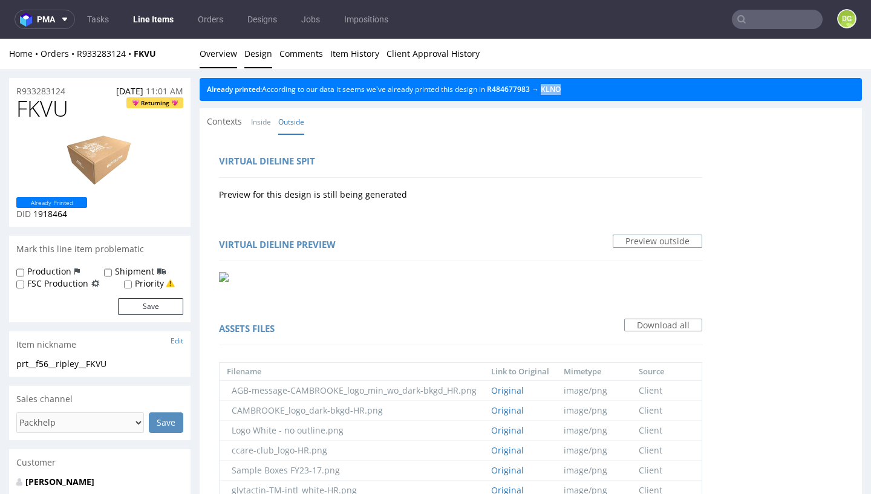
click at [215, 57] on link "Overview" at bounding box center [218, 54] width 37 height 30
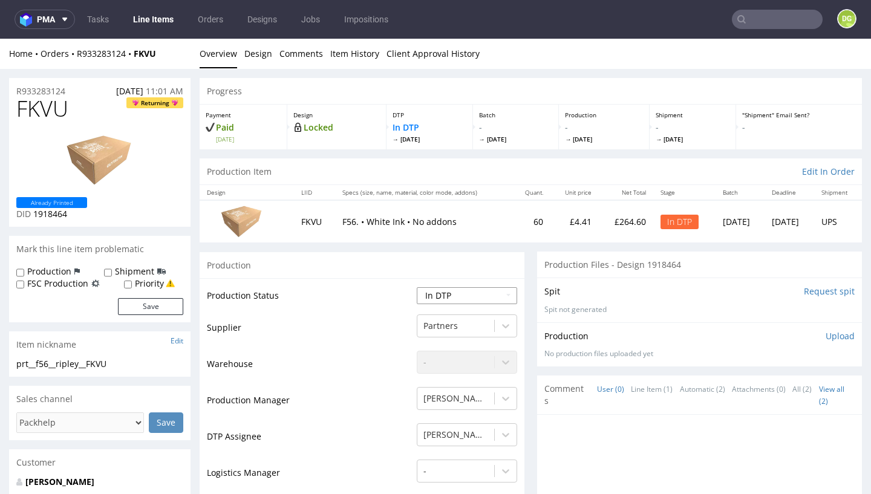
select select "dtp_ca_needed"
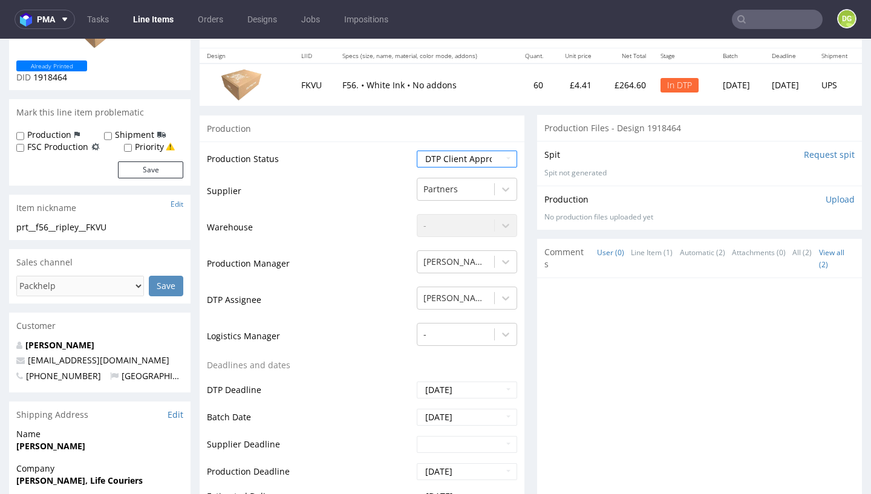
scroll to position [369, 0]
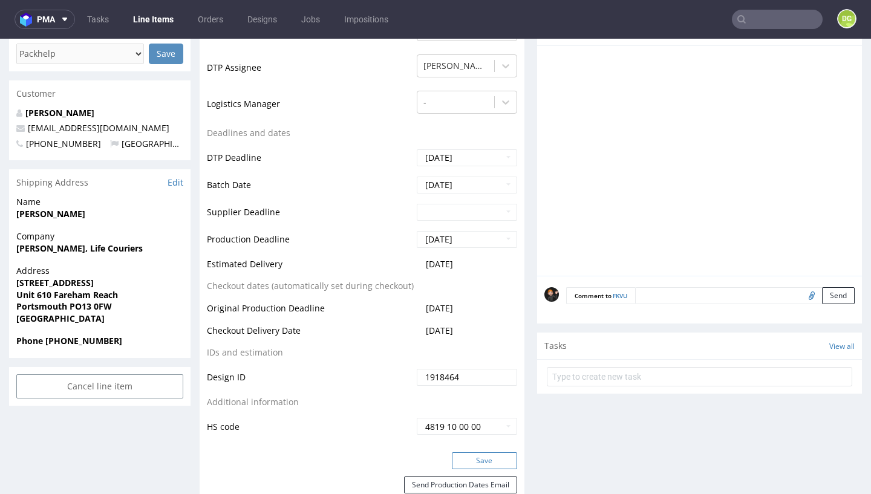
click at [478, 456] on button "Save" at bounding box center [484, 460] width 65 height 17
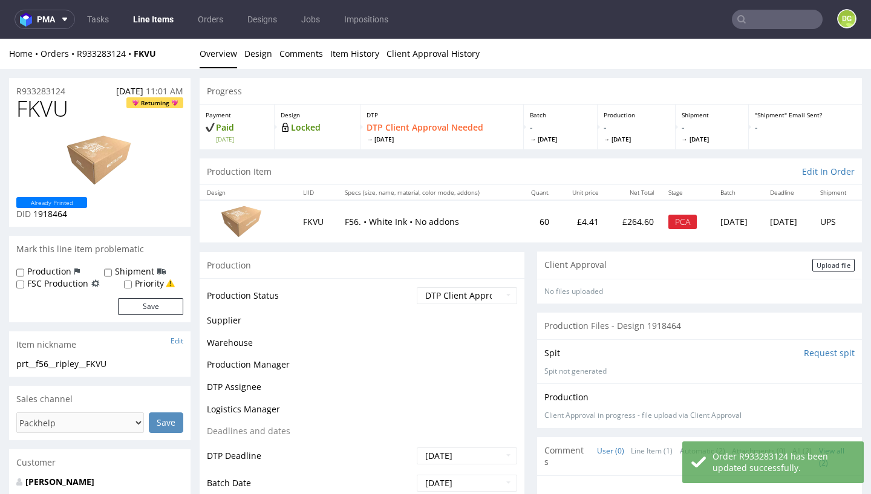
scroll to position [39, 0]
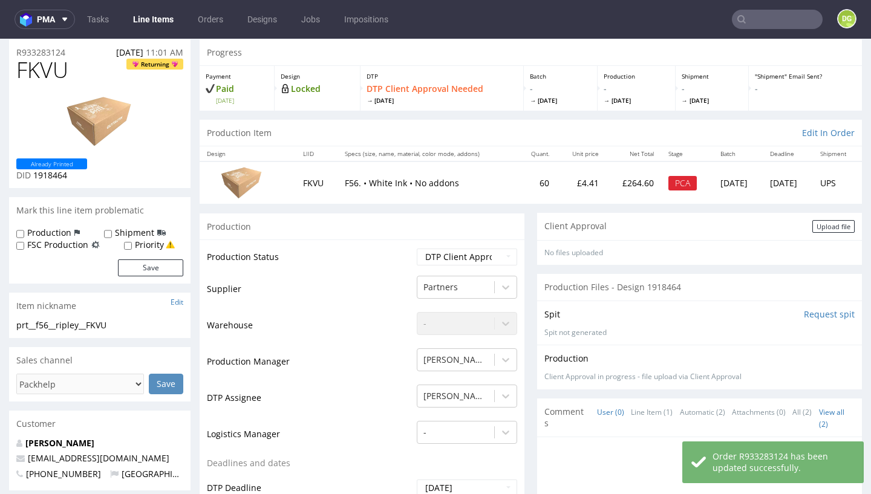
drag, startPoint x: 808, startPoint y: 258, endPoint x: 813, endPoint y: 244, distance: 14.0
click at [808, 258] on div "No files uploaded Files for the Client Choose file What we've changed Create me…" at bounding box center [699, 252] width 325 height 25
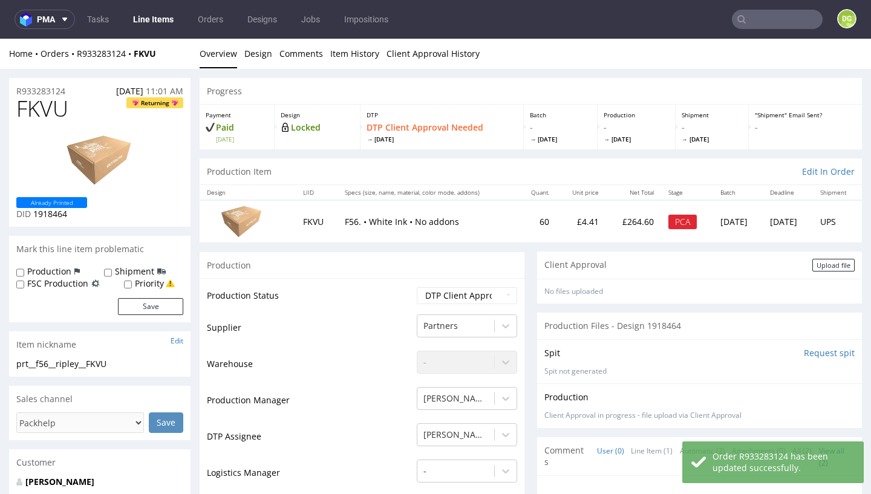
drag, startPoint x: 822, startPoint y: 226, endPoint x: 814, endPoint y: 235, distance: 12.0
click at [822, 226] on td "UPS" at bounding box center [837, 221] width 49 height 42
click at [820, 261] on div "Upload file" at bounding box center [833, 265] width 42 height 13
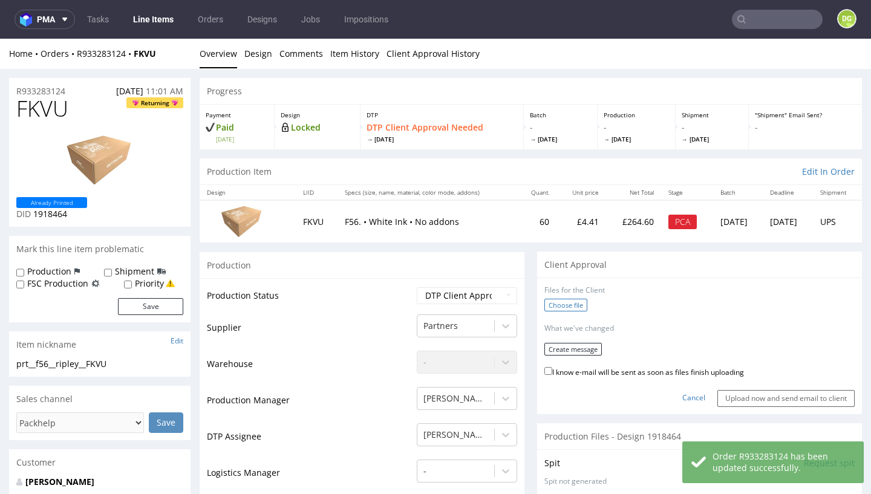
click at [554, 299] on label "Choose file" at bounding box center [565, 305] width 43 height 13
click at [0, 39] on input "Choose file" at bounding box center [0, 39] width 0 height 0
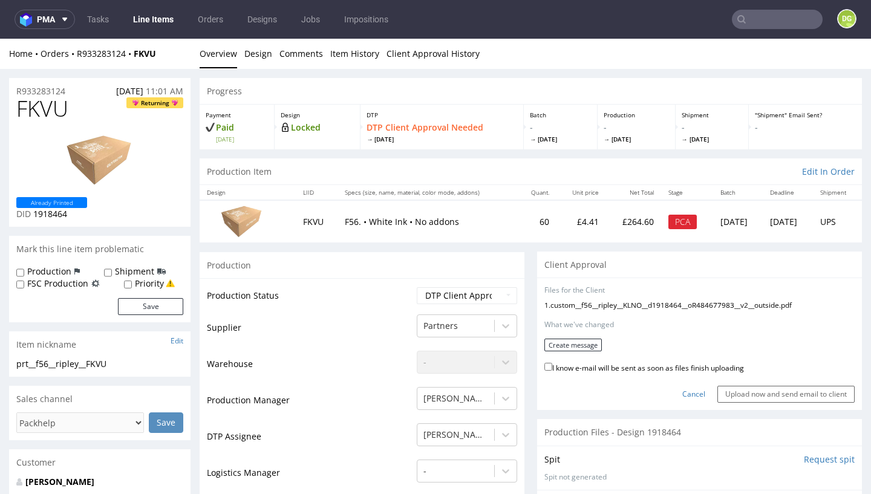
click at [601, 364] on label "I know e-mail will be sent as soon as files finish uploading" at bounding box center [644, 366] width 200 height 13
click at [552, 364] on input "I know e-mail will be sent as soon as files finish uploading" at bounding box center [548, 367] width 8 height 8
click at [684, 389] on link "Cancel" at bounding box center [693, 394] width 23 height 10
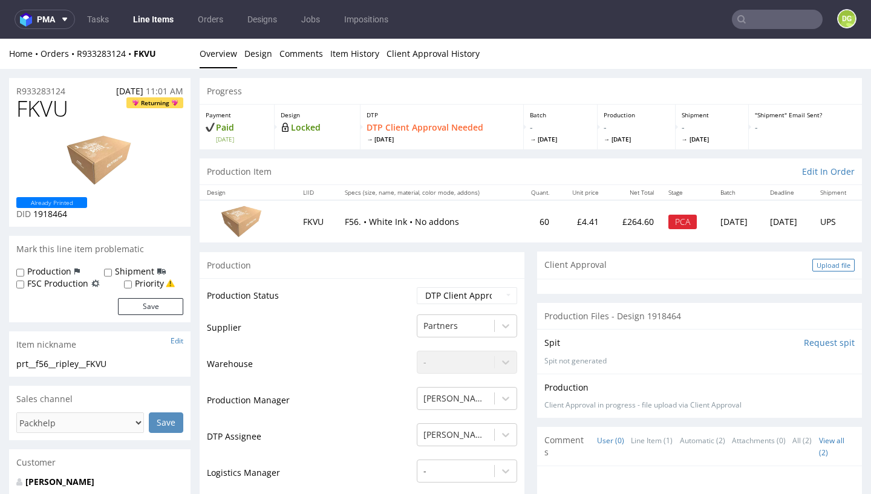
click at [828, 263] on div "Upload file" at bounding box center [833, 265] width 42 height 13
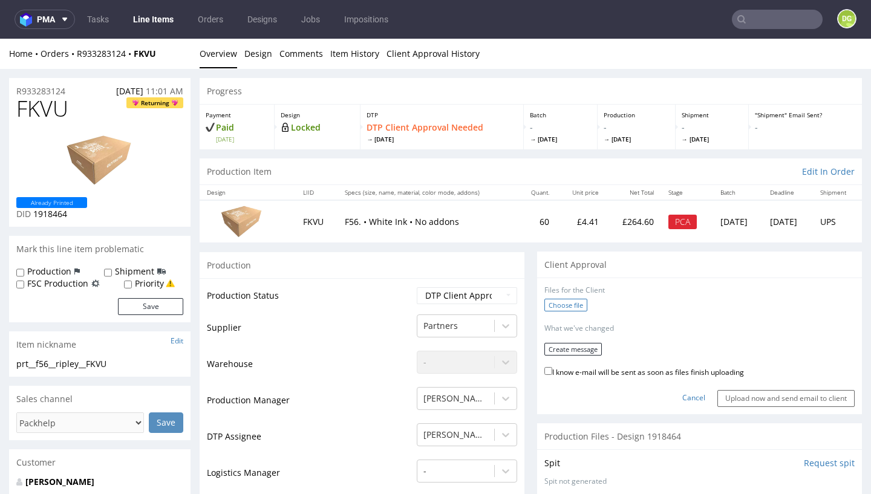
click at [579, 299] on label "Choose file" at bounding box center [565, 305] width 43 height 13
click at [0, 39] on input "Choose file" at bounding box center [0, 39] width 0 height 0
drag, startPoint x: 627, startPoint y: 367, endPoint x: 601, endPoint y: 358, distance: 27.5
click at [627, 367] on label "I know e-mail will be sent as soon as files finish uploading" at bounding box center [644, 366] width 200 height 13
click at [552, 367] on input "I know e-mail will be sent as soon as files finish uploading" at bounding box center [548, 367] width 8 height 8
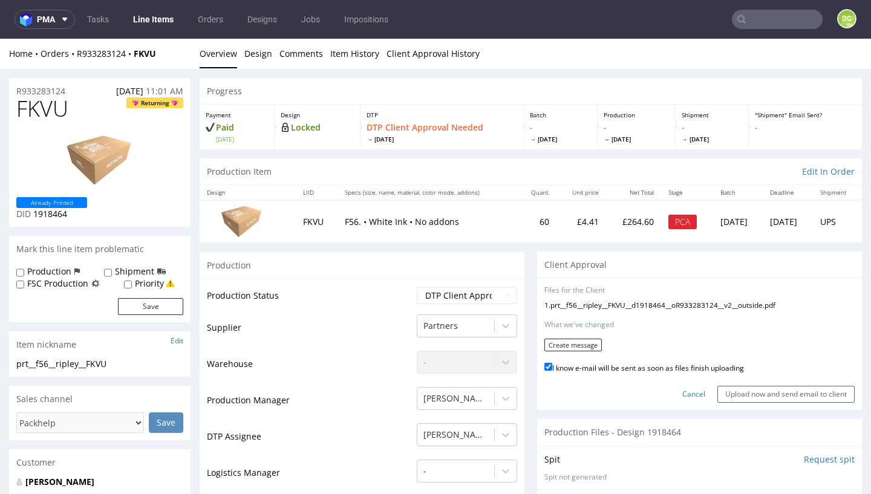
checkbox input "true"
click at [588, 343] on button "Create message" at bounding box center [572, 345] width 57 height 13
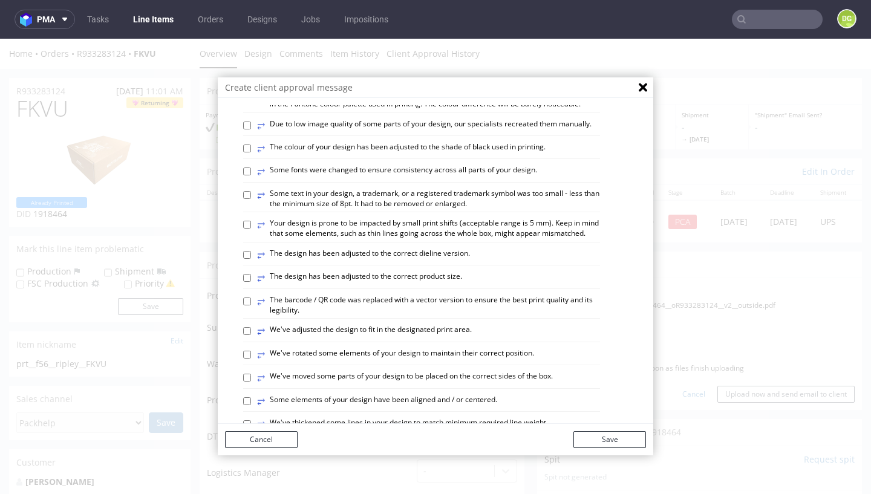
scroll to position [333, 0]
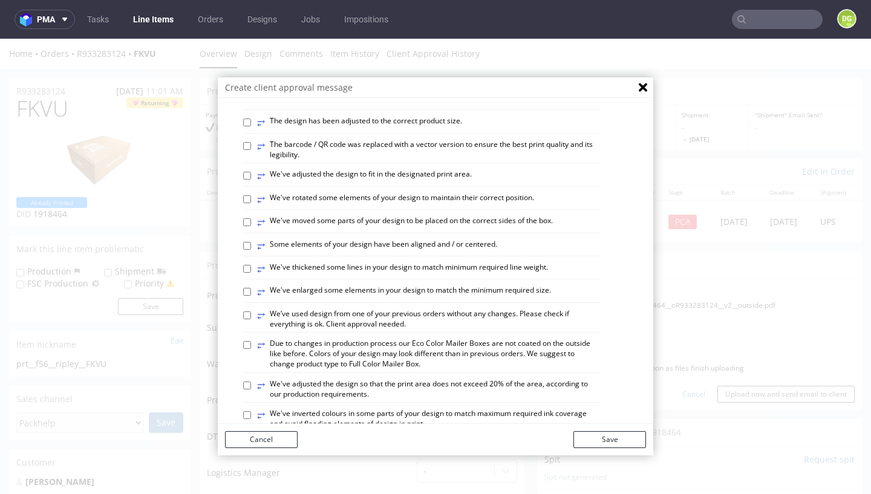
click at [369, 313] on label "⥂ We’ve used design from one of your previous orders without any changes. Pleas…" at bounding box center [428, 319] width 343 height 21
click at [251, 313] on input "⥂ We’ve used design from one of your previous orders without any changes. Pleas…" at bounding box center [247, 315] width 8 height 8
checkbox input "true"
click at [614, 442] on button "Save" at bounding box center [609, 439] width 73 height 17
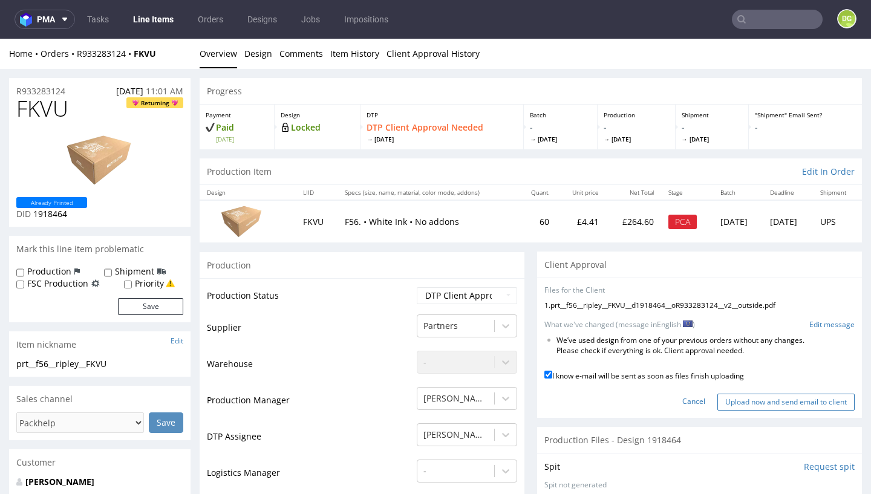
click at [740, 397] on input "Upload now and send email to client" at bounding box center [785, 402] width 137 height 17
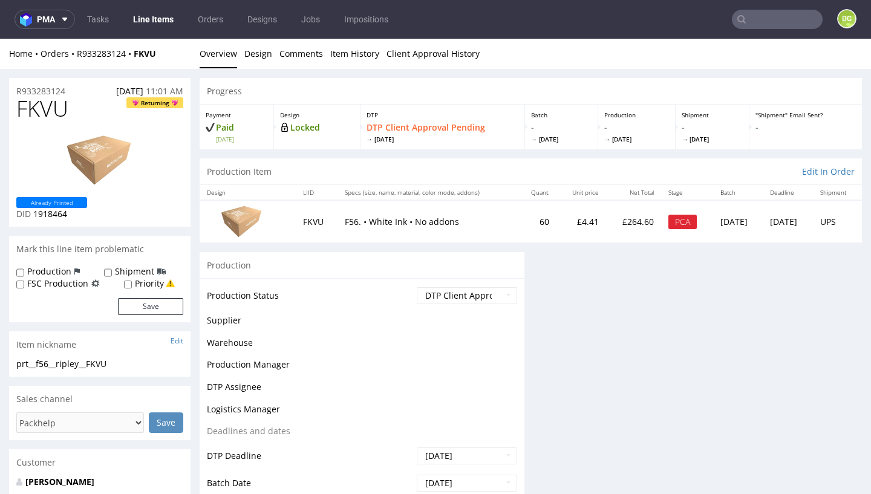
scroll to position [0, 0]
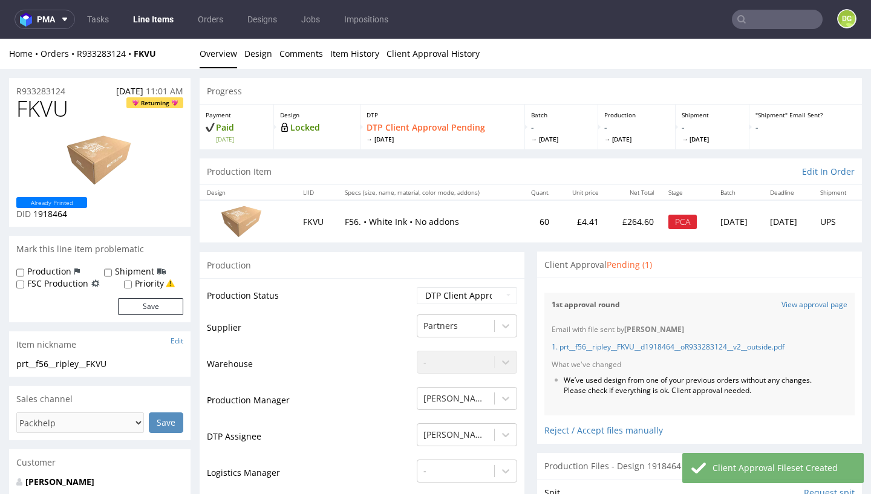
click at [148, 18] on link "Line Items" at bounding box center [153, 19] width 55 height 19
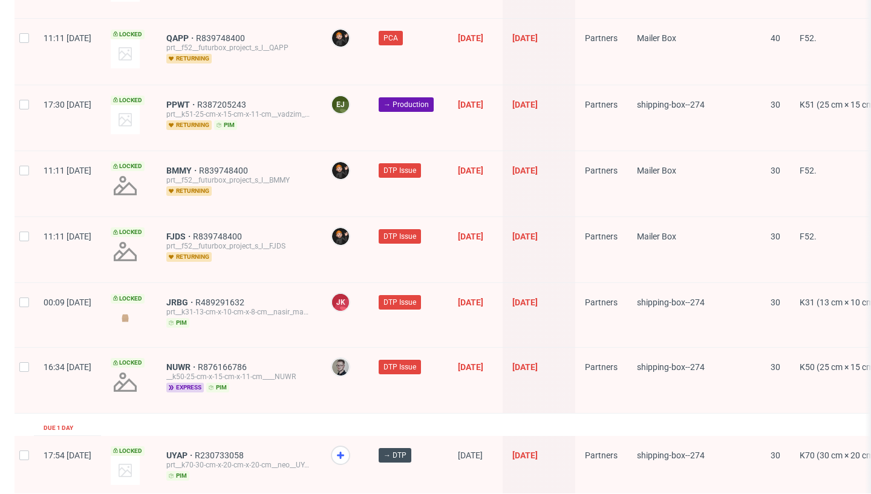
scroll to position [1938, 0]
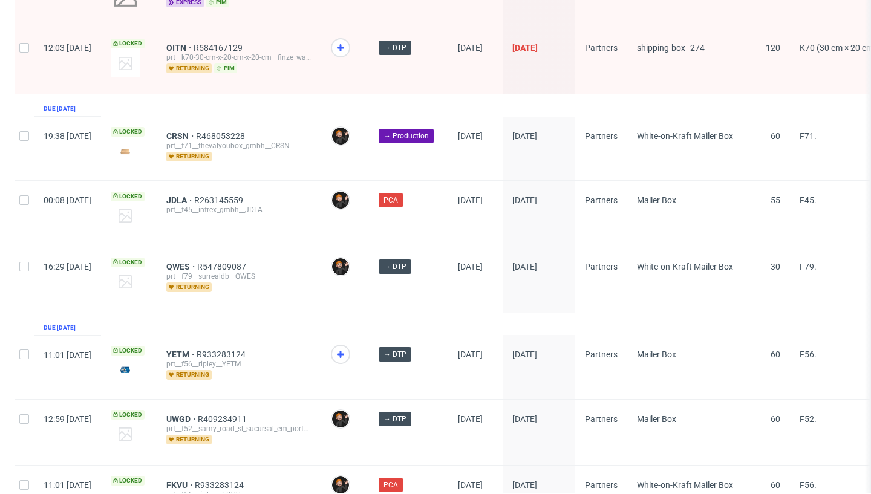
scroll to position [397, 0]
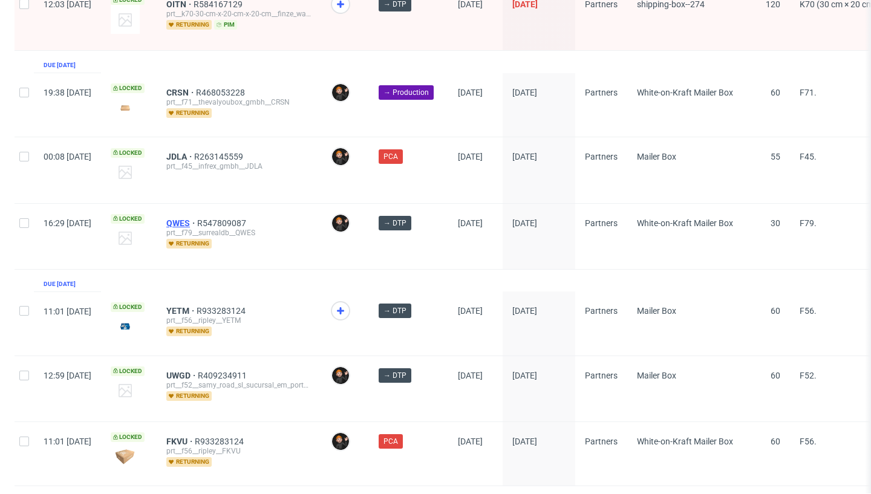
click at [197, 223] on span "QWES" at bounding box center [181, 223] width 31 height 10
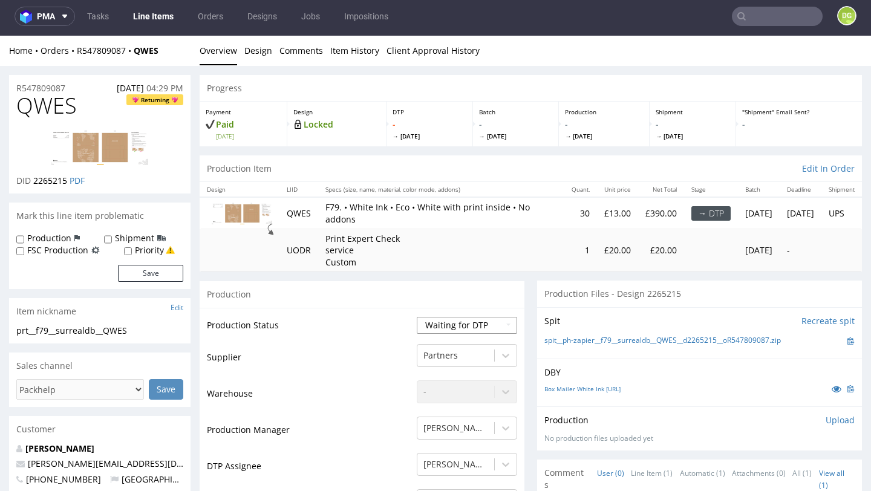
select select "dtp_in_process"
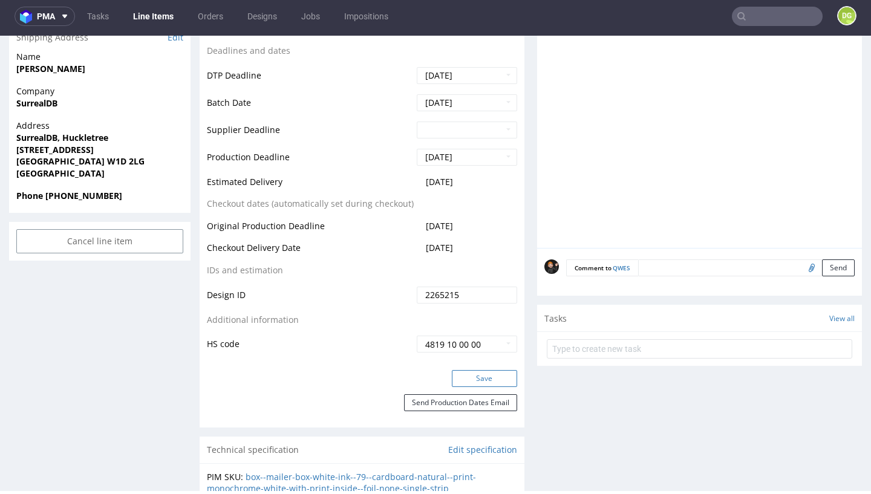
click at [476, 387] on button "Save" at bounding box center [484, 378] width 65 height 17
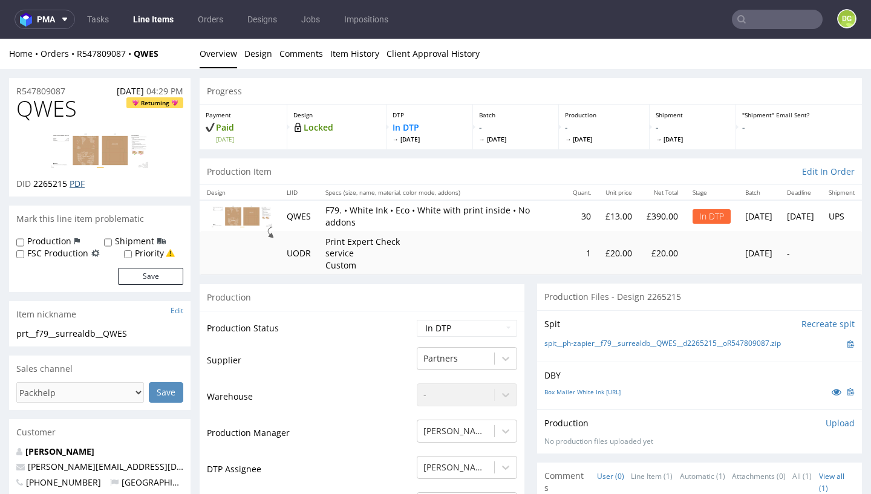
click at [74, 179] on link "PDF" at bounding box center [77, 183] width 15 height 11
click at [162, 21] on link "Line Items" at bounding box center [153, 19] width 55 height 19
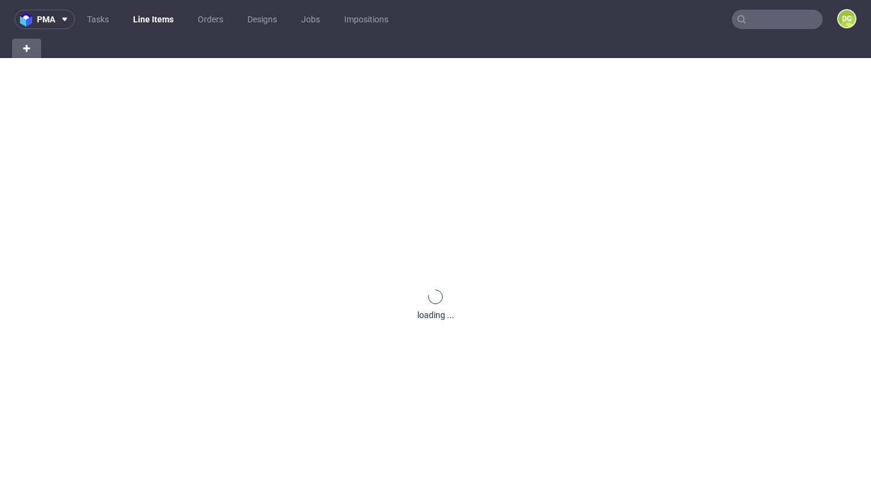
click at [162, 21] on link "Line Items" at bounding box center [153, 19] width 55 height 19
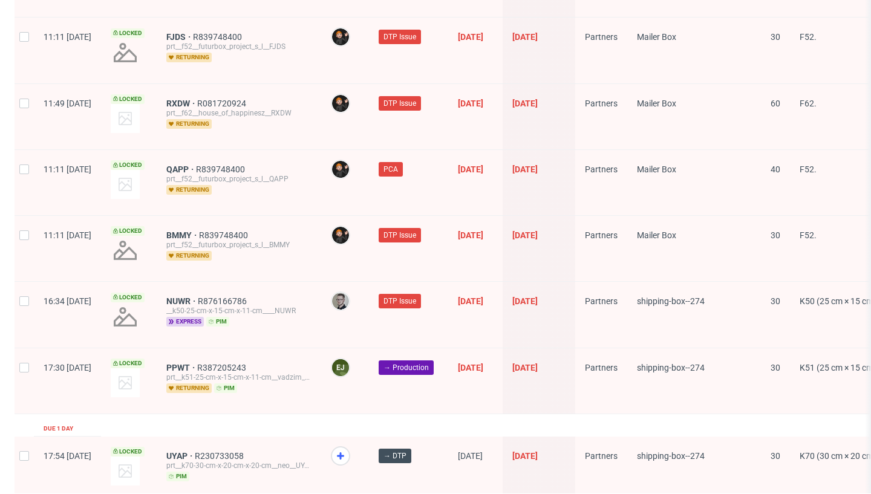
scroll to position [1938, 0]
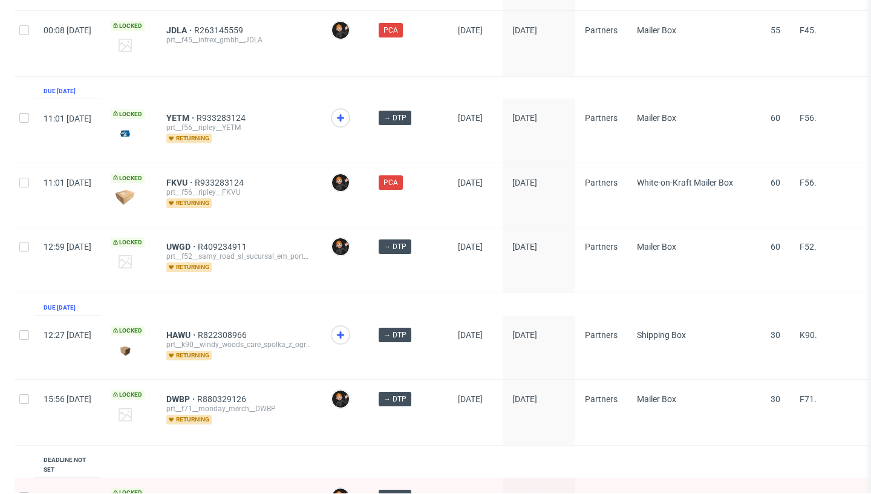
scroll to position [612, 0]
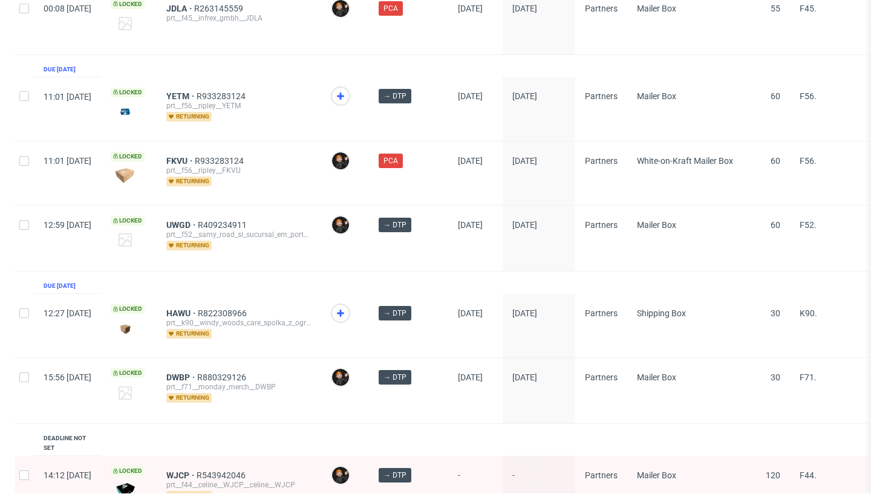
click at [197, 96] on span "YETM" at bounding box center [181, 96] width 30 height 10
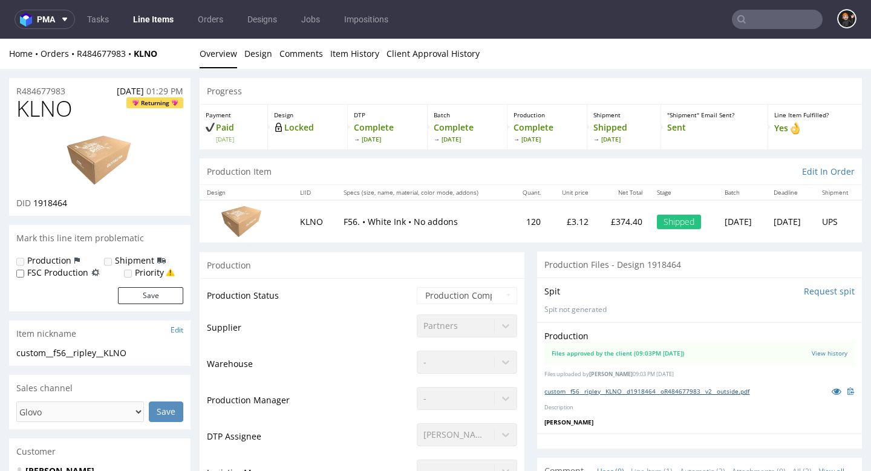
click at [653, 387] on link "custom__f56__ripley__KLNO__d1918464__oR484677983__v2__outside.pdf" at bounding box center [646, 391] width 205 height 8
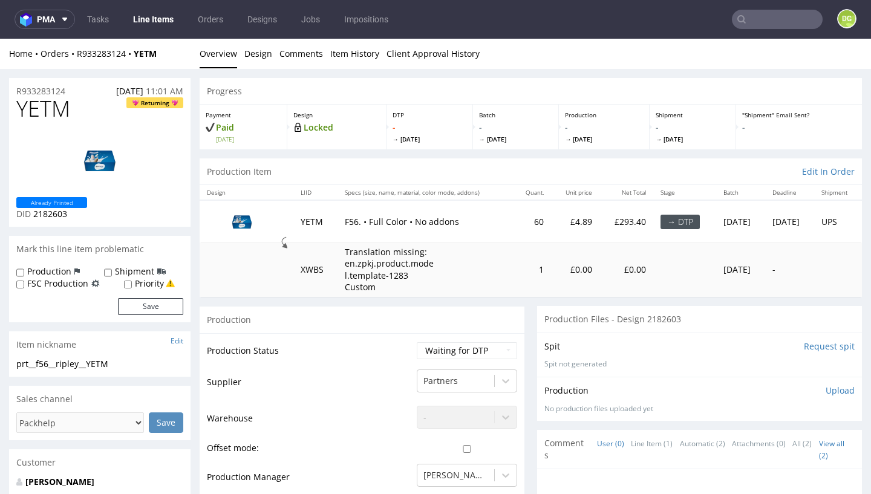
click at [51, 105] on span "YETM" at bounding box center [43, 109] width 54 height 24
copy span "YETM"
select select "dtp_in_process"
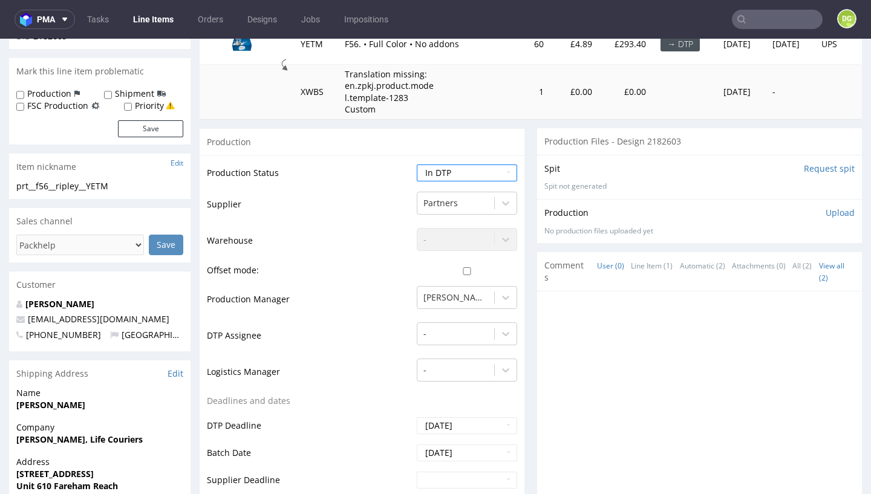
scroll to position [208, 0]
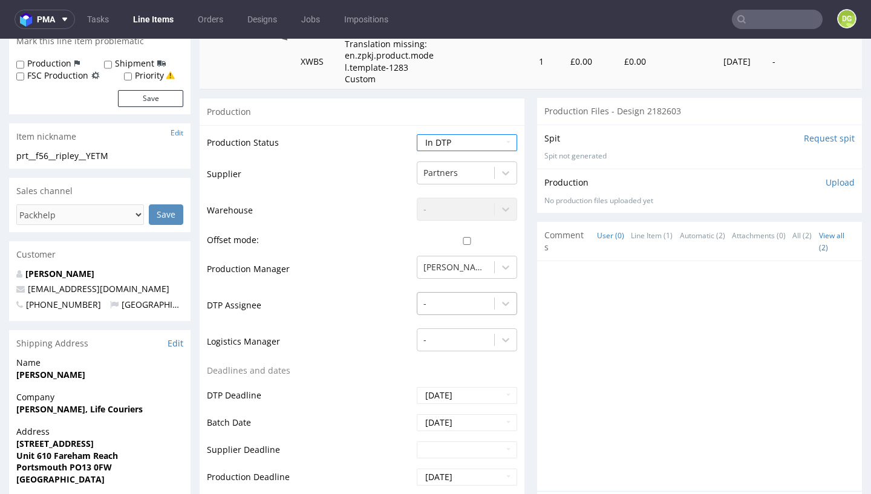
click at [432, 303] on div at bounding box center [455, 303] width 65 height 15
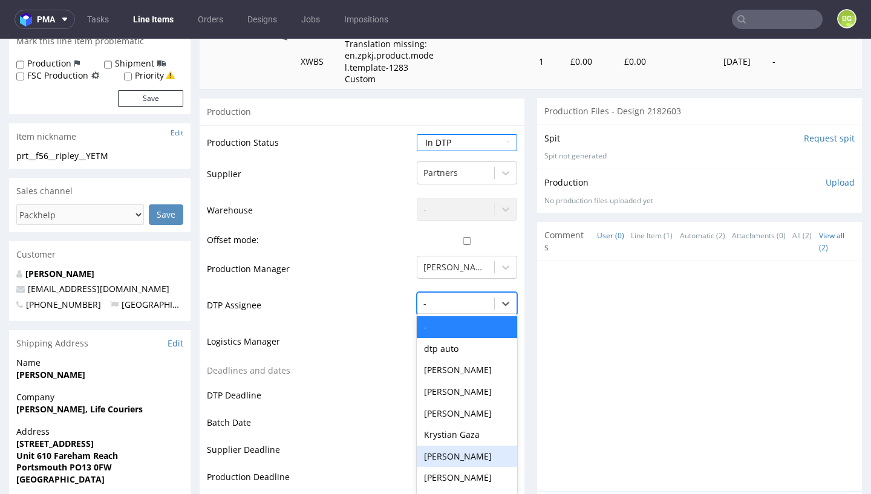
click at [471, 446] on div "[PERSON_NAME]" at bounding box center [467, 457] width 100 height 22
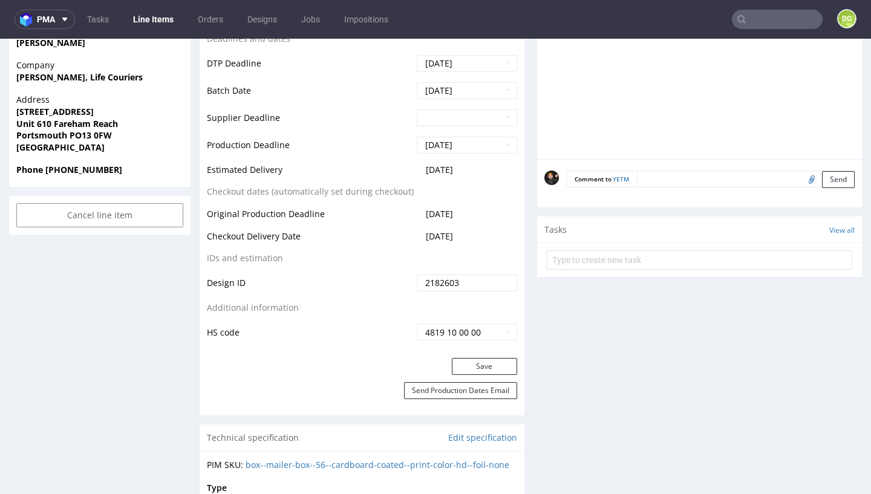
scroll to position [617, 0]
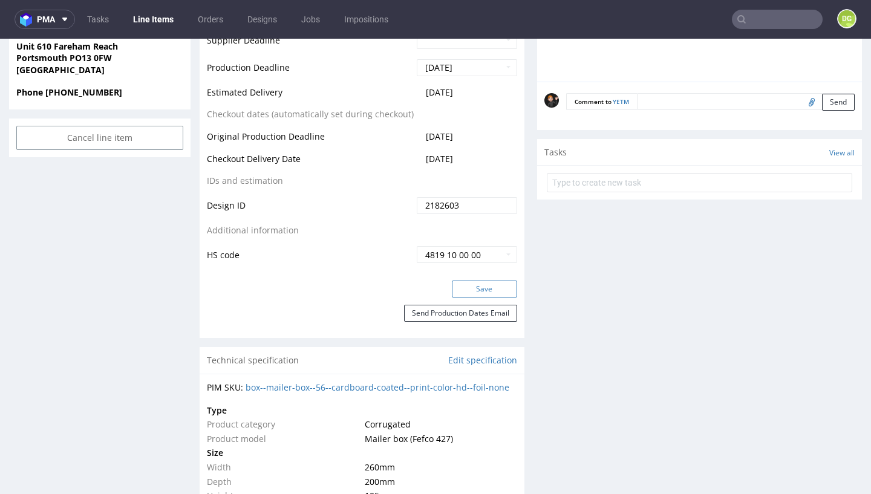
drag, startPoint x: 472, startPoint y: 285, endPoint x: 456, endPoint y: 285, distance: 16.3
click at [472, 285] on button "Save" at bounding box center [484, 289] width 65 height 17
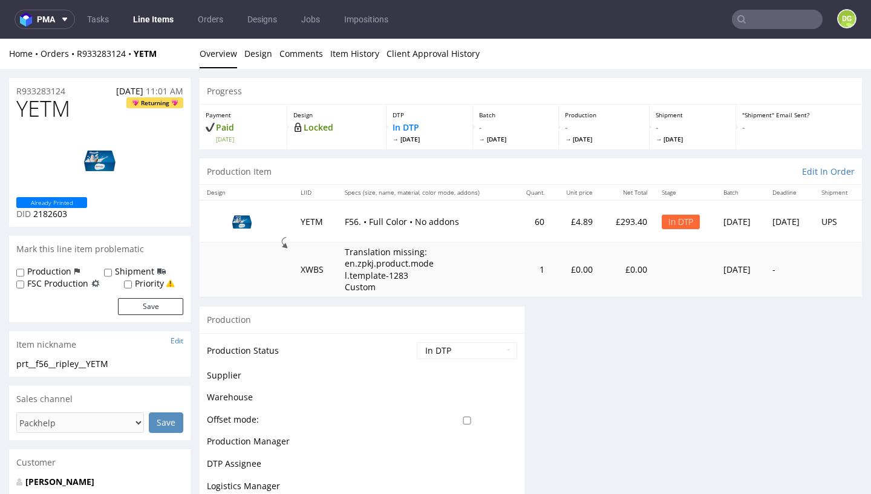
scroll to position [0, 0]
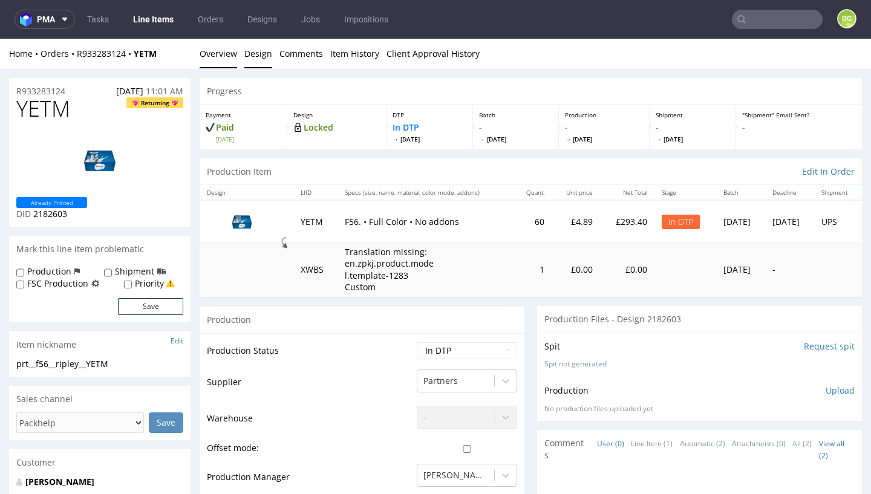
click at [249, 51] on link "Design" at bounding box center [258, 54] width 28 height 30
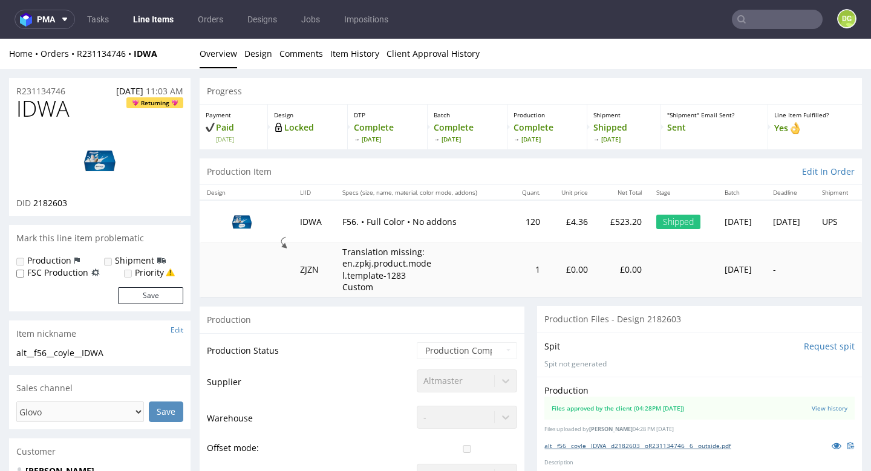
click at [625, 441] on link "alt__f56__coyle__IDWA__d2182603__oR231134746__6__outside.pdf" at bounding box center [637, 445] width 186 height 8
click at [163, 19] on link "Line Items" at bounding box center [153, 19] width 55 height 19
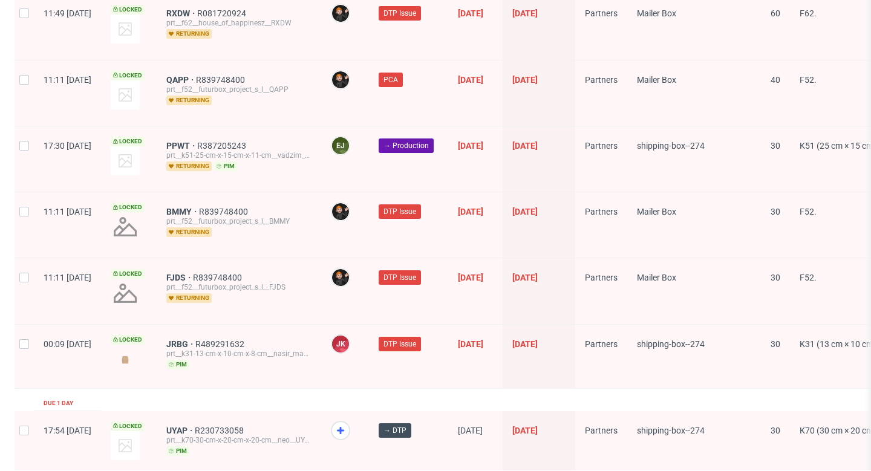
scroll to position [1961, 0]
